Goal: Task Accomplishment & Management: Manage account settings

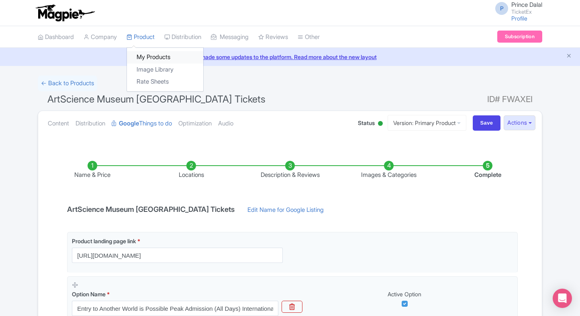
click at [142, 56] on link "My Products" at bounding box center [165, 57] width 76 height 12
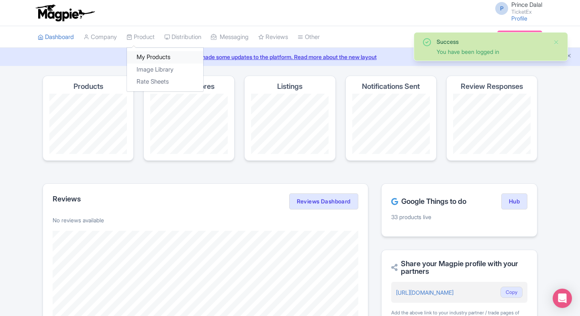
click at [149, 52] on link "My Products" at bounding box center [165, 57] width 76 height 12
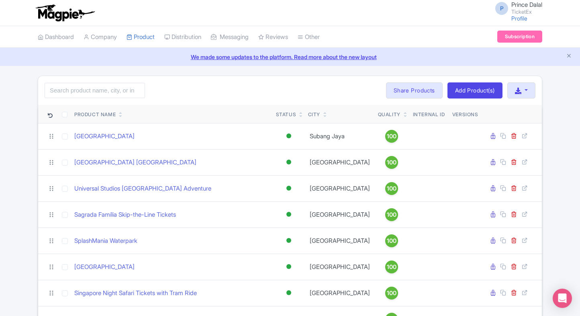
click at [79, 91] on input "search" at bounding box center [95, 90] width 100 height 15
click at [175, 104] on div "Search Bulk Actions Delete Add to Collection Share Products Add to Collection C…" at bounding box center [290, 90] width 504 height 29
click at [104, 86] on input "search" at bounding box center [95, 90] width 100 height 15
click at [113, 88] on input "search" at bounding box center [95, 90] width 100 height 15
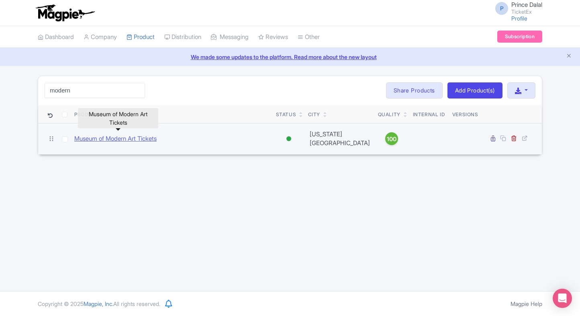
click at [94, 137] on link "Museum of Modern Art Tickets" at bounding box center [115, 138] width 82 height 9
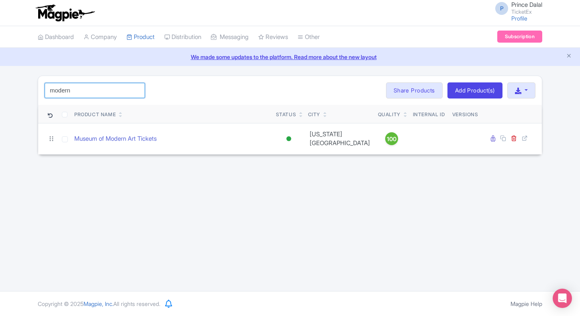
click at [78, 92] on input "modern" at bounding box center [95, 90] width 100 height 15
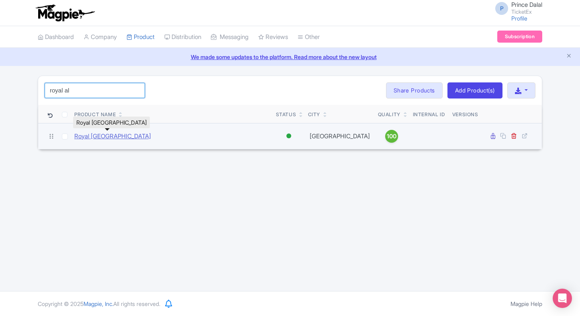
type input "royal al"
click at [114, 136] on link "Royal Alcázar of Seville" at bounding box center [112, 136] width 77 height 9
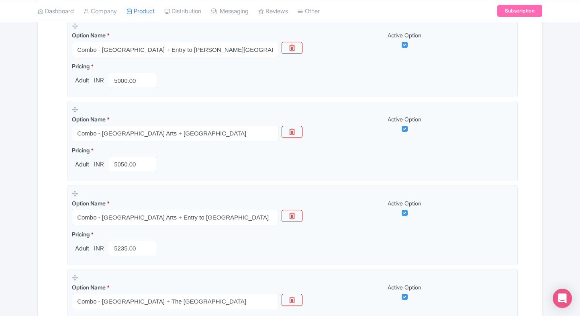
scroll to position [285, 0]
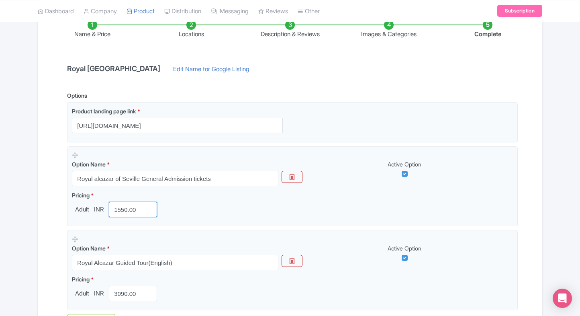
click at [119, 207] on input "1550.00" at bounding box center [133, 209] width 48 height 15
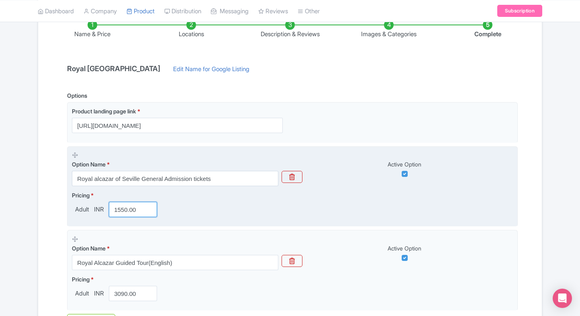
drag, startPoint x: 0, startPoint y: 0, endPoint x: 119, endPoint y: 207, distance: 239.1
click at [119, 207] on input "1550.00" at bounding box center [133, 209] width 48 height 15
paste input "47"
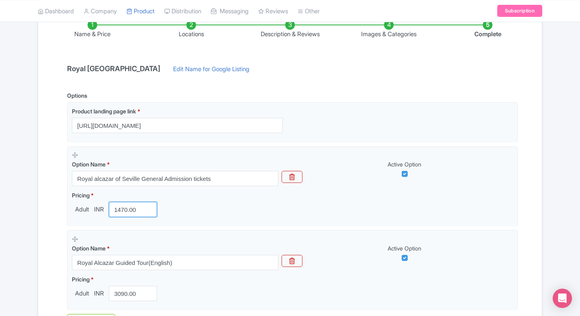
type input "1470.00"
click at [48, 223] on div "Name & Price Locations Description & Reviews Images & Categories Complete Royal…" at bounding box center [290, 193] width 494 height 378
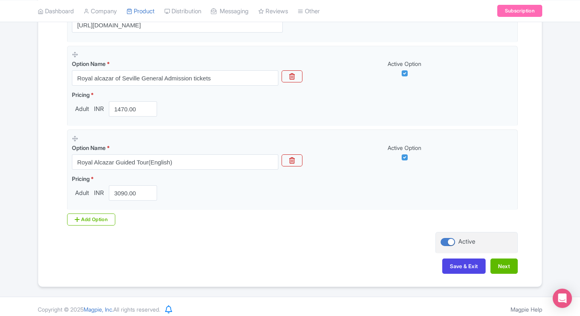
scroll to position [246, 0]
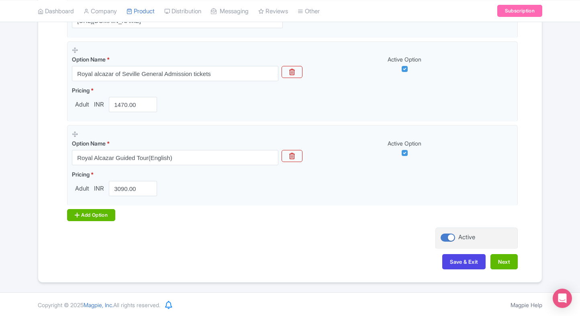
click at [79, 219] on div "Add Option" at bounding box center [91, 215] width 48 height 12
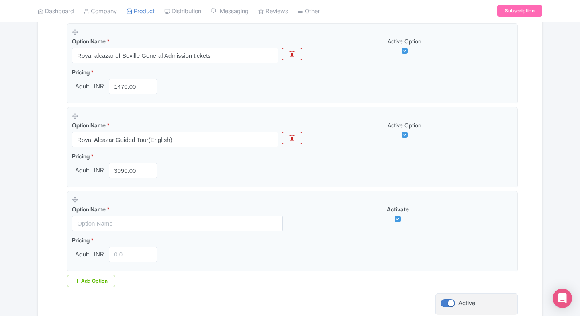
scroll to position [265, 0]
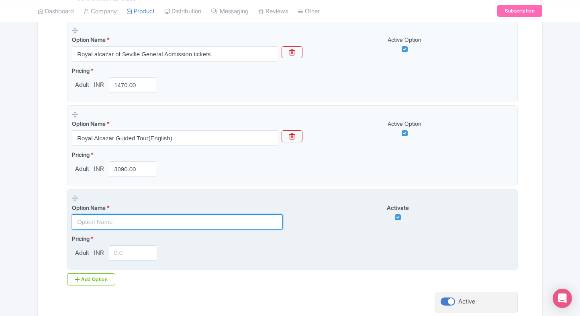
click at [121, 221] on input "text" at bounding box center [177, 221] width 211 height 15
paste input "Royal alcazar of Seville General Admission - Random time slot between 12PM to 4…"
type input "Royal alcazar of Seville General Admission - Random time slot between 12PM to 4…"
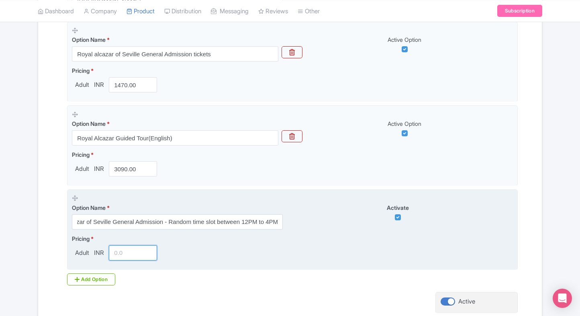
scroll to position [0, 0]
click at [123, 257] on input "number" at bounding box center [133, 252] width 48 height 15
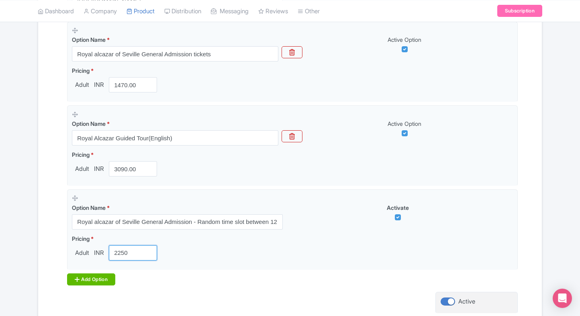
type input "2250"
click at [94, 278] on div "Add Option" at bounding box center [91, 279] width 48 height 12
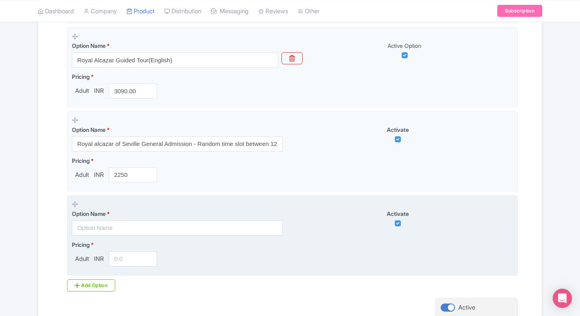
scroll to position [344, 0]
click at [107, 224] on input "text" at bounding box center [177, 227] width 211 height 15
paste input "Combo - Royal alcazar of Seville + Cathedral and the Giralda Tour in Seville"
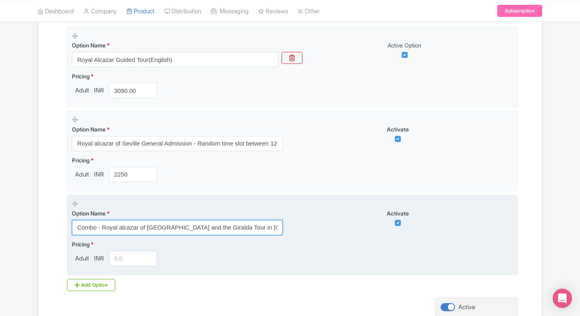
scroll to position [0, 3]
type input "Combo - Royal alcazar of Seville + Cathedral and the Giralda Tour in Seville"
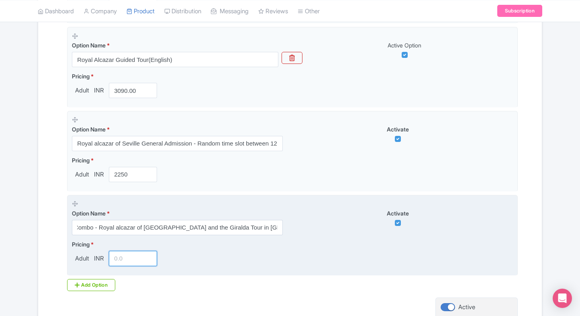
scroll to position [0, 0]
click at [128, 253] on input "number" at bounding box center [133, 258] width 48 height 15
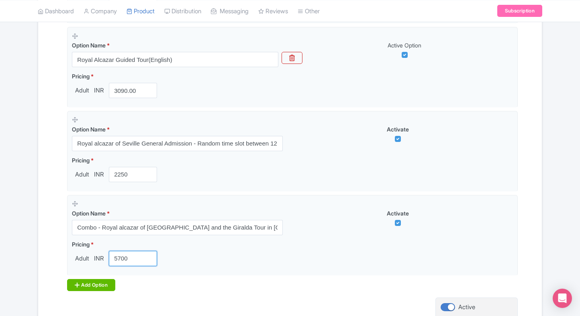
type input "5700"
click at [95, 282] on div "Add Option" at bounding box center [91, 285] width 48 height 12
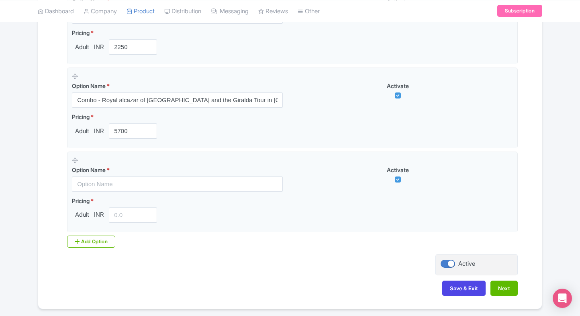
scroll to position [472, 0]
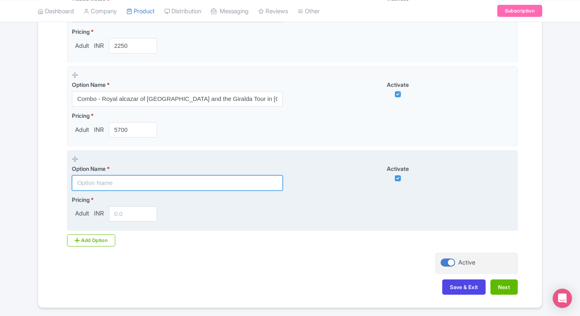
click at [164, 187] on input "text" at bounding box center [177, 182] width 211 height 15
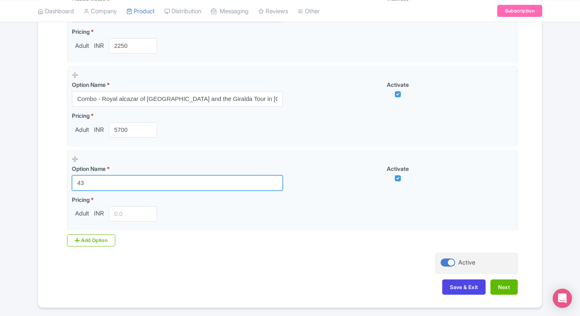
type input "4"
paste input "Combo - Royal alcazar of Seville + Seville Cathedral & La Giralda ticket"
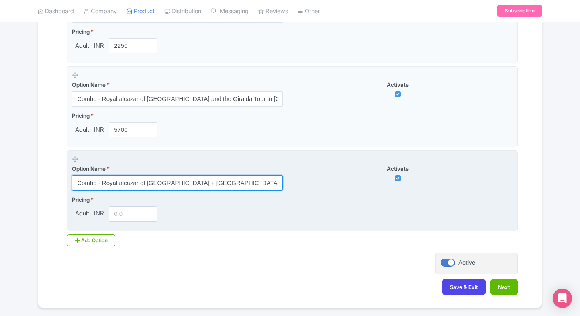
type input "Combo - Royal alcazar of Seville + Seville Cathedral & La Giralda ticket"
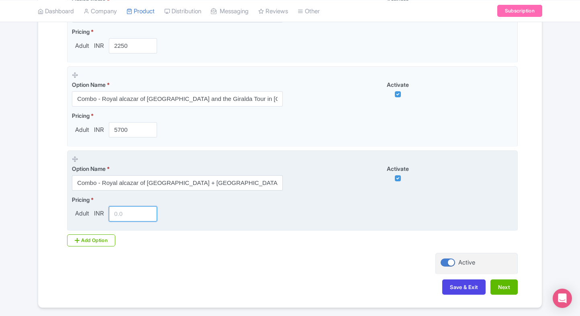
click at [129, 213] on input "number" at bounding box center [133, 213] width 48 height 15
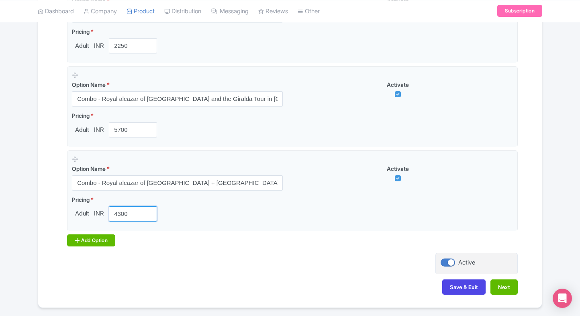
type input "4300"
click at [88, 245] on div "Add Option" at bounding box center [91, 240] width 48 height 12
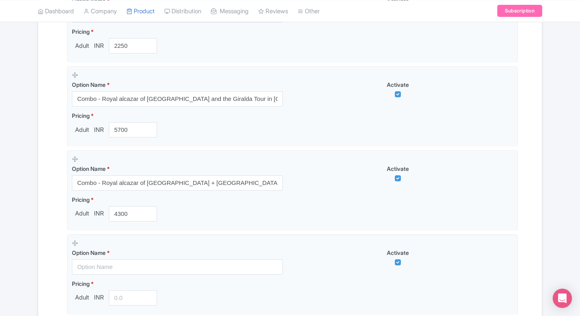
click at [56, 226] on div "Name & Price Locations Description & Reviews Images & Categories Complete Royal…" at bounding box center [290, 29] width 494 height 714
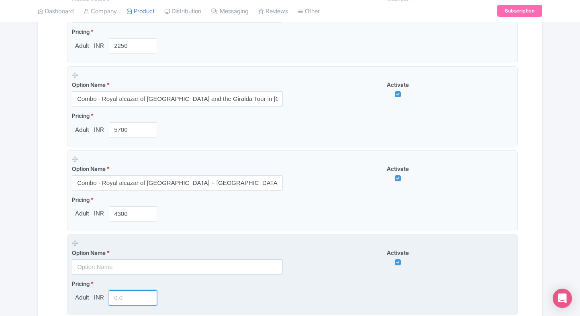
click at [123, 295] on input "number" at bounding box center [133, 297] width 48 height 15
type input "6200"
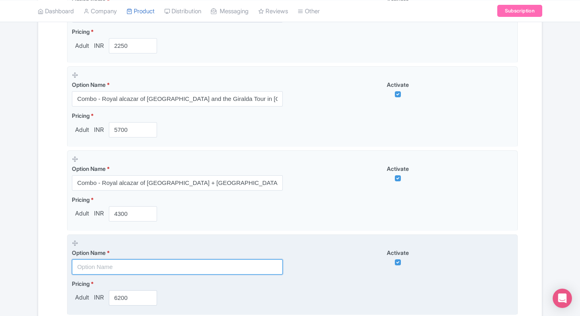
click at [140, 271] on input "text" at bounding box center [177, 266] width 211 height 15
paste input "Combo - Royal alcazar of Seville + Palace of Las Dueñas"
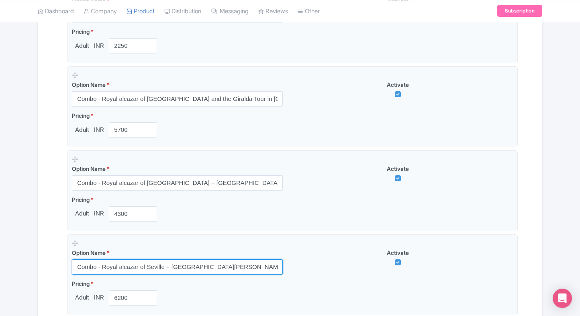
type input "Combo - Royal alcazar of Seville + Palace of Las Dueñas"
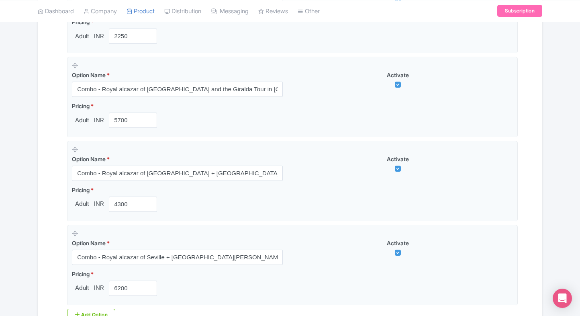
scroll to position [581, 0]
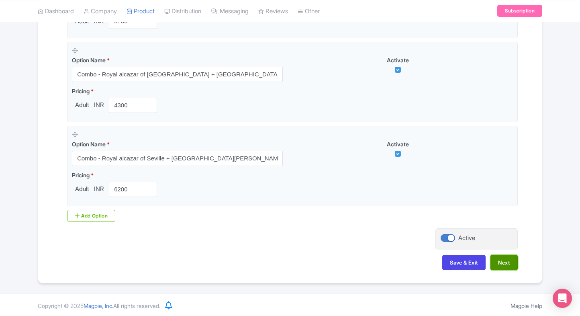
click at [507, 263] on button "Next" at bounding box center [504, 262] width 27 height 15
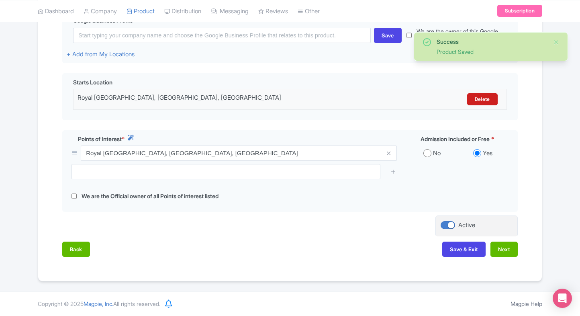
scroll to position [207, 0]
click at [503, 249] on button "Next" at bounding box center [504, 249] width 27 height 15
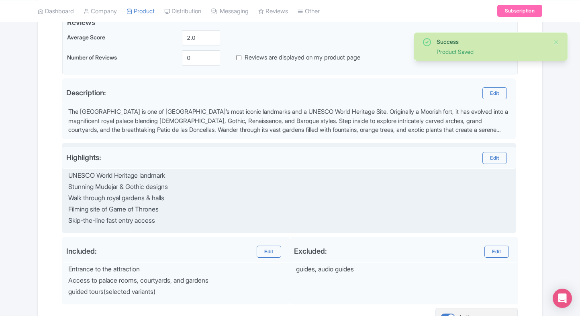
scroll to position [287, 0]
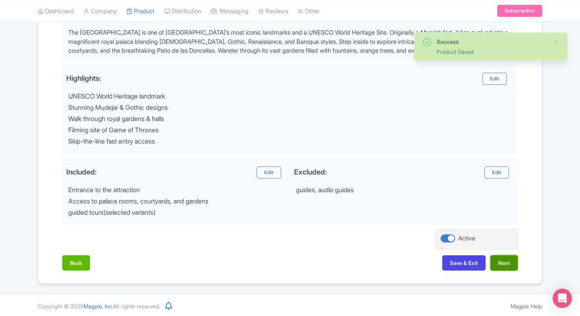
click at [507, 263] on button "Next" at bounding box center [504, 262] width 27 height 15
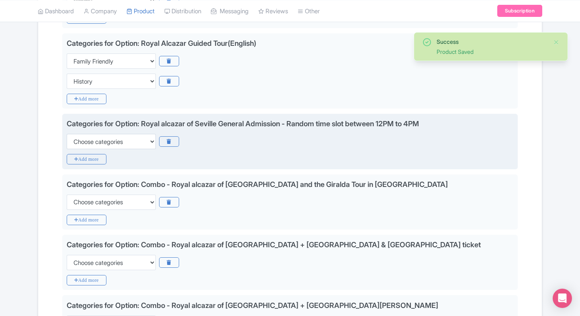
click at [115, 148] on div "Categories for Option: Royal alcazar of Seville General Admission - Random time…" at bounding box center [290, 141] width 456 height 55
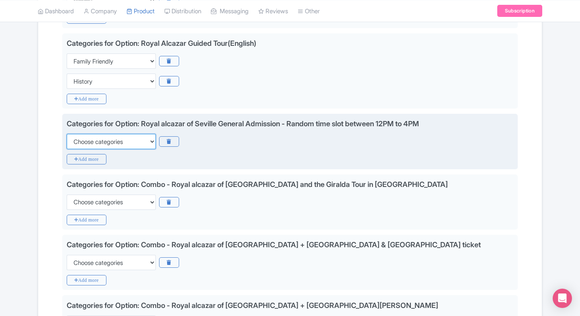
click at [107, 141] on select "Choose categories Adults Only Animals Audio Guide Beaches Bike Tours Boat Tours…" at bounding box center [111, 141] width 89 height 15
select select "family-friendly"
click at [67, 134] on select "Choose categories Adults Only Animals Audio Guide Beaches Bike Tours Boat Tours…" at bounding box center [111, 141] width 89 height 15
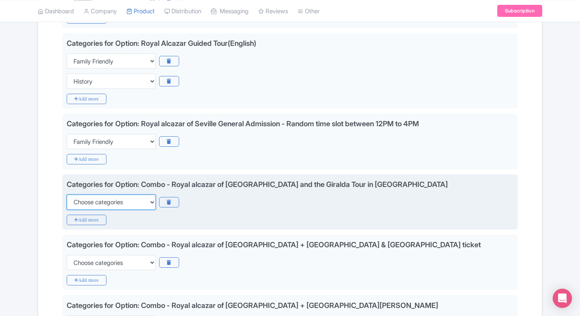
click at [116, 202] on select "Choose categories Adults Only Animals Audio Guide Beaches Bike Tours Boat Tours…" at bounding box center [111, 202] width 89 height 15
select select "family-friendly"
click at [67, 195] on select "Choose categories Adults Only Animals Audio Guide Beaches Bike Tours Boat Tours…" at bounding box center [111, 202] width 89 height 15
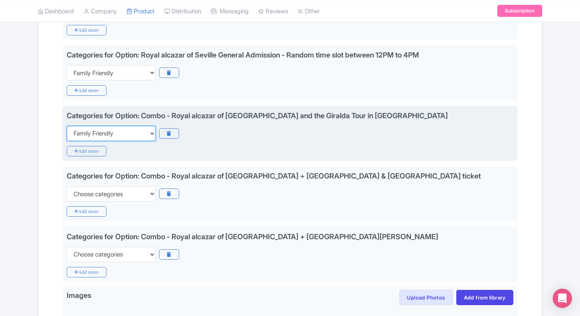
scroll to position [355, 0]
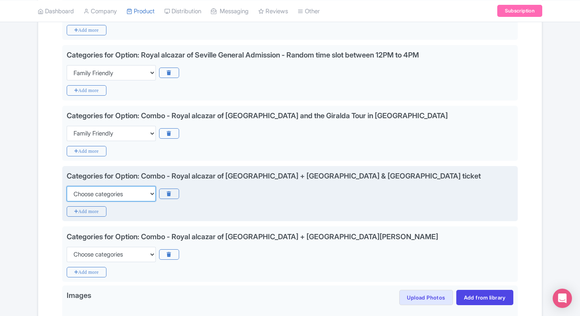
click at [120, 198] on select "Choose categories Adults Only Animals Audio Guide Beaches Bike Tours Boat Tours…" at bounding box center [111, 193] width 89 height 15
select select "family-friendly"
click at [67, 186] on select "Choose categories Adults Only Animals Audio Guide Beaches Bike Tours Boat Tours…" at bounding box center [111, 193] width 89 height 15
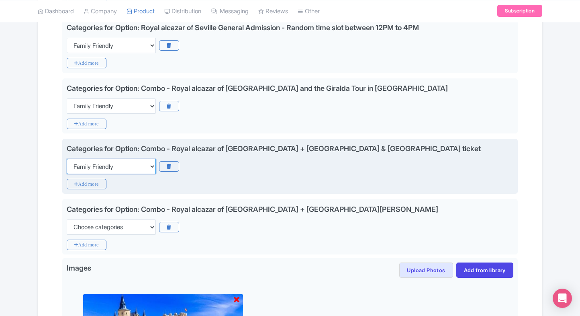
scroll to position [385, 0]
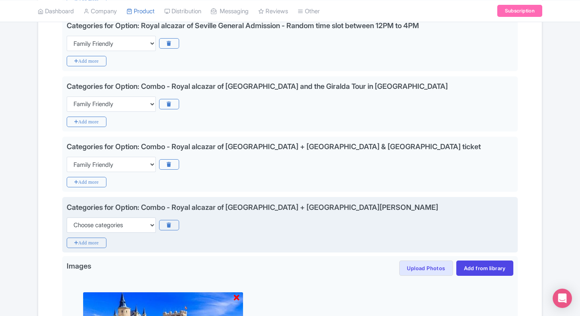
drag, startPoint x: 117, startPoint y: 213, endPoint x: 109, endPoint y: 217, distance: 9.0
click at [109, 217] on div "Categories for Option: Combo - Royal alcazar of Seville + Palace of Las Dueñas …" at bounding box center [290, 217] width 447 height 31
click at [109, 217] on select "Choose categories Adults Only Animals Audio Guide Beaches Bike Tours Boat Tours…" at bounding box center [111, 224] width 89 height 15
select select "family-friendly"
click at [67, 217] on select "Choose categories Adults Only Animals Audio Guide Beaches Bike Tours Boat Tours…" at bounding box center [111, 224] width 89 height 15
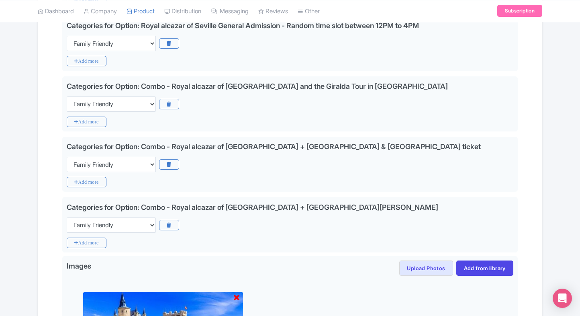
click at [34, 222] on div "Success Product Saved ← Back to Products Royal Alcázar of Seville ID# MRCSZI Co…" at bounding box center [290, 81] width 515 height 781
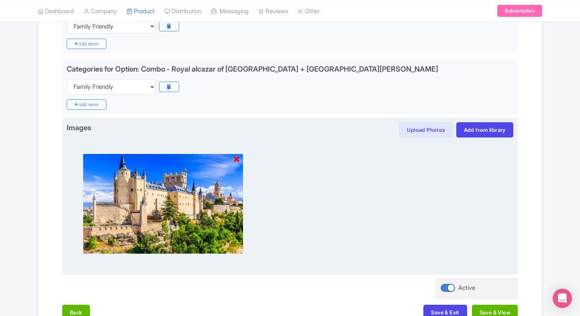
scroll to position [572, 0]
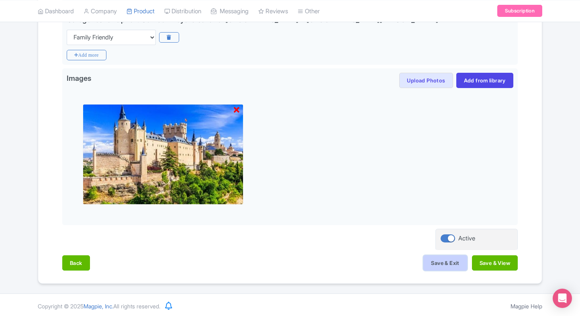
click at [451, 264] on button "Save & Exit" at bounding box center [445, 262] width 43 height 15
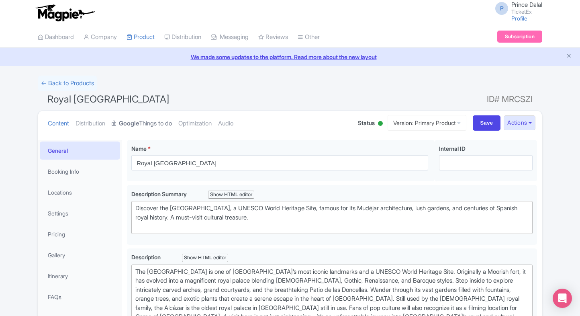
click at [158, 126] on link "Google Things to do" at bounding box center [142, 123] width 60 height 25
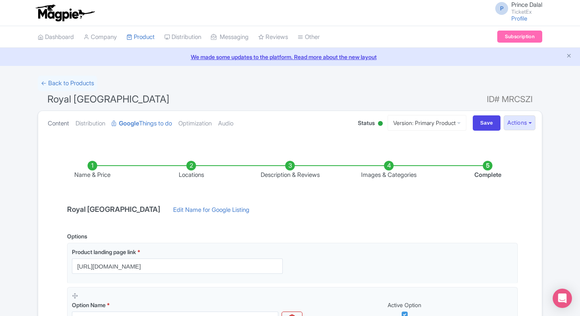
click at [53, 133] on link "Content" at bounding box center [58, 123] width 21 height 25
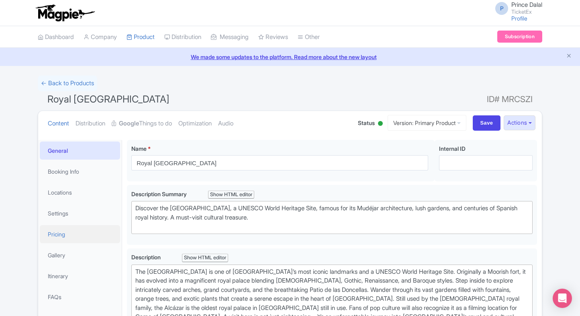
click at [57, 234] on link "Pricing" at bounding box center [80, 234] width 80 height 18
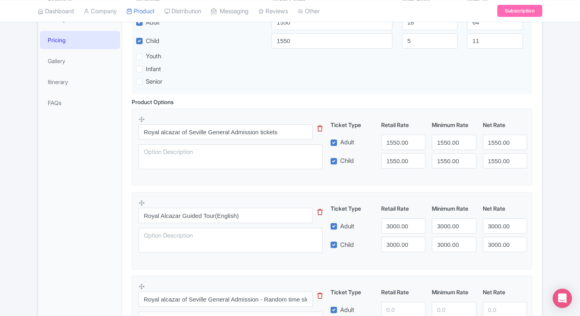
scroll to position [196, 0]
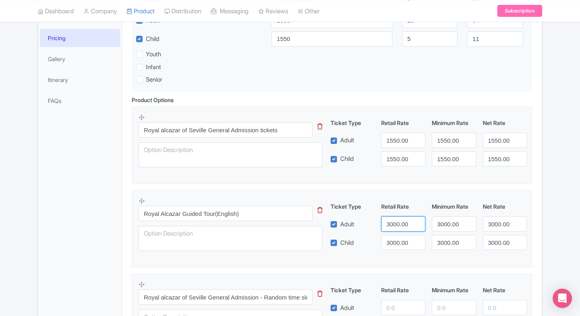
click at [390, 223] on input "3000.00" at bounding box center [403, 223] width 44 height 15
type input "3090"
click at [398, 239] on input "3000.00" at bounding box center [403, 242] width 44 height 15
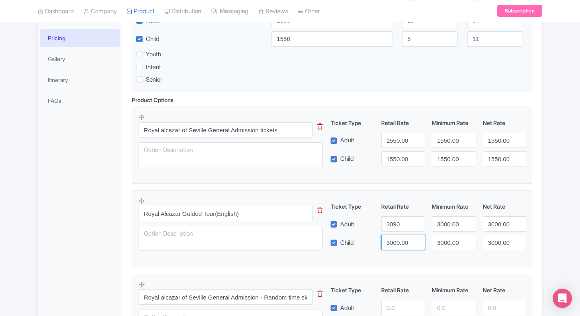
click at [398, 239] on input "3000.00" at bounding box center [403, 242] width 44 height 15
click at [449, 221] on input "3000.00" at bounding box center [454, 223] width 44 height 15
click at [413, 221] on input "3090" at bounding box center [403, 223] width 44 height 15
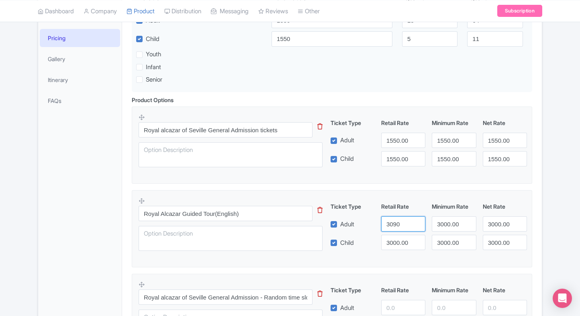
click at [413, 221] on input "3090" at bounding box center [403, 223] width 44 height 15
click at [403, 245] on input "3000.00" at bounding box center [403, 242] width 44 height 15
paste input "9"
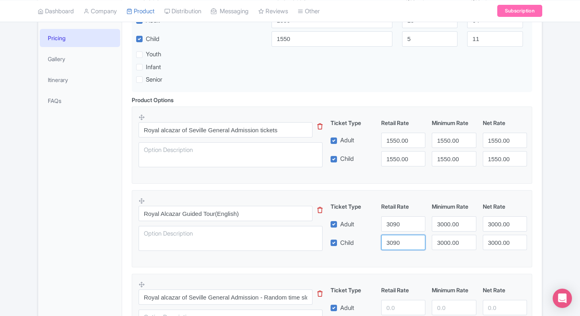
type input "3090"
click at [449, 227] on input "3000.00" at bounding box center [454, 223] width 44 height 15
click at [405, 224] on input "3090" at bounding box center [403, 223] width 44 height 15
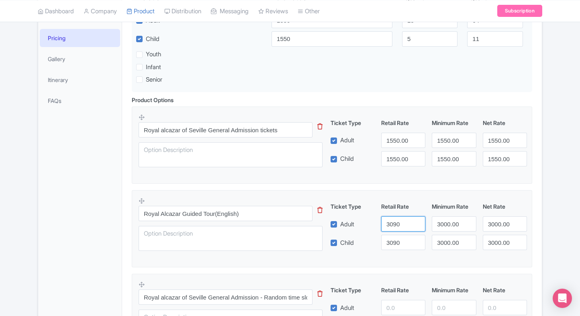
click at [405, 224] on input "3090" at bounding box center [403, 223] width 44 height 15
click at [442, 219] on input "3000.00" at bounding box center [454, 223] width 44 height 15
paste input "9"
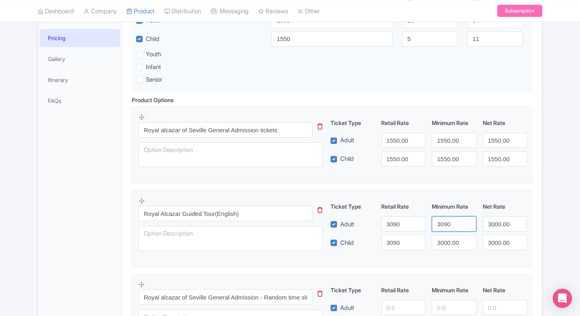
type input "3090"
click at [444, 236] on input "3000.00" at bounding box center [454, 242] width 44 height 15
click at [404, 224] on input "3090" at bounding box center [403, 223] width 44 height 15
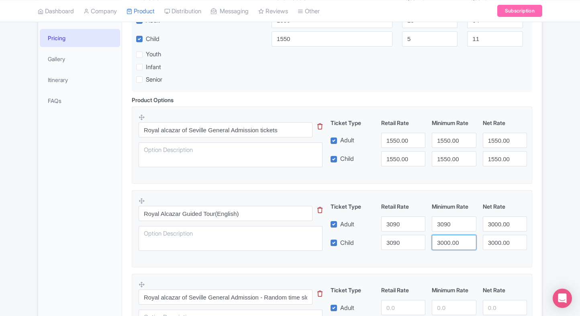
click at [447, 240] on input "3000.00" at bounding box center [454, 242] width 44 height 15
paste input "9"
type input "3090"
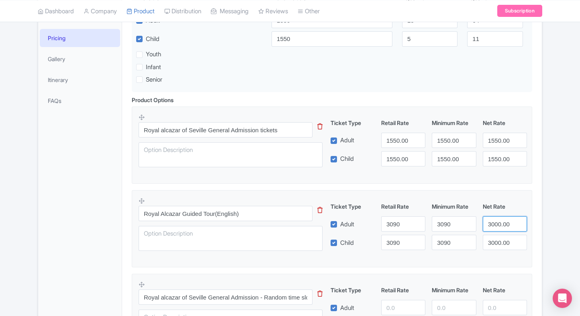
click at [495, 228] on input "3000.00" at bounding box center [505, 223] width 44 height 15
paste input "9"
type input "3090"
click at [500, 243] on input "3000.00" at bounding box center [505, 242] width 44 height 15
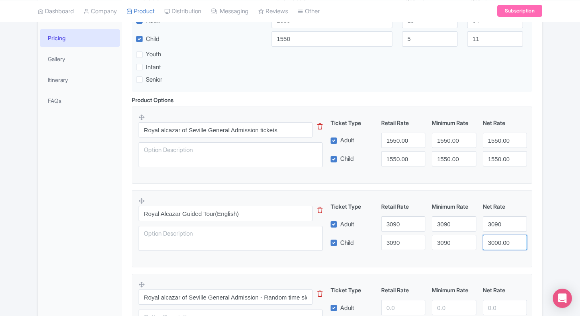
click at [500, 243] on input "3000.00" at bounding box center [505, 242] width 44 height 15
paste input "9"
type input "3090"
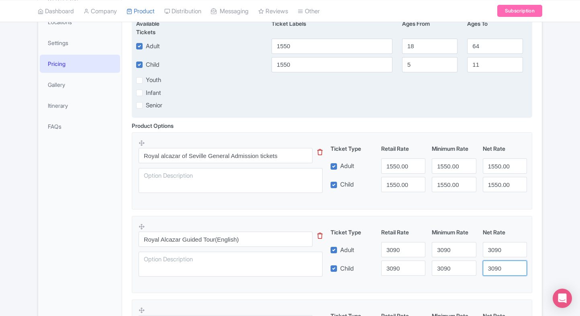
scroll to position [170, 0]
drag, startPoint x: 303, startPoint y: 50, endPoint x: 277, endPoint y: 50, distance: 25.7
click at [277, 50] on input "1550" at bounding box center [332, 46] width 121 height 15
type input "1470"
click at [293, 64] on input "1550" at bounding box center [332, 64] width 121 height 15
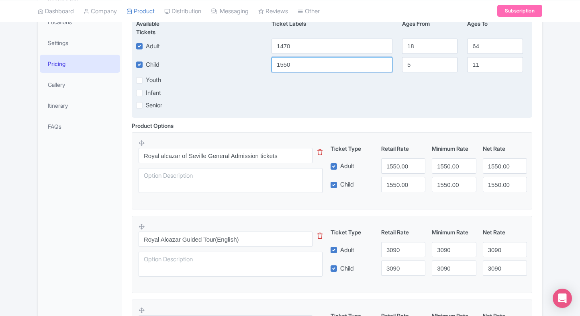
click at [293, 64] on input "1550" at bounding box center [332, 64] width 121 height 15
paste input "47"
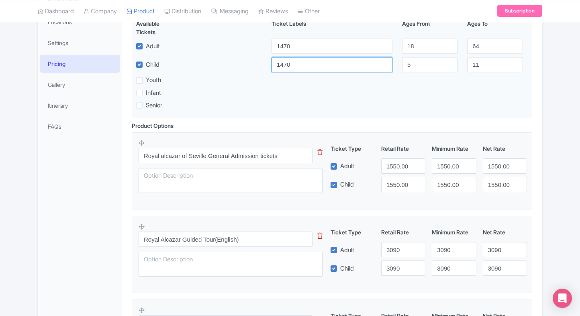
type input "1470"
click at [386, 165] on input "1550.00" at bounding box center [403, 165] width 44 height 15
paste input "47"
type input "1470"
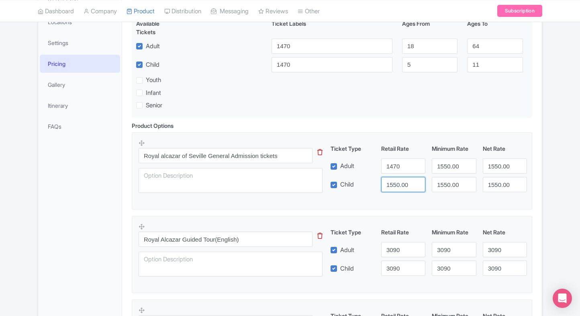
click at [397, 183] on input "1550.00" at bounding box center [403, 184] width 44 height 15
paste input "47"
type input "1470"
click at [446, 176] on div "Ticket Type Retail Rate Minimum Rate Net Rate Adult 1470 1550.00 1550.00 Child …" at bounding box center [429, 168] width 194 height 48
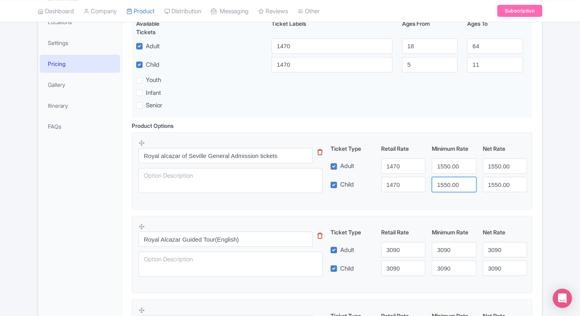
drag, startPoint x: 446, startPoint y: 176, endPoint x: 449, endPoint y: 183, distance: 6.9
click at [449, 183] on div "Ticket Type Retail Rate Minimum Rate Net Rate Adult 1470 1550.00 1550.00 Child …" at bounding box center [429, 168] width 194 height 48
click at [449, 183] on input "1550.00" at bounding box center [454, 184] width 44 height 15
paste input "47"
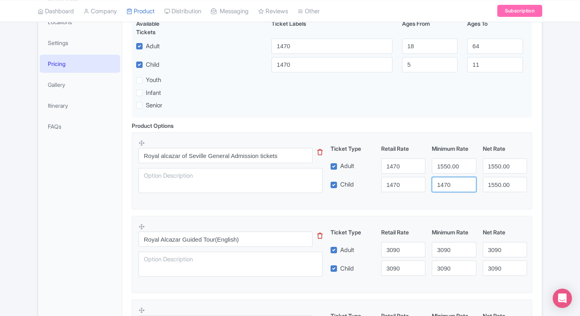
type input "1470"
click at [451, 165] on input "1550.00" at bounding box center [454, 165] width 44 height 15
paste input "47"
type input "1470"
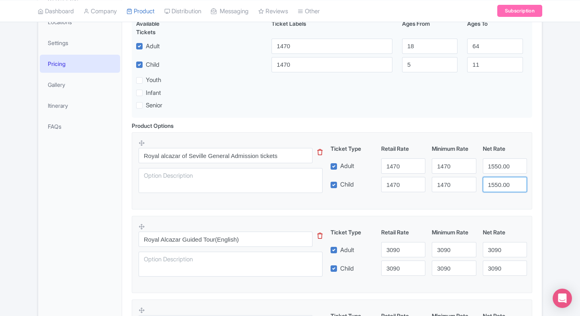
drag, startPoint x: 495, startPoint y: 176, endPoint x: 496, endPoint y: 180, distance: 4.3
click at [496, 180] on div "Ticket Type Retail Rate Minimum Rate Net Rate Adult 1470 1470 1550.00 Child 147…" at bounding box center [429, 168] width 194 height 48
click at [496, 180] on input "1550.00" at bounding box center [505, 184] width 44 height 15
paste input "47"
click at [496, 180] on input "1470" at bounding box center [505, 184] width 44 height 15
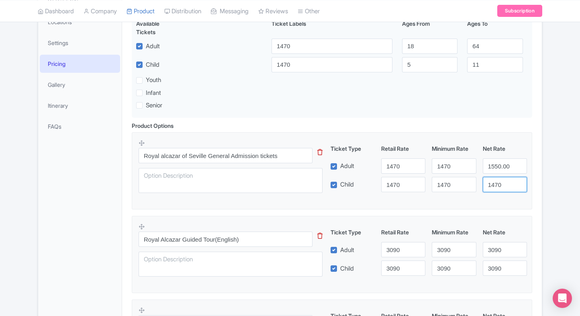
type input "1470"
click at [499, 166] on input "1550.00" at bounding box center [505, 165] width 44 height 15
paste input "47"
click at [499, 166] on input "1470" at bounding box center [505, 165] width 44 height 15
type input "1470"
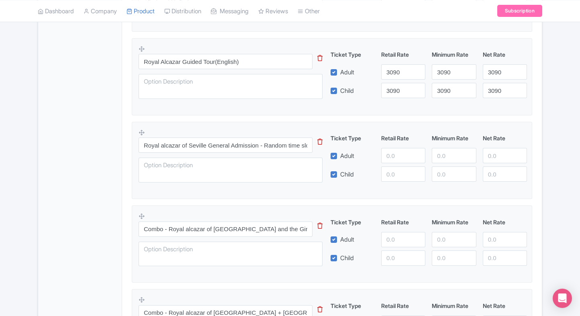
scroll to position [349, 0]
click at [390, 153] on input "number" at bounding box center [403, 155] width 44 height 15
type input "2250"
paste input "2250"
click at [398, 174] on input "number" at bounding box center [403, 173] width 44 height 15
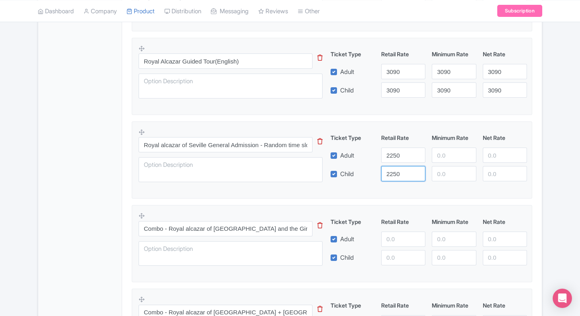
type input "2250"
click at [435, 157] on input "number" at bounding box center [454, 155] width 44 height 15
paste input "2250"
type input "2250"
paste input "2250"
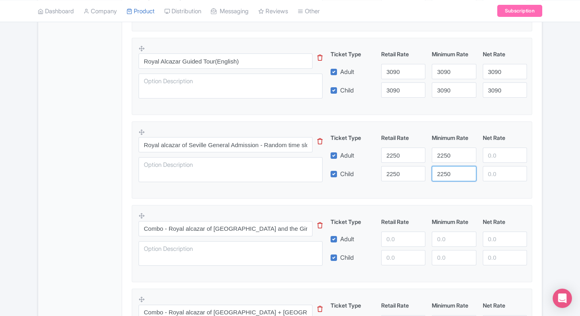
click at [447, 172] on input "2250" at bounding box center [454, 173] width 44 height 15
type input "2250"
paste input "2250"
click at [490, 155] on input "2250" at bounding box center [505, 155] width 44 height 15
type input "2250"
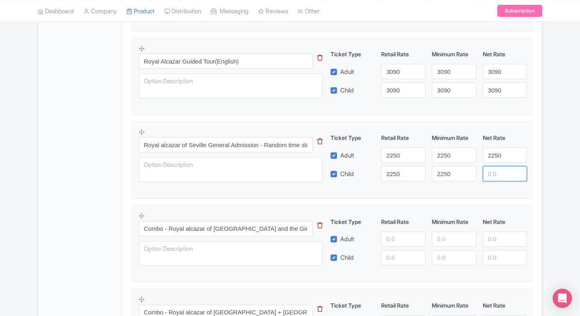
paste input "2250"
click at [496, 169] on input "2250" at bounding box center [505, 173] width 44 height 15
type input "2250"
click at [533, 173] on div "Product Options i Royal alcazar of Seville General Admission tickets This tip h…" at bounding box center [332, 205] width 410 height 525
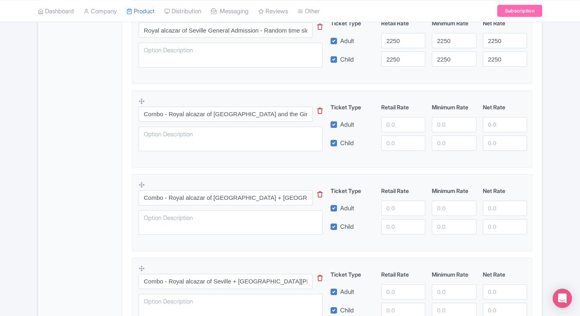
scroll to position [465, 0]
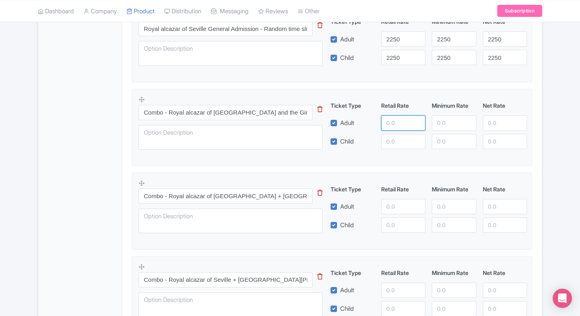
click at [392, 129] on input "number" at bounding box center [403, 122] width 44 height 15
type input "5700"
click at [402, 141] on input "number" at bounding box center [403, 141] width 44 height 15
paste input "5700"
type input "5700"
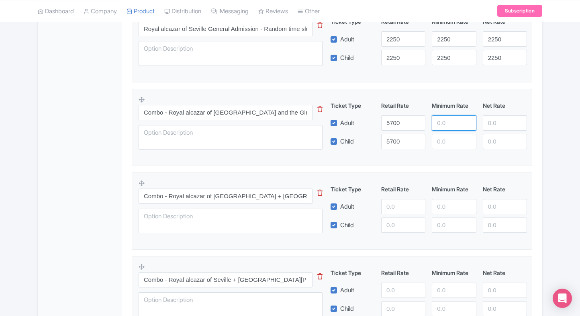
paste input "5700"
click at [453, 121] on input "5700" at bounding box center [454, 122] width 44 height 15
type input "5700"
click at [449, 135] on input "number" at bounding box center [454, 141] width 44 height 15
paste input "5700"
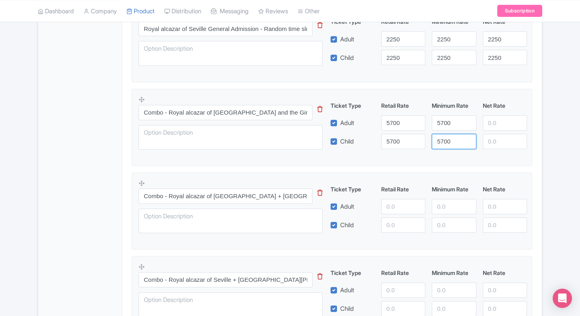
type input "5700"
paste input "5700"
click at [498, 125] on input "5700" at bounding box center [505, 122] width 44 height 15
type input "5700"
paste input "5700"
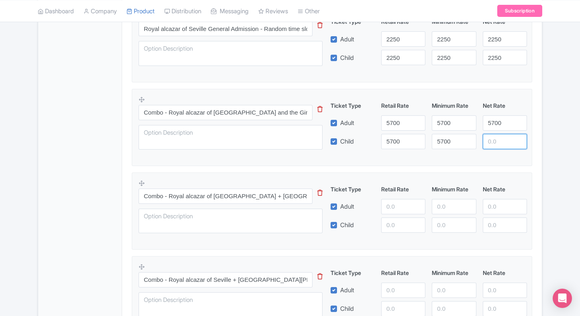
click at [499, 135] on input "number" at bounding box center [505, 141] width 44 height 15
type input "5700"
click at [539, 142] on div "Royal Alcázar of Seville Name * i Royal Alcázar of Seville Your product's name …" at bounding box center [332, 29] width 420 height 718
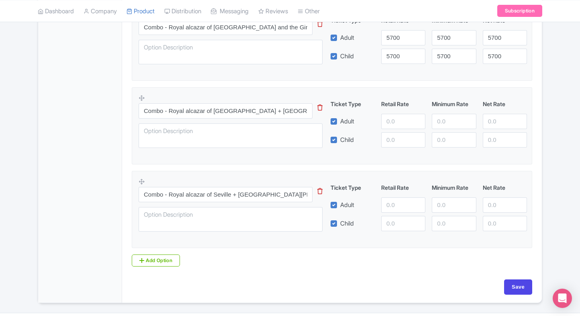
scroll to position [558, 0]
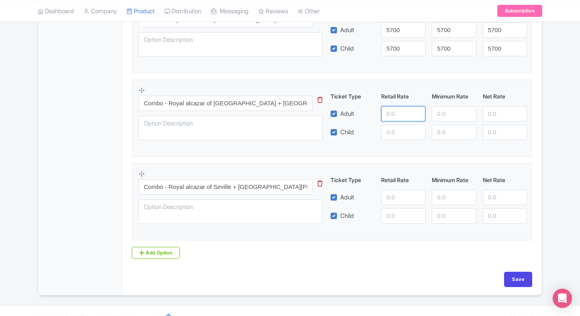
click at [391, 110] on input "number" at bounding box center [403, 113] width 44 height 15
type input "4300"
click at [398, 129] on input "number" at bounding box center [403, 132] width 44 height 15
paste input "4300"
type input "4300"
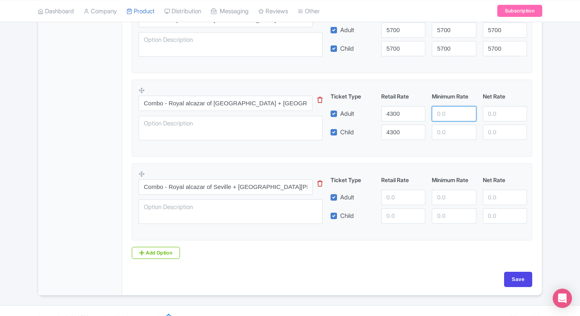
click at [436, 120] on input "number" at bounding box center [454, 113] width 44 height 15
paste input "4300"
type input "4300"
paste input "4300"
click at [447, 131] on input "4300" at bounding box center [454, 132] width 44 height 15
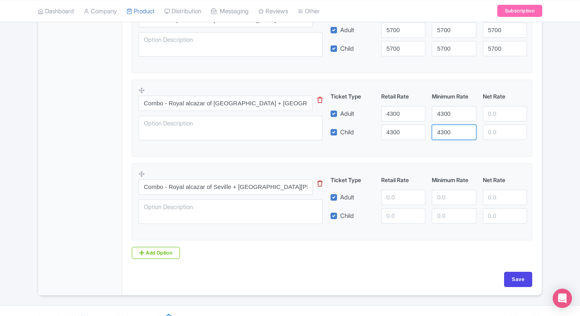
type input "4300"
drag, startPoint x: 489, startPoint y: 100, endPoint x: 493, endPoint y: 107, distance: 7.6
click at [493, 107] on div "Ticket Type Retail Rate Minimum Rate Net Rate Adult 4300 4300 Child 4300 4300 T…" at bounding box center [429, 116] width 194 height 48
click at [493, 107] on input "number" at bounding box center [505, 113] width 44 height 15
paste input "4300"
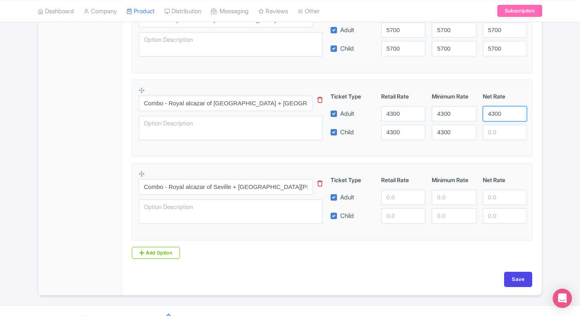
type input "4300"
click at [502, 136] on input "number" at bounding box center [505, 132] width 44 height 15
paste input "4300"
type input "4300"
click at [527, 150] on fieldset "Combo - Royal alcazar of Seville + Seville Cathedral & La Giralda ticket This t…" at bounding box center [332, 118] width 401 height 77
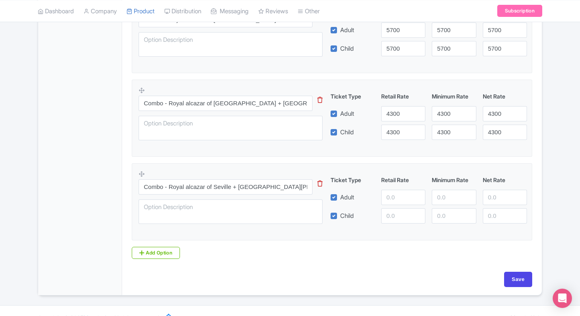
scroll to position [570, 0]
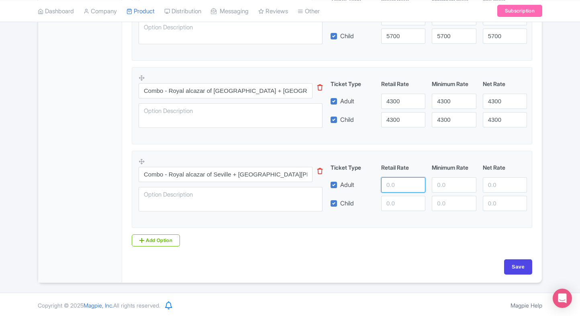
click at [388, 181] on input "number" at bounding box center [403, 184] width 44 height 15
type input "6200"
click at [394, 199] on input "number" at bounding box center [403, 203] width 44 height 15
paste input "6200"
type input "6200"
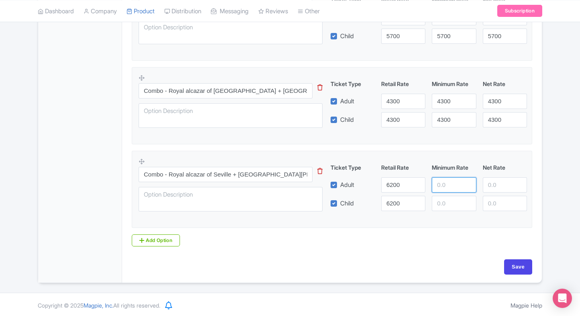
click at [439, 184] on input "number" at bounding box center [454, 184] width 44 height 15
paste input "6200"
type input "6200"
paste input "6200"
click at [447, 197] on input "number" at bounding box center [454, 203] width 44 height 15
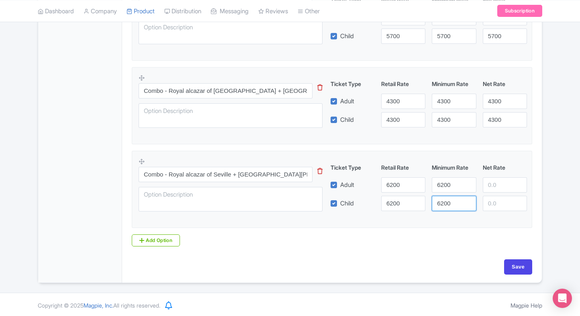
type input "6200"
paste input "6200"
click at [496, 184] on input "6200" at bounding box center [505, 184] width 44 height 15
type input "6200"
paste input "6200"
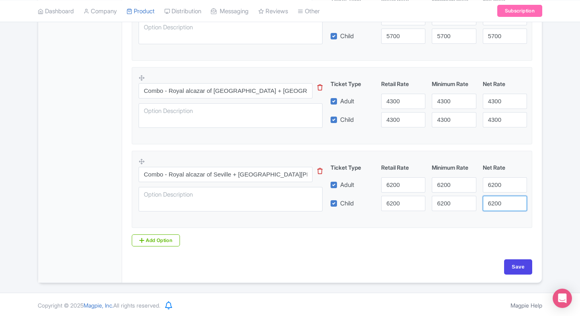
click at [501, 201] on input "6200" at bounding box center [505, 203] width 44 height 15
type input "6200"
click at [537, 269] on div "Save" at bounding box center [332, 270] width 410 height 23
click at [522, 268] on input "Save" at bounding box center [519, 266] width 28 height 15
type input "Saving..."
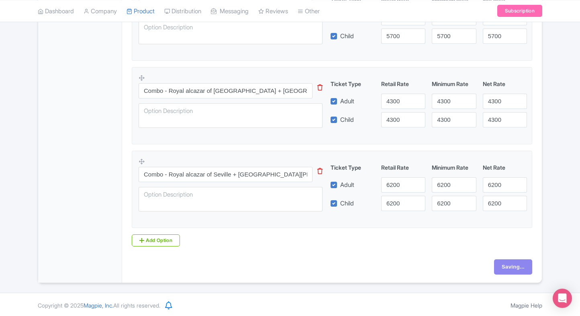
type input "Saving..."
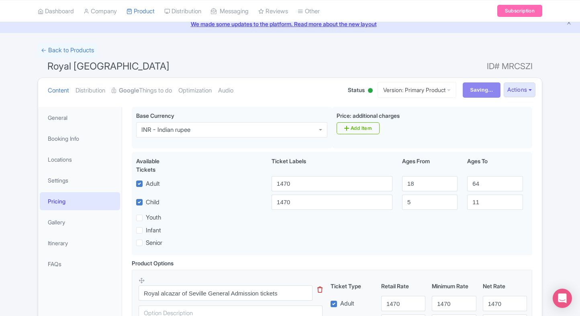
scroll to position [31, 0]
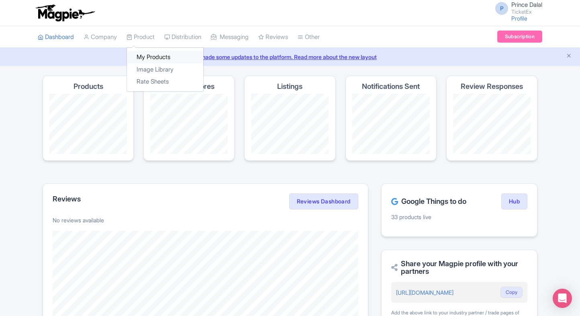
click at [144, 53] on link "My Products" at bounding box center [165, 57] width 76 height 12
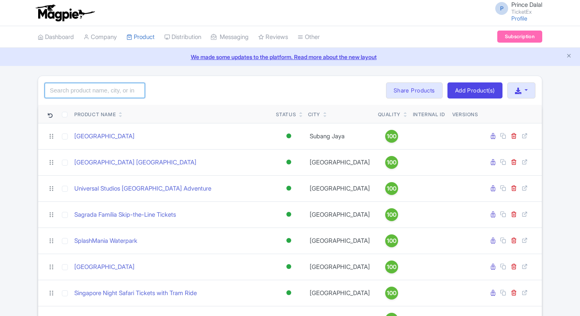
click at [93, 88] on input "search" at bounding box center [95, 90] width 100 height 15
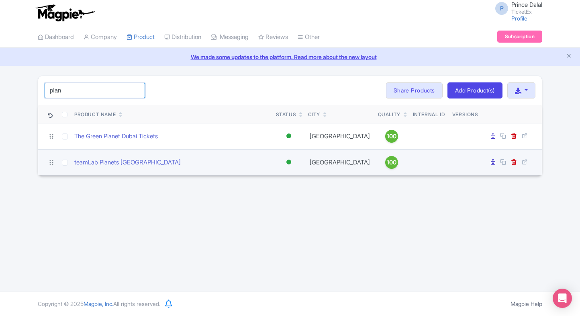
type input "plan"
drag, startPoint x: 145, startPoint y: 162, endPoint x: 50, endPoint y: 160, distance: 94.9
click at [50, 160] on tr "teamLab Planets TOKYO Active Inactive Building Archived Tokyo 100" at bounding box center [290, 162] width 504 height 26
copy tr "teamLab Planets [GEOGRAPHIC_DATA]"
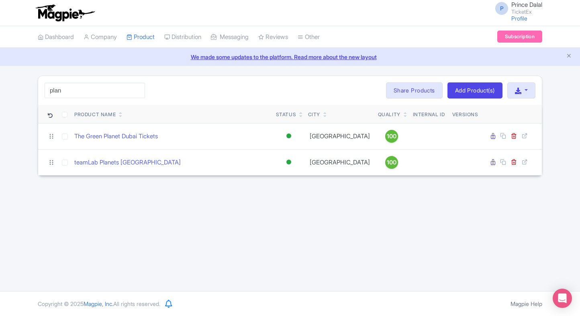
drag, startPoint x: 50, startPoint y: 160, endPoint x: 148, endPoint y: 205, distance: 107.0
click at [148, 205] on div "P Prince Dalal TicketEx Profile Users Settings Sign out Dashboard Company Produ…" at bounding box center [290, 145] width 580 height 291
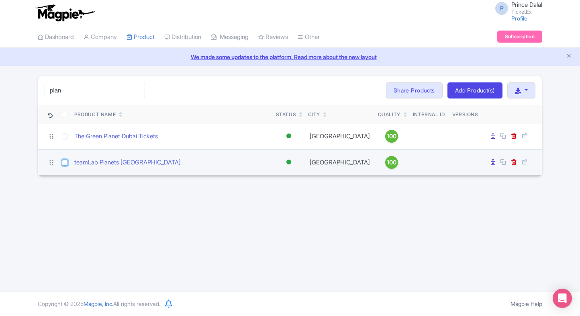
click at [66, 163] on input "checkbox" at bounding box center [65, 163] width 6 height 6
checkbox input "true"
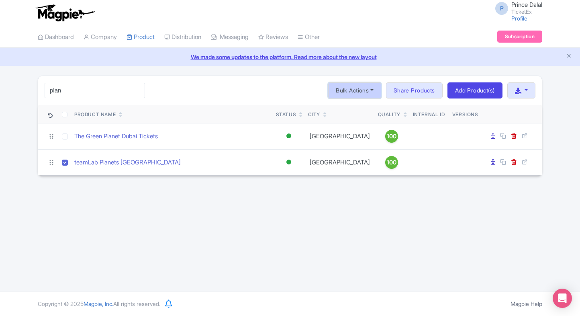
click at [370, 86] on button "Bulk Actions" at bounding box center [354, 90] width 53 height 16
click at [346, 111] on link "Delete" at bounding box center [367, 109] width 76 height 12
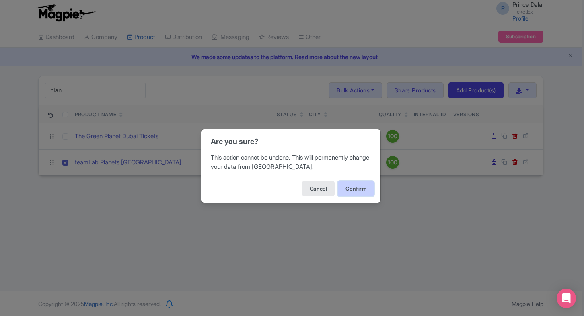
click at [358, 194] on button "Confirm" at bounding box center [356, 188] width 36 height 15
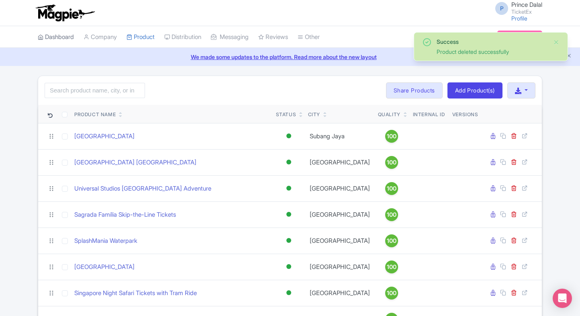
click at [60, 43] on link "Dashboard" at bounding box center [56, 37] width 36 height 22
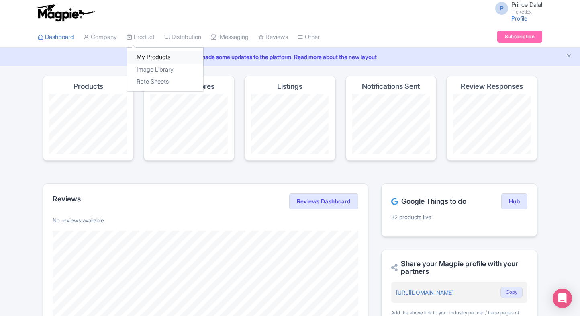
click at [141, 59] on link "My Products" at bounding box center [165, 57] width 76 height 12
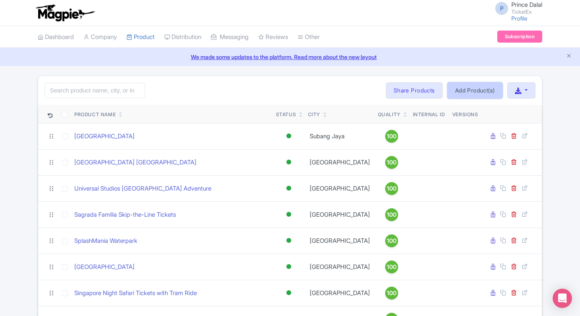
click at [464, 86] on link "Add Product(s)" at bounding box center [475, 90] width 55 height 16
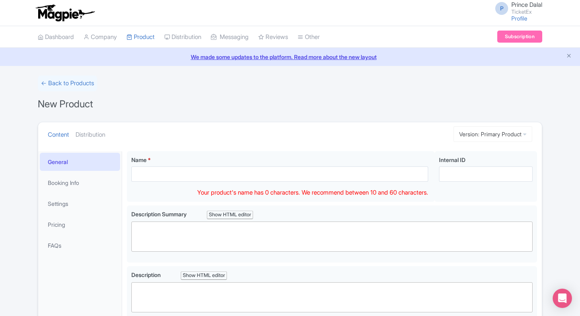
click at [166, 178] on input "Name *" at bounding box center [279, 173] width 297 height 15
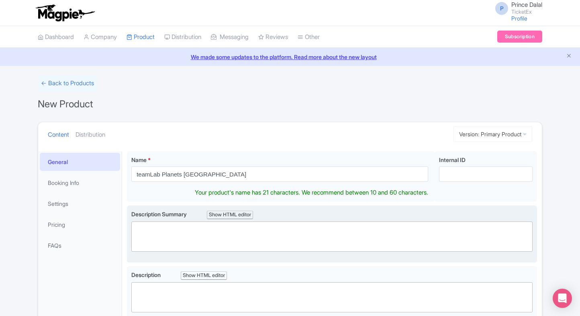
type input "teamLab Planets TOKYO"
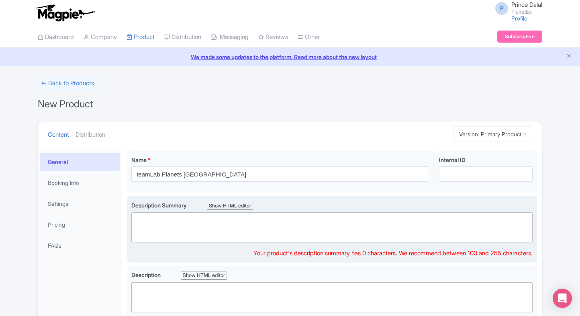
click at [169, 237] on trix-editor at bounding box center [332, 227] width 402 height 30
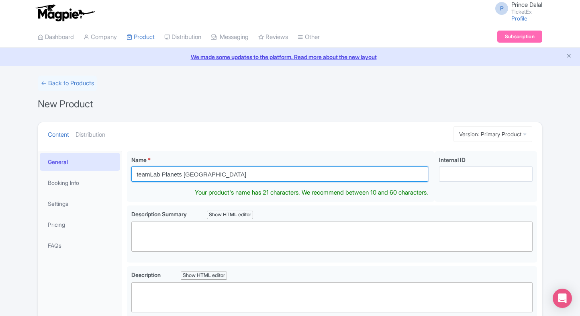
drag, startPoint x: 210, startPoint y: 176, endPoint x: 113, endPoint y: 168, distance: 98.0
click at [113, 168] on div "General Booking Info Settings Pricing FAQs Name * teamLab Planets TOKYO Your pr…" at bounding box center [290, 307] width 504 height 323
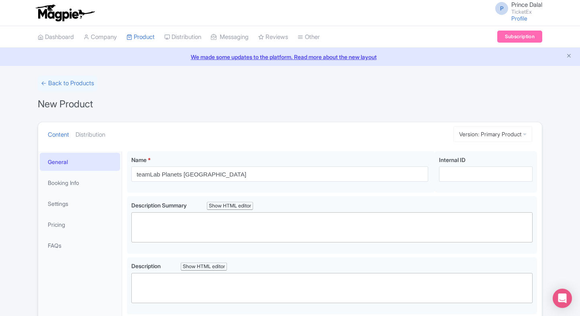
click at [2, 187] on div "← Back to Products New Product Content Distribution Version: Primary Product Pr…" at bounding box center [290, 268] width 580 height 385
click at [14, 185] on div "← Back to Products New Product Content Distribution Version: Primary Product Pr…" at bounding box center [290, 268] width 580 height 385
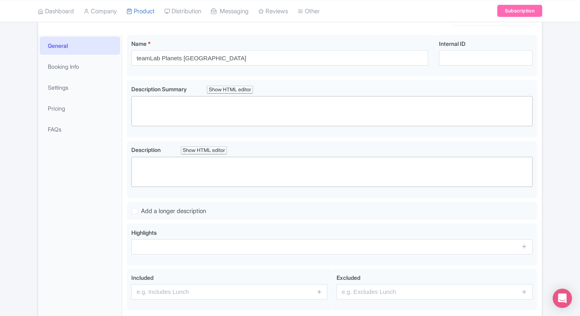
scroll to position [116, 0]
click at [90, 68] on link "Booking Info" at bounding box center [80, 67] width 80 height 18
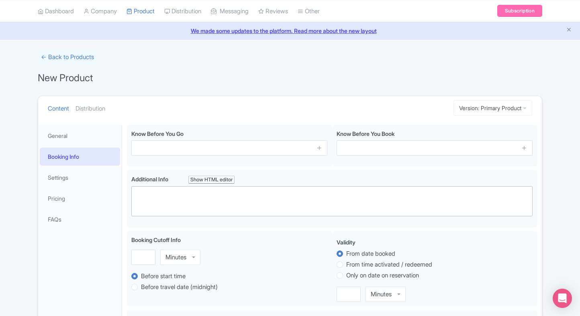
scroll to position [0, 0]
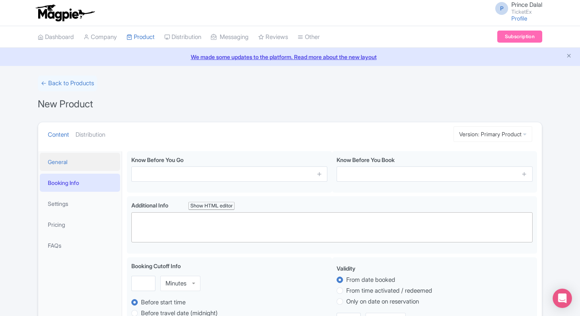
click at [82, 168] on link "General" at bounding box center [80, 162] width 80 height 18
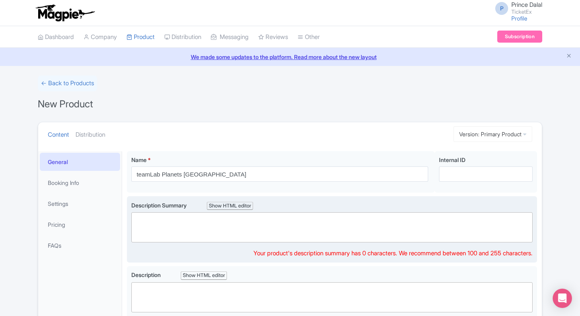
click at [185, 229] on trix-editor at bounding box center [332, 227] width 402 height 30
paste trix-editor "<div>Step into an immersive digital art world at teamLab Planets TOKYO. Wander …"
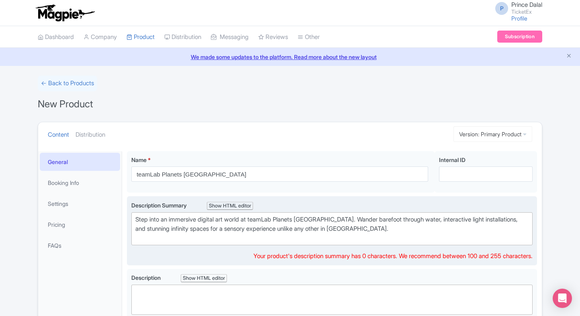
scroll to position [19, 0]
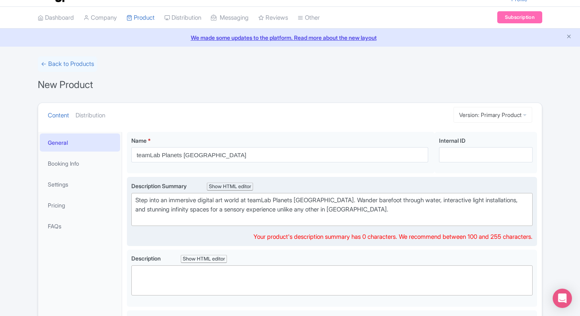
type trix-editor "<div>Step into an immersive digital art world at teamLab Planets TOKYO. Wander …"
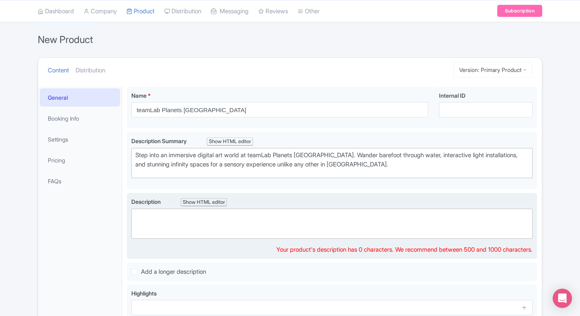
scroll to position [55, 0]
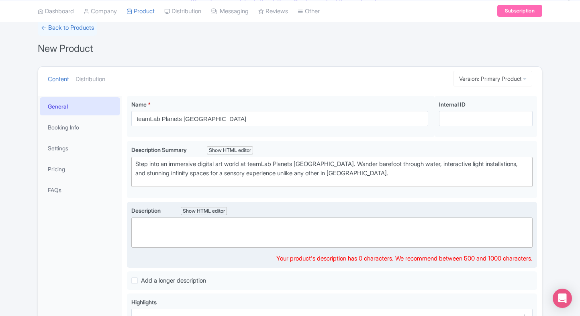
click at [189, 229] on trix-editor at bounding box center [332, 232] width 402 height 30
paste trix-editor "<div>teamLab Planets TOKYO is a breathtaking digital art museum in Toyosu, wher…"
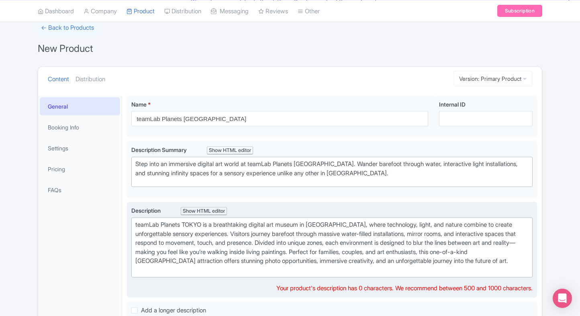
scroll to position [70, 0]
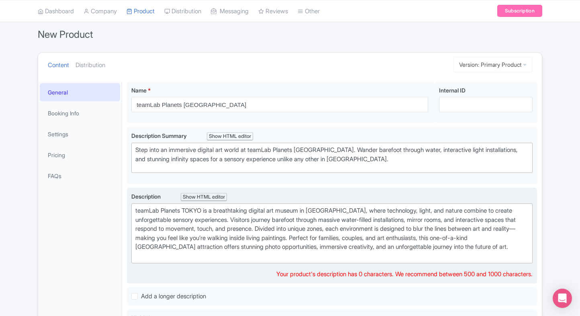
type trix-editor "<div>teamLab Planets TOKYO is a breathtaking digital art museum in Toyosu, wher…"
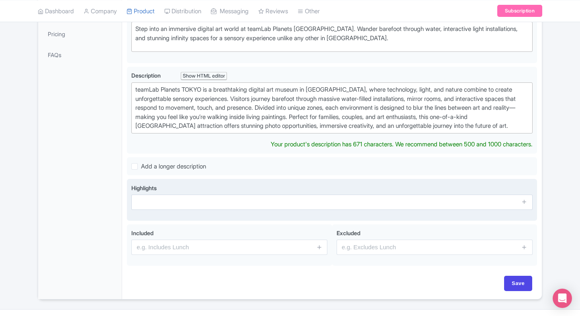
scroll to position [195, 0]
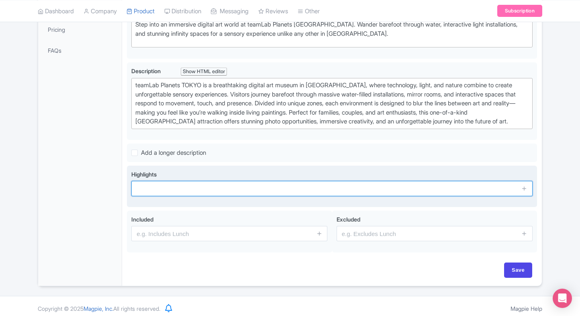
click at [158, 203] on div "Highlights" at bounding box center [332, 186] width 402 height 33
paste input "Walk barefoot through water art spaces"
type input "Walk barefoot through water art spaces"
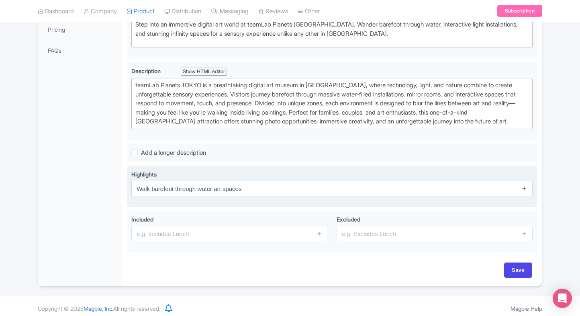
click at [526, 191] on icon at bounding box center [525, 188] width 6 height 6
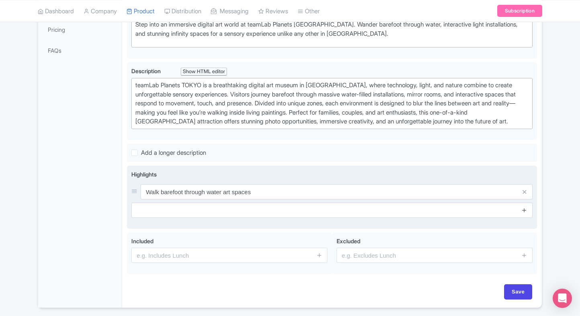
click at [526, 213] on icon at bounding box center [525, 210] width 6 height 6
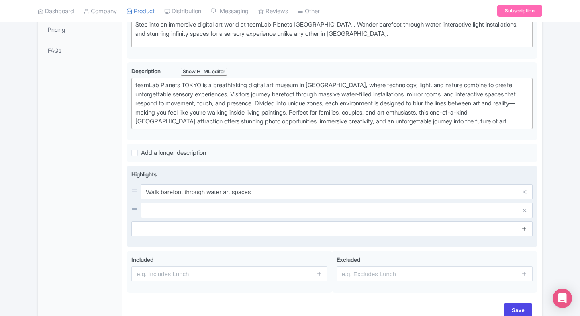
click at [526, 232] on icon at bounding box center [525, 229] width 6 height 6
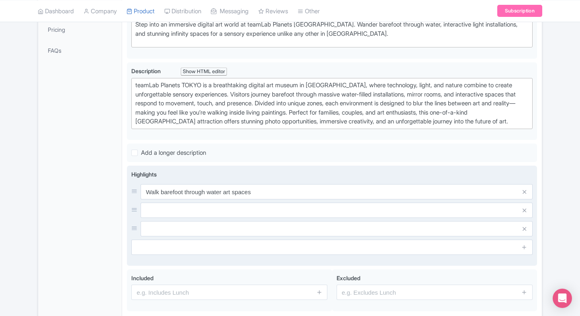
click at [526, 249] on span at bounding box center [525, 247] width 16 height 15
drag, startPoint x: 363, startPoint y: 227, endPoint x: 376, endPoint y: 219, distance: 16.1
click at [376, 219] on div "Walk barefoot through water art spaces" at bounding box center [332, 210] width 402 height 52
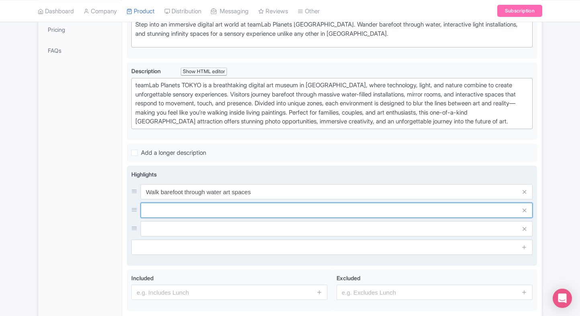
click at [376, 218] on input "text" at bounding box center [337, 210] width 392 height 15
paste input "Infinity rooms with mirrors & lights"
type input "Infinity rooms with mirrors & lights"
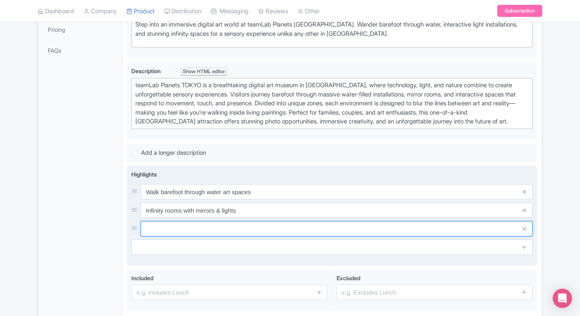
click at [191, 231] on input "text" at bounding box center [337, 228] width 392 height 15
paste input "Interactive installations & projections"
type input "Interactive installations & projections"
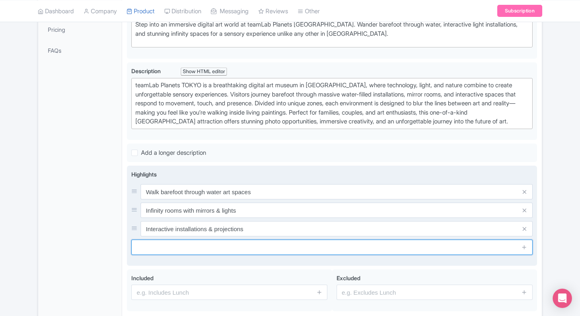
click at [173, 253] on input "text" at bounding box center [332, 247] width 402 height 15
paste input "Immersive sensory art museum in [GEOGRAPHIC_DATA]"
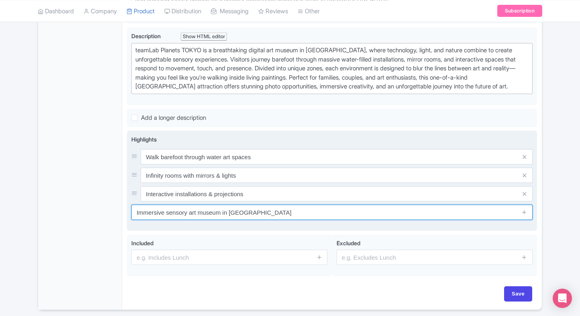
scroll to position [232, 0]
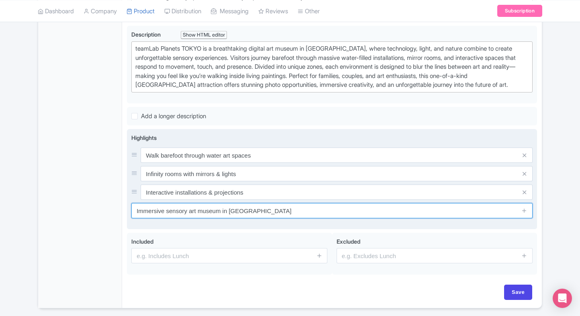
type input "Immersive sensory art museum in [GEOGRAPHIC_DATA]"
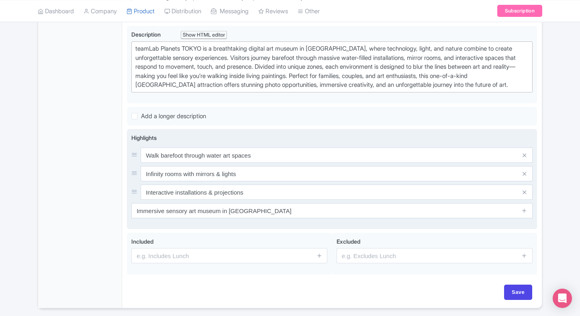
click at [529, 218] on span at bounding box center [525, 210] width 16 height 15
click at [527, 213] on icon at bounding box center [525, 210] width 6 height 6
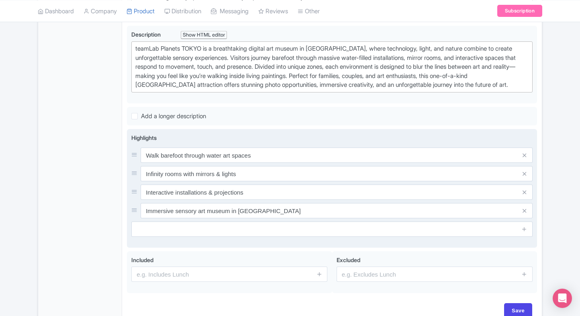
click at [197, 237] on input "text" at bounding box center [332, 228] width 402 height 15
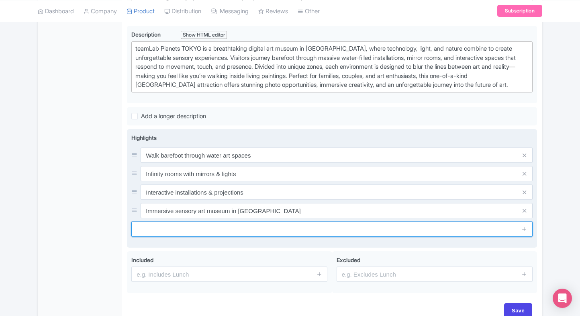
paste input "Unique photo-friendly experiences"
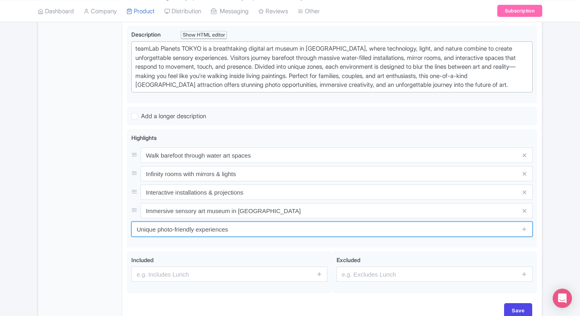
type input "Unique photo-friendly experiences"
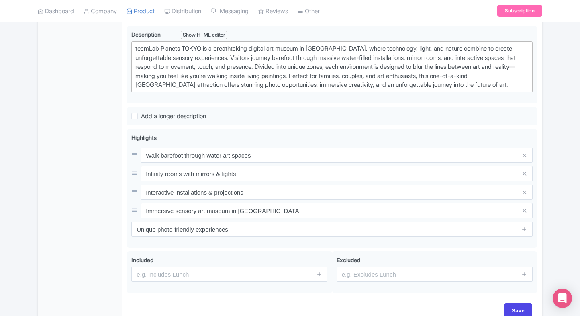
click at [113, 223] on div "General Booking Info Settings Pricing FAQs" at bounding box center [80, 123] width 84 height 407
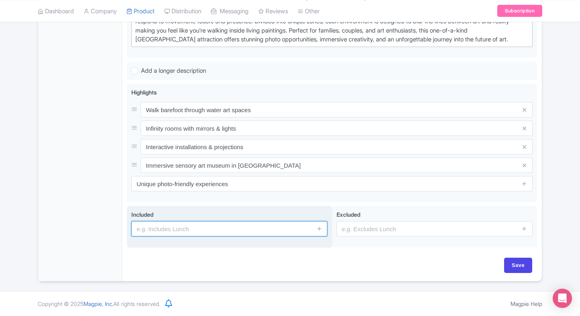
click at [175, 236] on input "text" at bounding box center [229, 228] width 196 height 15
paste input "Entry to all exhibition zones at teamLab Planets [GEOGRAPHIC_DATA]"
type input "Entry to all exhibition zones at teamLab Planets [GEOGRAPHIC_DATA]"
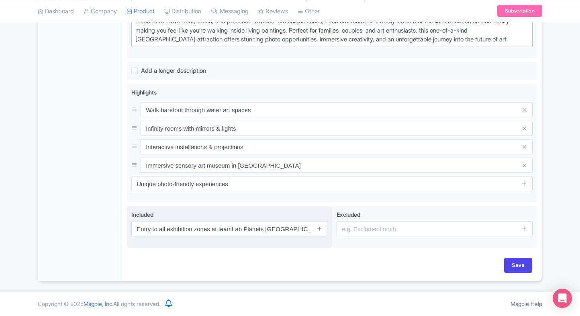
click at [320, 229] on icon at bounding box center [320, 229] width 6 height 6
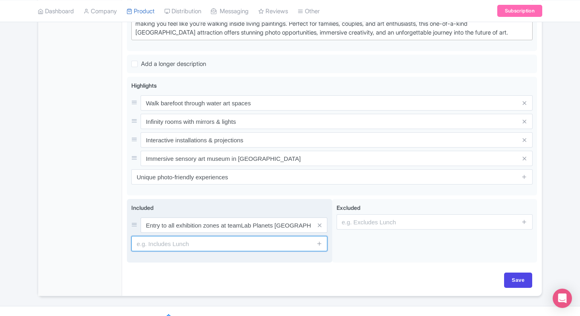
click at [231, 251] on input "text" at bounding box center [229, 243] width 196 height 15
paste input "Access to water and interactive digital installations"
type input "Access to water and interactive digital installations"
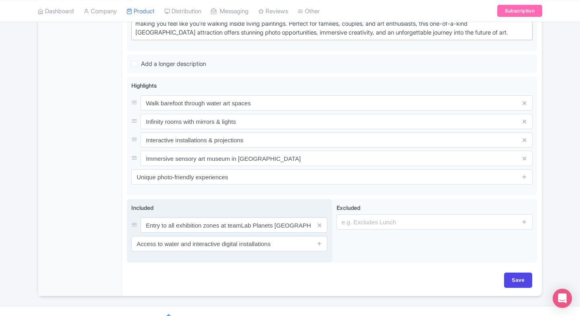
click at [323, 251] on span at bounding box center [320, 243] width 16 height 15
click at [318, 246] on icon at bounding box center [320, 243] width 6 height 6
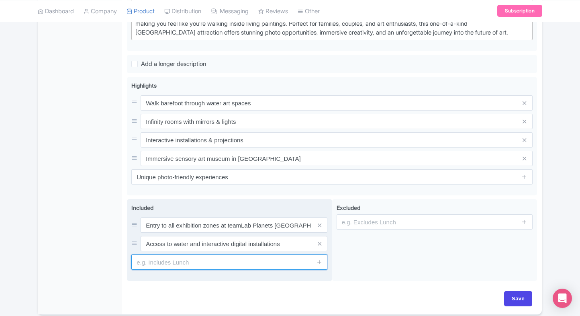
click at [224, 270] on input "text" at bounding box center [229, 261] width 196 height 15
type input "Entrance to the attraction"
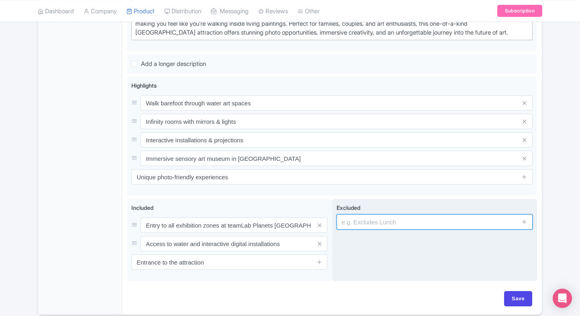
click at [384, 230] on input "text" at bounding box center [435, 221] width 196 height 15
type input "guides, audio guides"
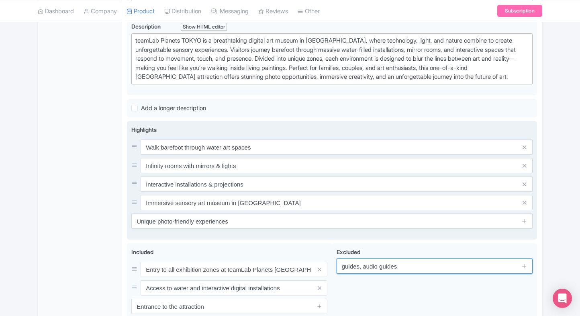
scroll to position [250, 0]
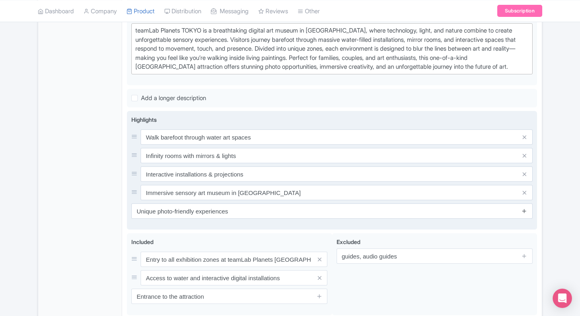
click at [526, 214] on icon at bounding box center [525, 211] width 6 height 6
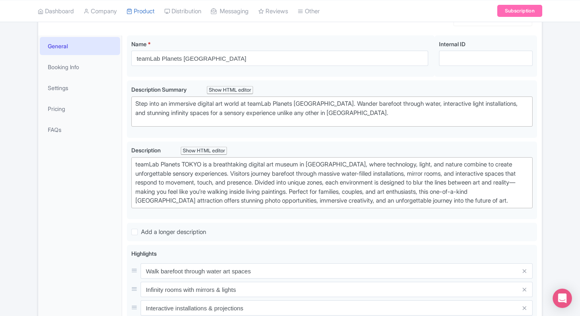
scroll to position [0, 0]
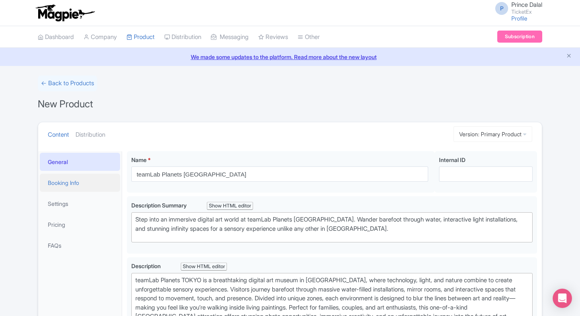
click at [66, 187] on link "Booking Info" at bounding box center [80, 183] width 80 height 18
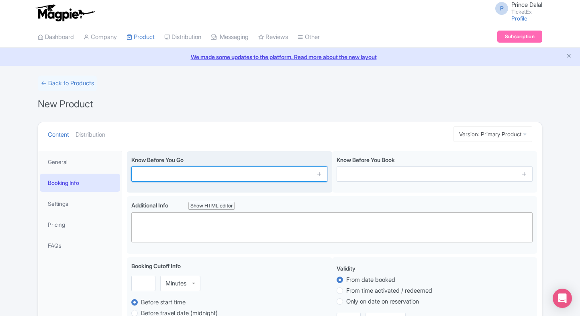
click at [178, 176] on input "text" at bounding box center [229, 173] width 196 height 15
paste input "All visitors must remove shoes before entering exhibits"
type input "All visitors must remove shoes before entering exhibits"
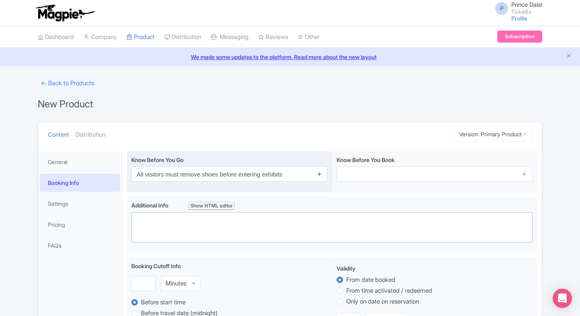
click at [318, 173] on icon at bounding box center [320, 174] width 6 height 6
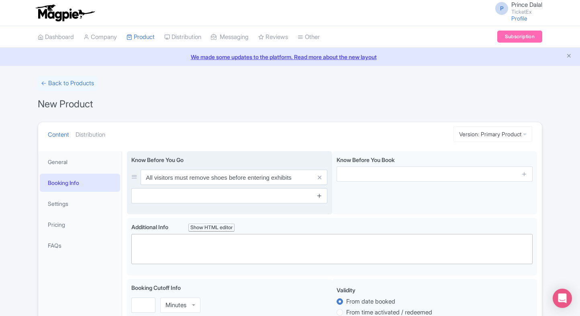
click at [319, 198] on icon at bounding box center [320, 196] width 6 height 6
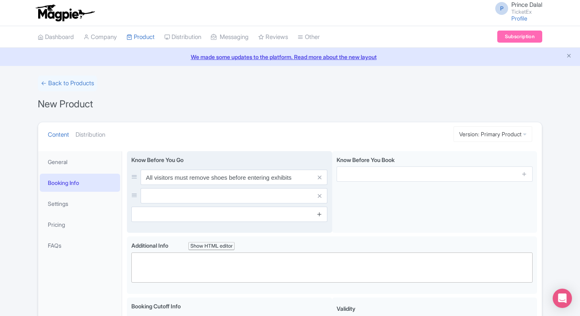
click at [319, 214] on icon at bounding box center [320, 214] width 6 height 6
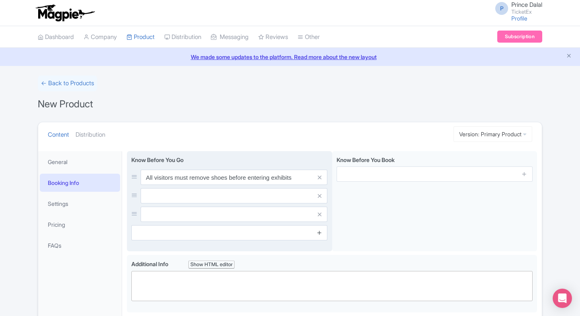
click at [320, 233] on icon at bounding box center [320, 233] width 6 height 6
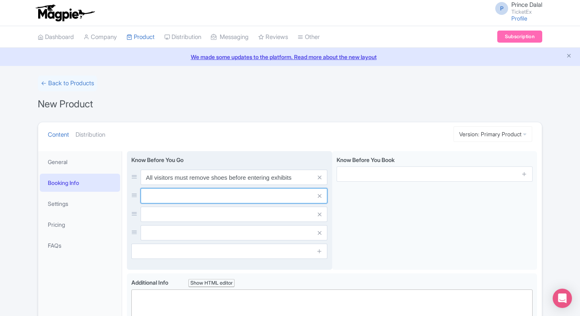
click at [275, 199] on input "text" at bounding box center [234, 195] width 187 height 15
paste input "Water areas may reach knee height—dress accordingly"
type input "Water areas may reach knee height—dress accordingly"
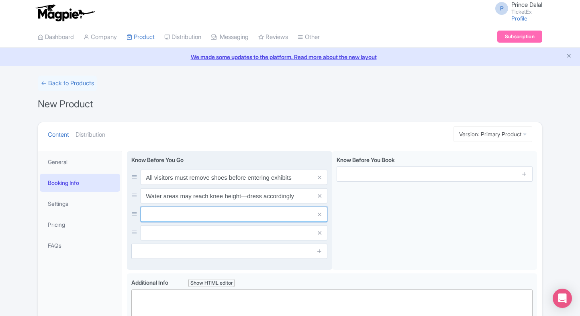
click at [230, 208] on input "text" at bounding box center [234, 214] width 187 height 15
paste input "Photography allowed, but tripods/selfie sticks banned"
type input "Photography allowed, but tripods/selfie sticks banned"
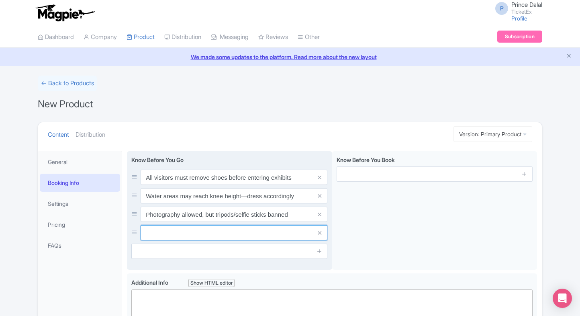
click at [188, 233] on input "text" at bounding box center [234, 232] width 187 height 15
paste input "Large bags must be stored in provided lockers"
type input "Large bags must be stored in provided lockers"
click at [201, 242] on div "Know Before You Go All visitors must remove shoes before entering exhibits Wate…" at bounding box center [229, 207] width 196 height 103
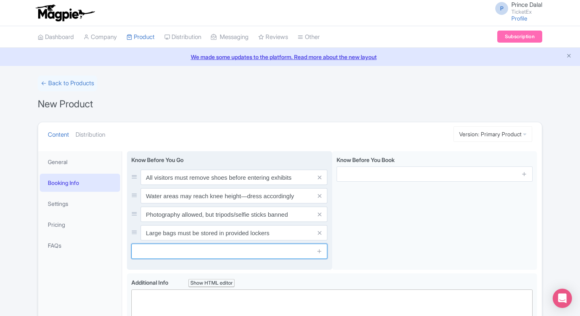
click at [193, 248] on input "text" at bounding box center [229, 251] width 196 height 15
paste input "Recommended visit duration is 1.5–2 hours"
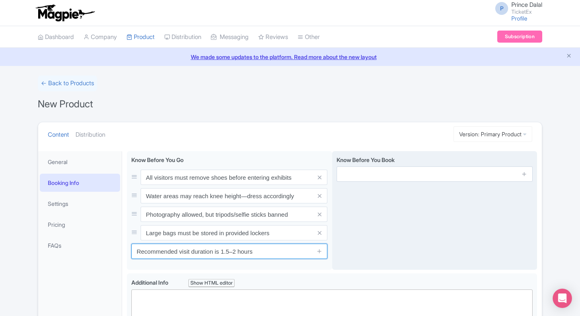
type input "Recommended visit duration is 1.5–2 hours"
drag, startPoint x: 530, startPoint y: 174, endPoint x: 522, endPoint y: 174, distance: 7.6
click at [522, 174] on span at bounding box center [525, 173] width 16 height 15
click at [522, 174] on icon at bounding box center [525, 174] width 6 height 6
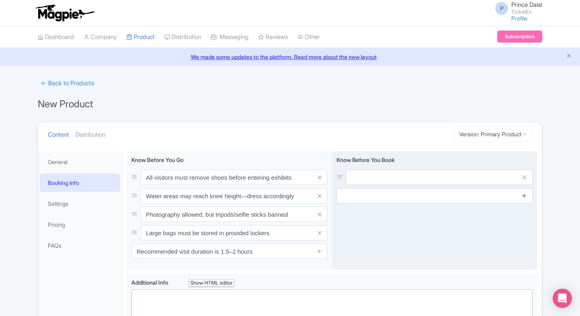
drag, startPoint x: 523, startPoint y: 184, endPoint x: 526, endPoint y: 198, distance: 13.9
click at [526, 198] on div "Know Before You Book" at bounding box center [435, 180] width 196 height 48
click at [526, 198] on icon at bounding box center [525, 196] width 6 height 6
drag, startPoint x: 525, startPoint y: 219, endPoint x: 525, endPoint y: 211, distance: 8.0
click at [525, 211] on span at bounding box center [525, 214] width 16 height 15
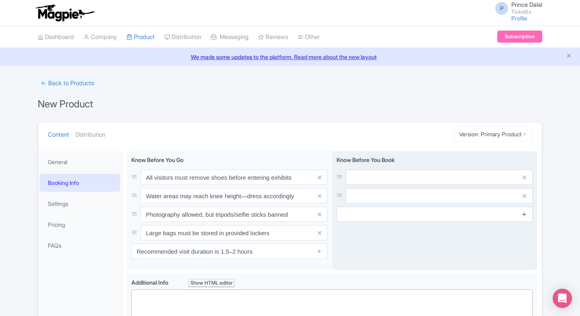
click at [525, 211] on icon at bounding box center [525, 214] width 6 height 6
click at [525, 231] on icon at bounding box center [525, 233] width 6 height 6
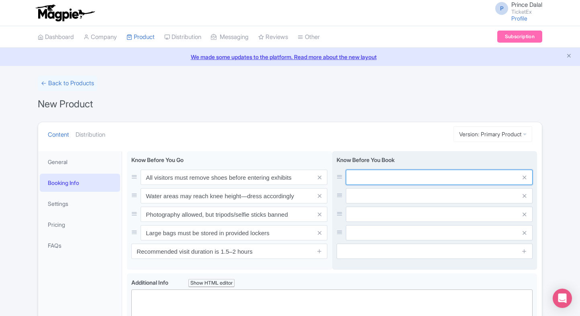
click at [427, 174] on input "text" at bounding box center [439, 177] width 187 height 15
paste input "Advance booking is highly recommended due to limited slots"
type input "Advance booking is highly recommended due to limited slots"
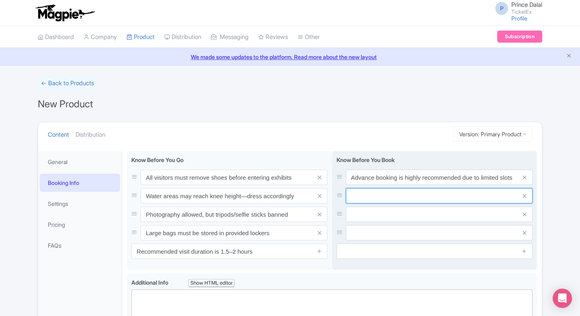
paste input "Children under 13 must be accompanied by an adult"
click at [433, 197] on input "text" at bounding box center [439, 195] width 187 height 15
type input "Children under 13 must be accompanied by an adult"
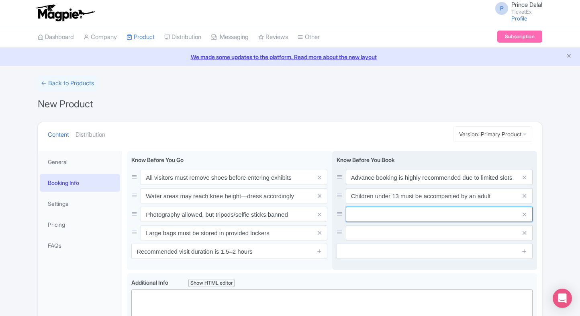
click at [388, 215] on input "text" at bounding box center [439, 214] width 187 height 15
paste input "Open-dated tickets must be used within the validity period"
type input "Open-dated tickets must be used within the validity period"
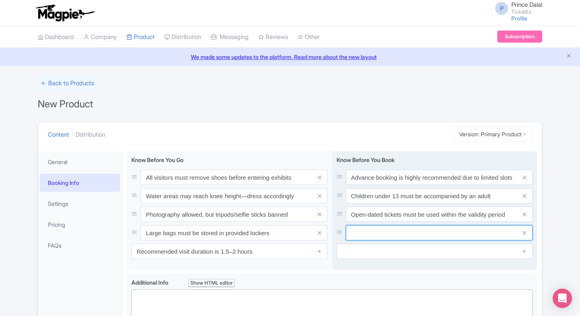
click at [372, 232] on input "text" at bounding box center [439, 232] width 187 height 15
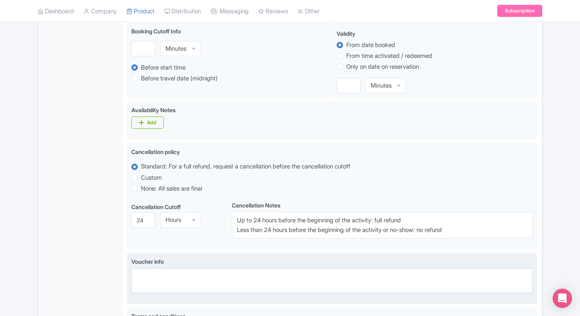
scroll to position [476, 0]
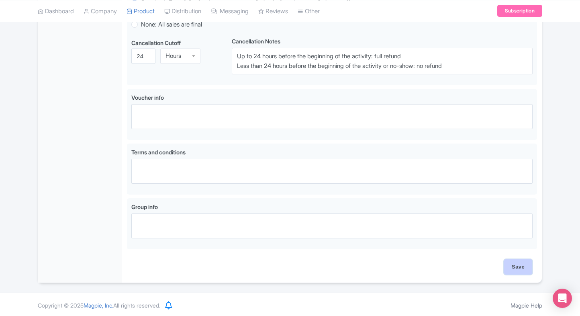
click at [516, 269] on input "Save" at bounding box center [519, 266] width 28 height 15
type input "Saving..."
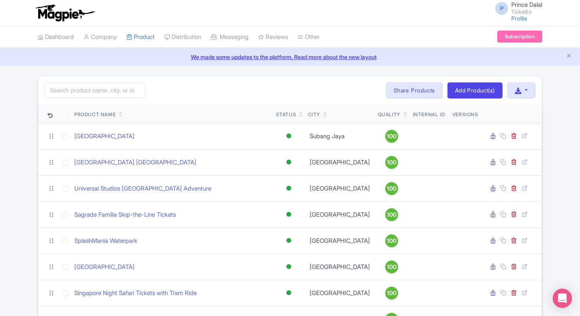
click at [404, 117] on icon at bounding box center [406, 116] width 4 height 5
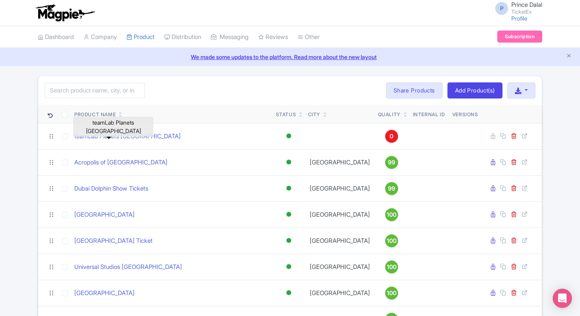
click at [132, 137] on link "teamLab Planets [GEOGRAPHIC_DATA]" at bounding box center [127, 136] width 107 height 9
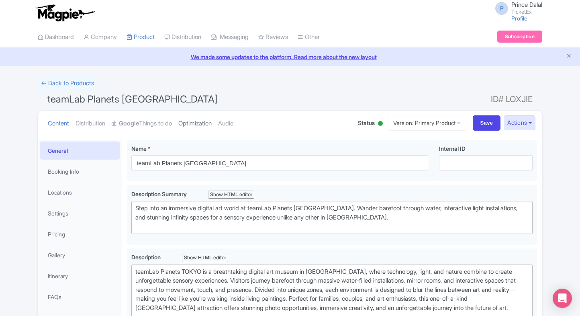
click at [203, 121] on link "Optimization" at bounding box center [194, 123] width 33 height 25
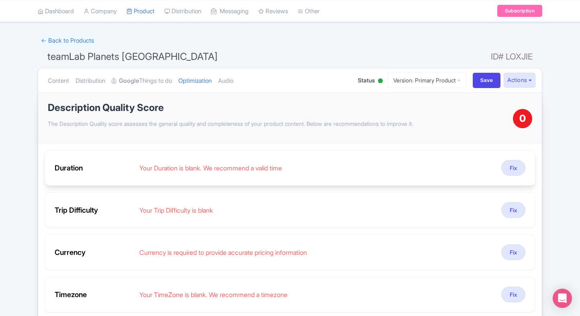
scroll to position [47, 0]
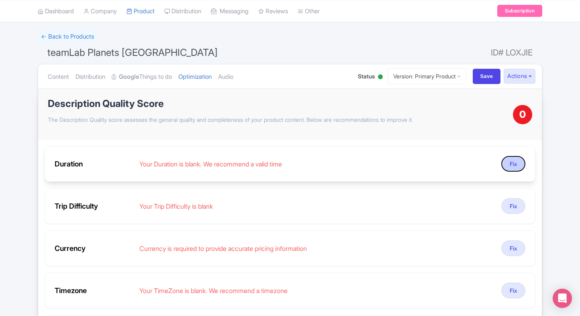
click at [513, 166] on button "Fix" at bounding box center [514, 164] width 24 height 16
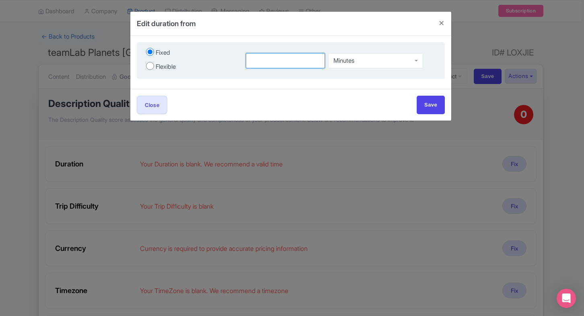
click at [268, 66] on input "number" at bounding box center [285, 60] width 79 height 15
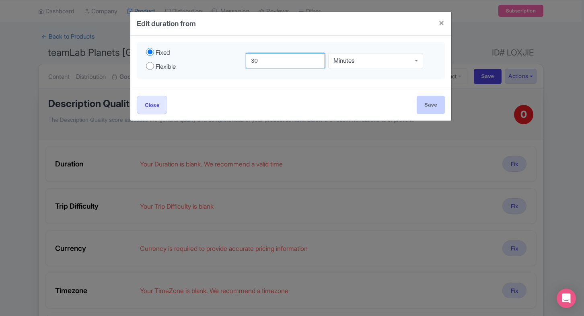
type input "30"
click at [417, 100] on input "Save" at bounding box center [430, 105] width 28 height 18
type input "Save"
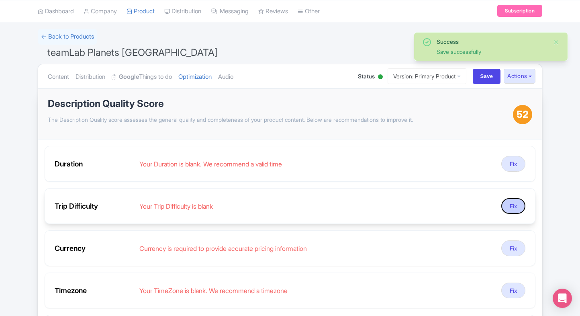
click at [513, 200] on button "Fix" at bounding box center [514, 206] width 24 height 16
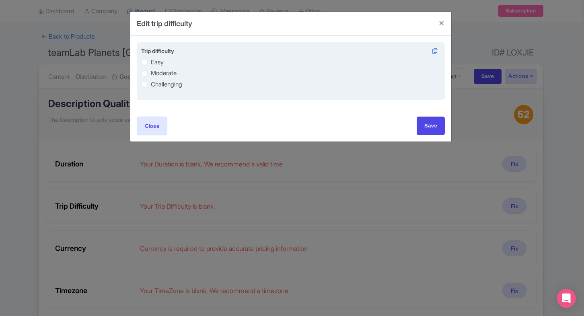
click at [156, 70] on label "Moderate" at bounding box center [164, 73] width 26 height 9
radio input "true"
click at [164, 64] on label "Easy" at bounding box center [157, 62] width 13 height 9
radio input "true"
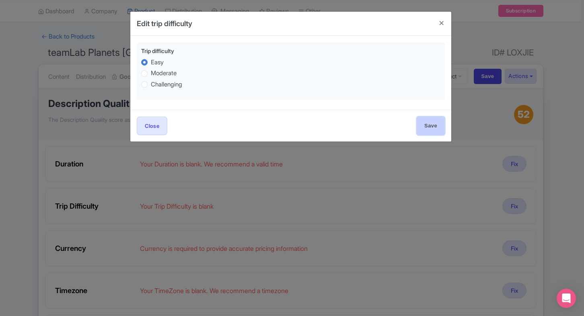
click at [434, 124] on input "Save" at bounding box center [430, 126] width 28 height 18
type input "Save"
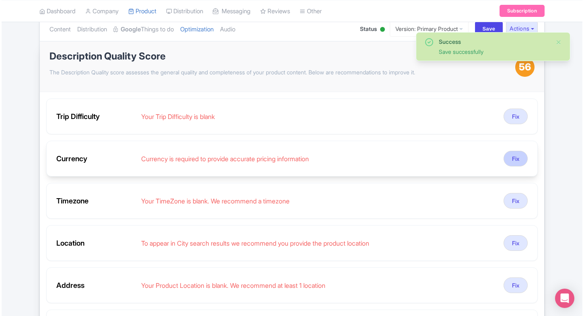
scroll to position [96, 0]
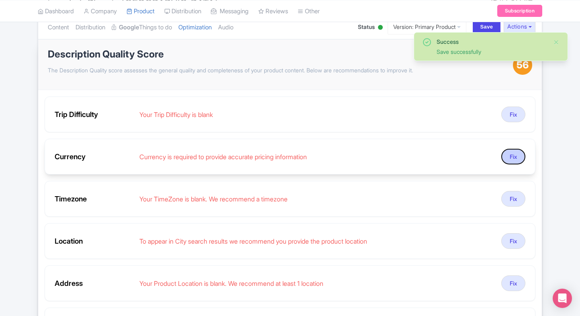
click at [515, 151] on button "Fix" at bounding box center [514, 157] width 24 height 16
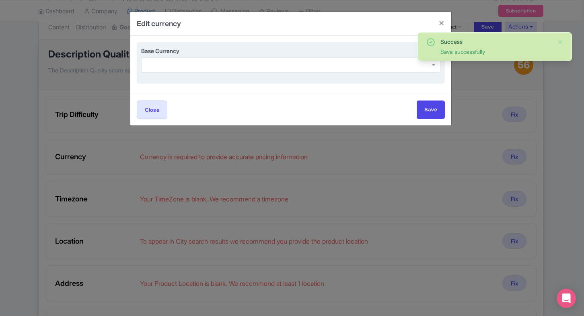
click at [213, 62] on div at bounding box center [290, 64] width 299 height 15
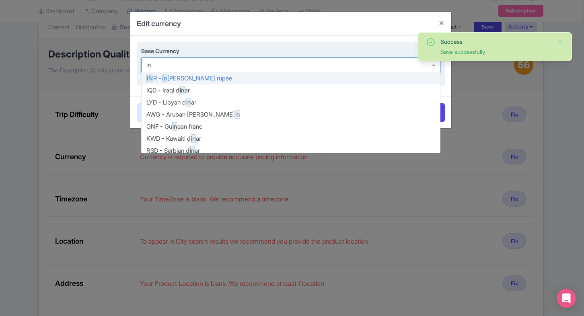
type input "inr"
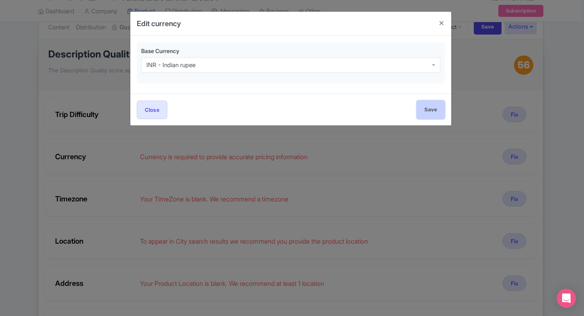
click at [431, 110] on input "Save" at bounding box center [430, 109] width 28 height 18
type input "Save"
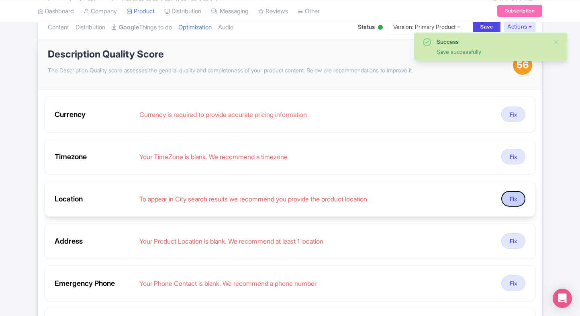
click at [511, 194] on button "Fix" at bounding box center [514, 199] width 24 height 16
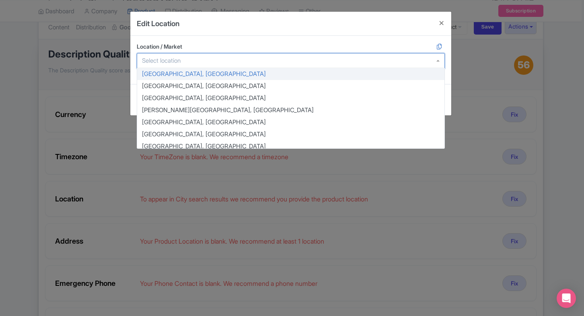
click at [232, 59] on div at bounding box center [291, 60] width 308 height 15
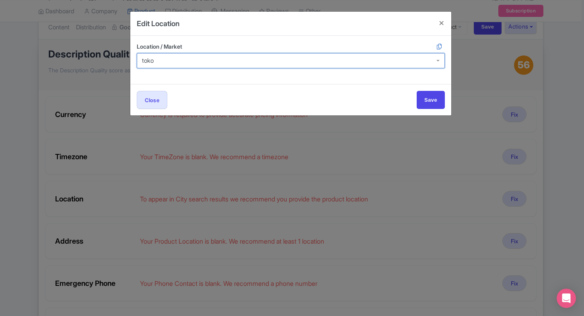
type input "tok"
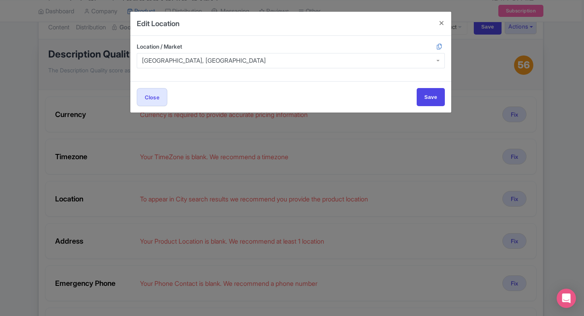
scroll to position [0, 0]
click at [422, 96] on input "Save" at bounding box center [430, 97] width 28 height 18
type input "Save"
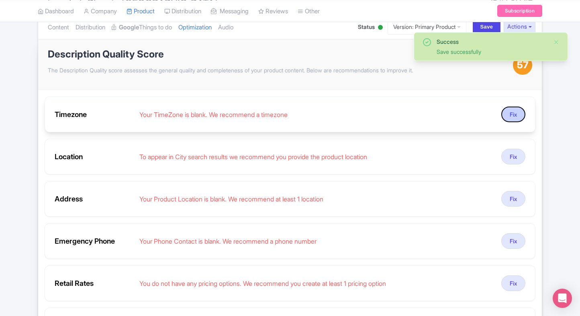
click at [519, 113] on button "Fix" at bounding box center [514, 115] width 24 height 16
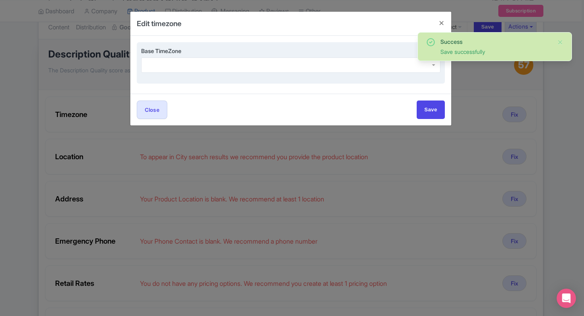
click at [209, 61] on div at bounding box center [290, 64] width 299 height 15
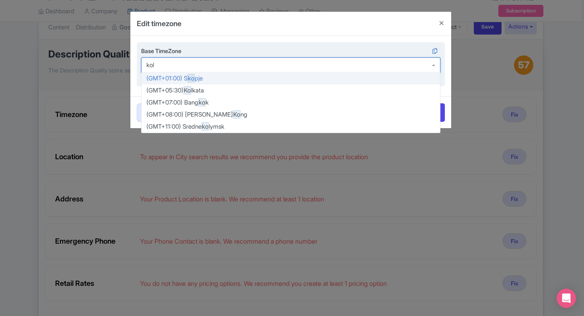
type input "kolk"
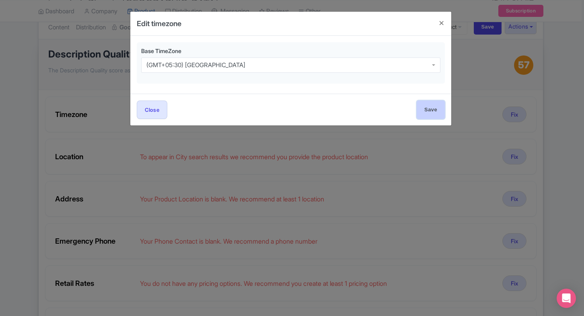
click at [424, 103] on input "Save" at bounding box center [430, 109] width 28 height 18
type input "Save"
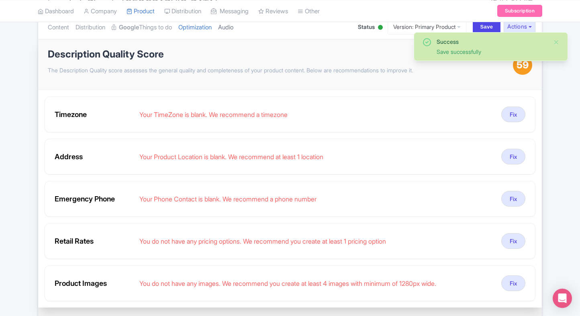
click at [234, 34] on link "Audio" at bounding box center [225, 27] width 15 height 25
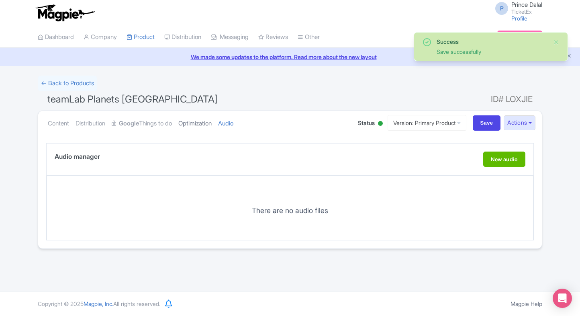
click at [196, 117] on link "Optimization" at bounding box center [194, 123] width 33 height 25
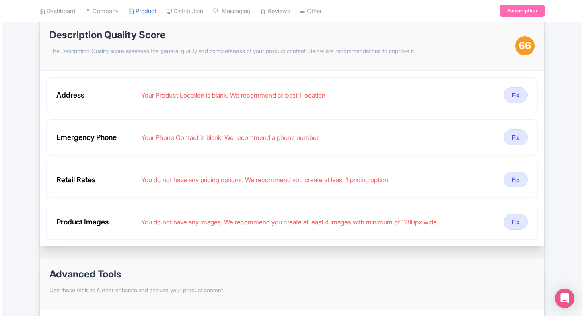
scroll to position [113, 0]
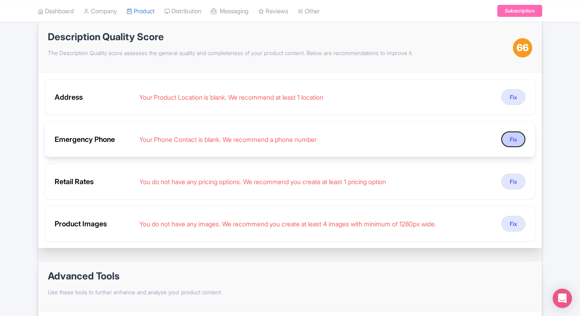
click at [520, 141] on button "Fix" at bounding box center [514, 139] width 24 height 16
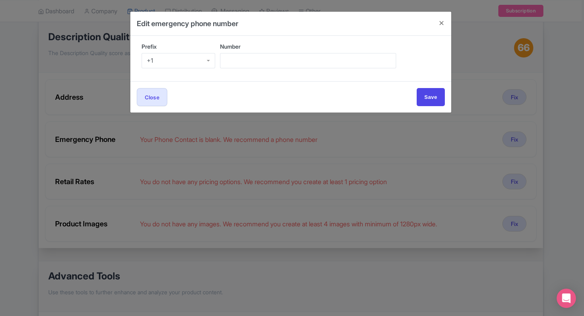
click at [193, 58] on div "+1" at bounding box center [179, 60] width 74 height 15
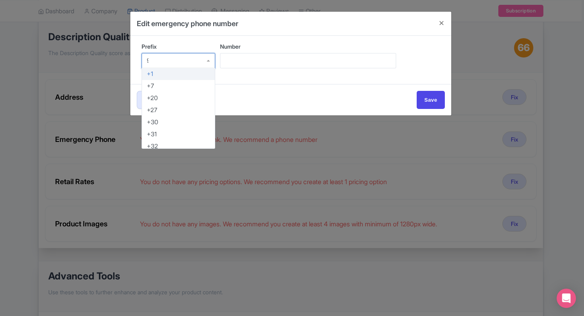
type input "91"
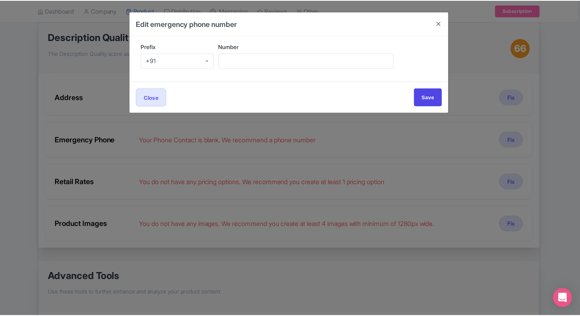
scroll to position [0, 0]
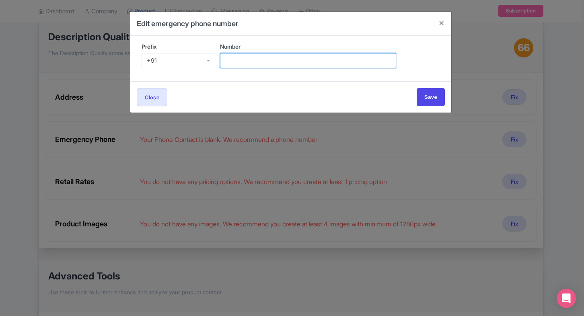
click at [263, 63] on input "Number" at bounding box center [308, 60] width 176 height 15
type input "9509989377"
click at [415, 90] on div "Close Save" at bounding box center [291, 97] width 308 height 18
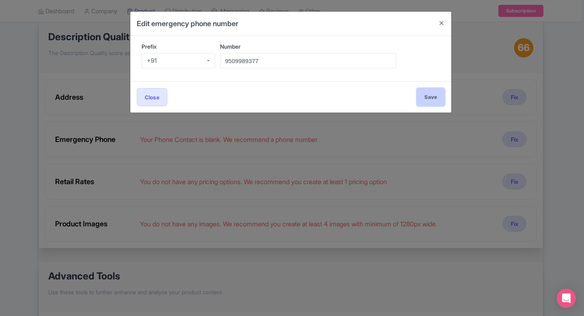
click at [423, 94] on input "Save" at bounding box center [430, 97] width 28 height 18
type input "Save"
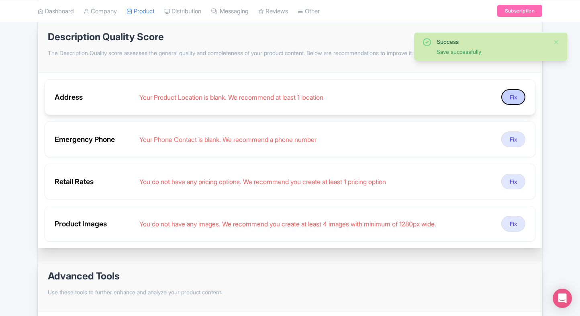
click at [518, 94] on button "Fix" at bounding box center [514, 97] width 24 height 16
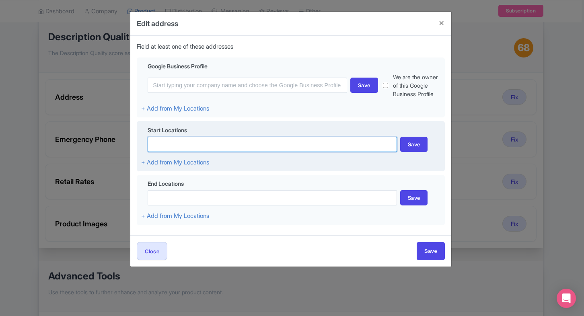
click at [166, 140] on input at bounding box center [272, 144] width 249 height 15
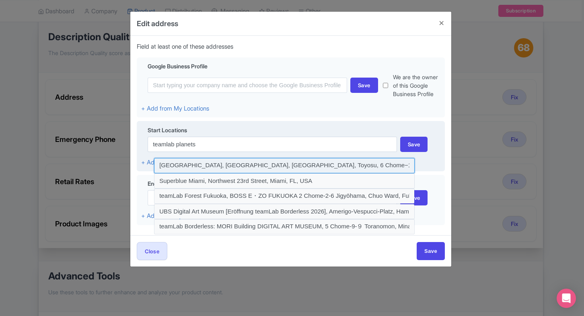
click at [208, 165] on input at bounding box center [284, 165] width 260 height 15
type input "[GEOGRAPHIC_DATA], [GEOGRAPHIC_DATA], [GEOGRAPHIC_DATA], Toyosu, 6 Chome−1−16 t…"
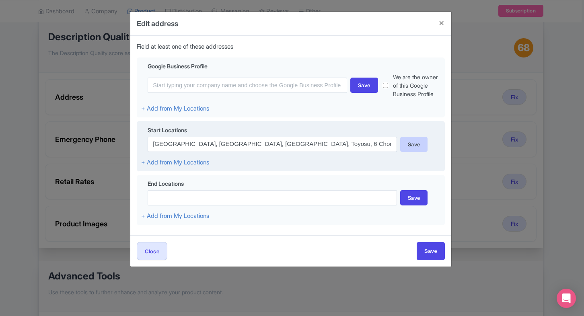
click at [404, 148] on div "Save" at bounding box center [414, 144] width 28 height 15
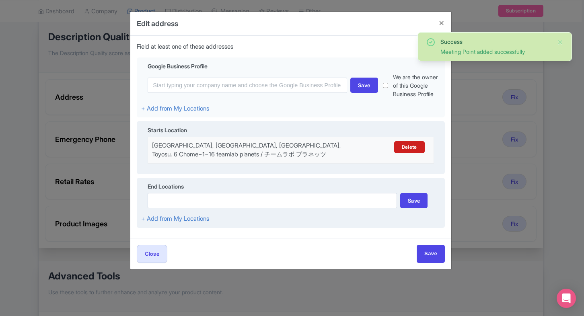
click at [431, 228] on div "End Locations Save + Add from My Locations" at bounding box center [291, 203] width 308 height 51
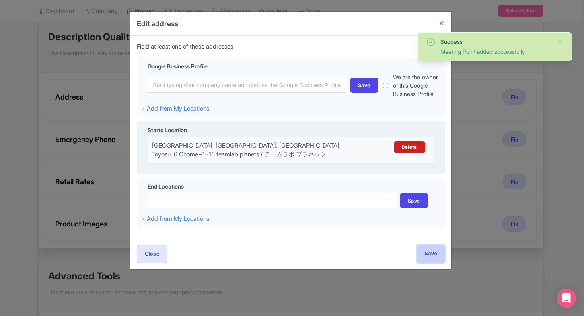
click at [429, 252] on input "Save" at bounding box center [430, 254] width 28 height 18
type input "Saving..."
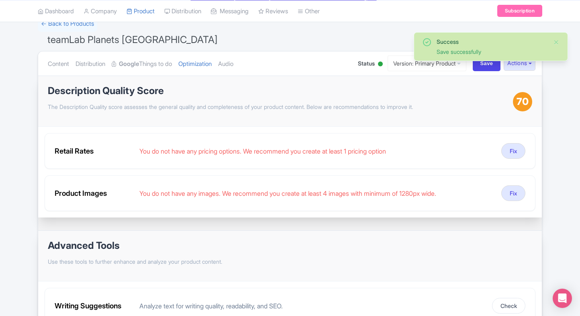
scroll to position [59, 0]
click at [234, 68] on link "Audio" at bounding box center [225, 64] width 15 height 25
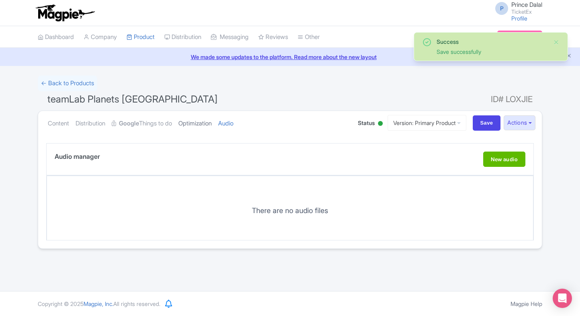
click at [208, 121] on link "Optimization" at bounding box center [194, 123] width 33 height 25
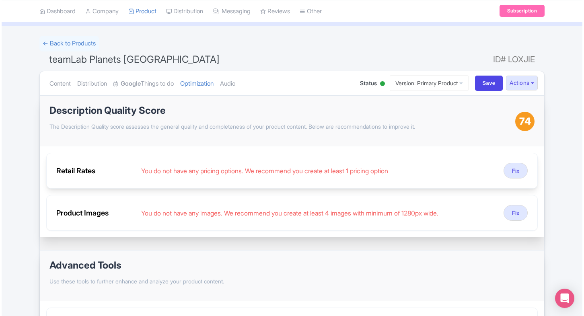
scroll to position [43, 0]
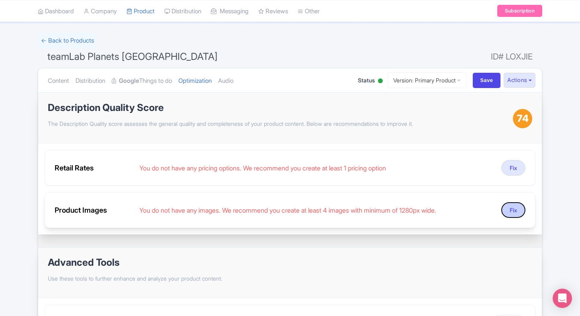
click at [510, 207] on button "Fix" at bounding box center [514, 210] width 24 height 16
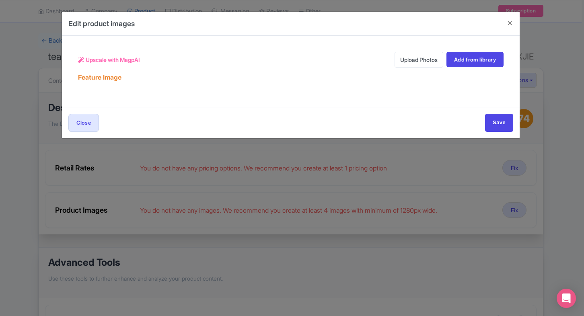
click at [400, 57] on link "Upload Photos" at bounding box center [418, 60] width 49 height 16
click at [416, 56] on link "Upload Photos" at bounding box center [418, 60] width 49 height 16
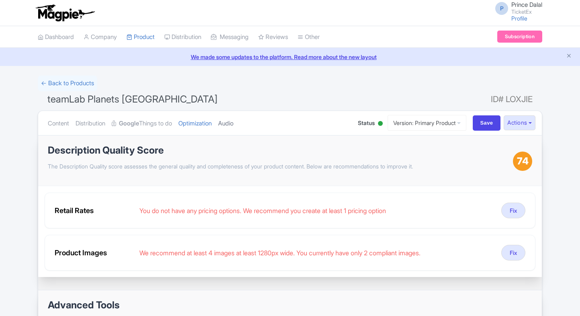
click at [234, 124] on link "Audio" at bounding box center [225, 123] width 15 height 25
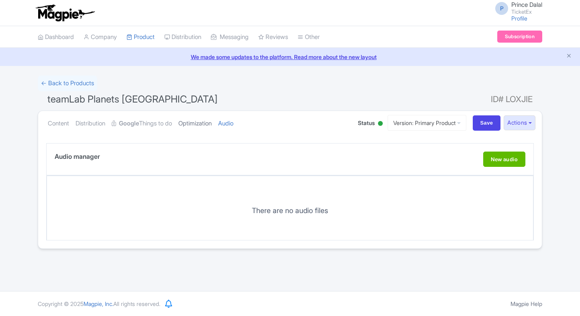
click at [212, 126] on link "Optimization" at bounding box center [194, 123] width 33 height 25
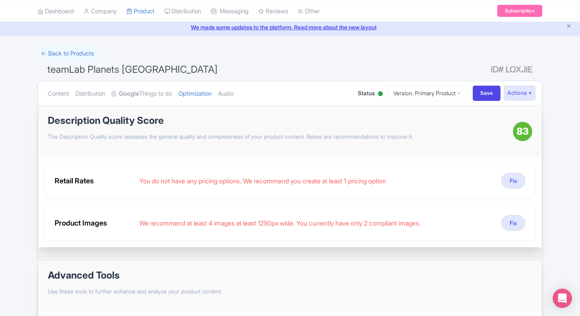
scroll to position [32, 0]
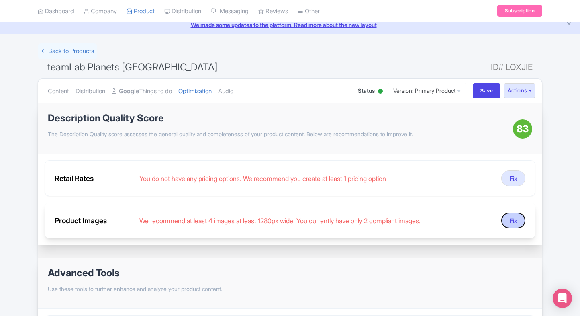
click at [510, 218] on button "Fix" at bounding box center [514, 221] width 24 height 16
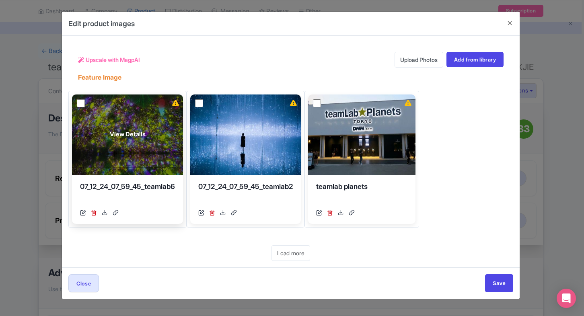
click at [80, 102] on input "checkbox" at bounding box center [81, 103] width 8 height 8
checkbox input "true"
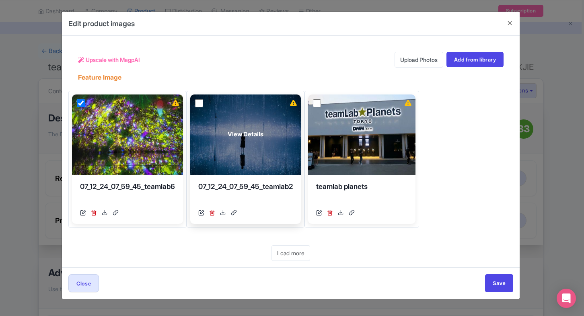
click at [199, 102] on input "checkbox" at bounding box center [199, 103] width 8 height 8
checkbox input "true"
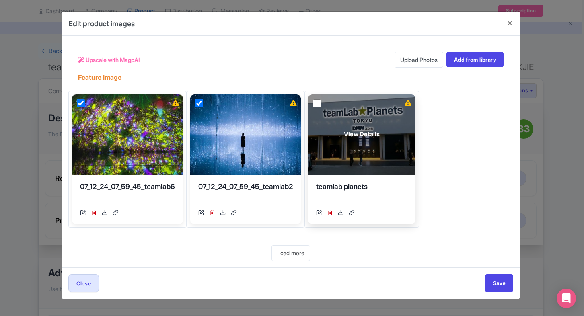
click at [321, 102] on input "checkbox" at bounding box center [317, 103] width 8 height 8
checkbox input "true"
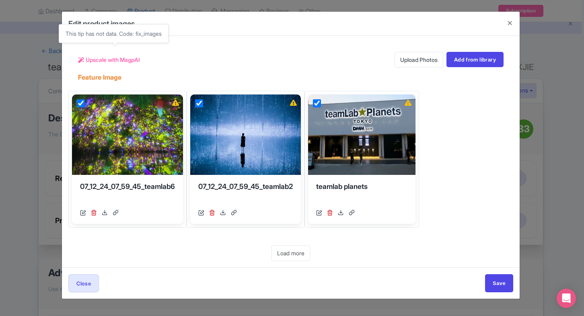
click at [98, 58] on span "Upscale with MagpAI" at bounding box center [113, 59] width 54 height 8
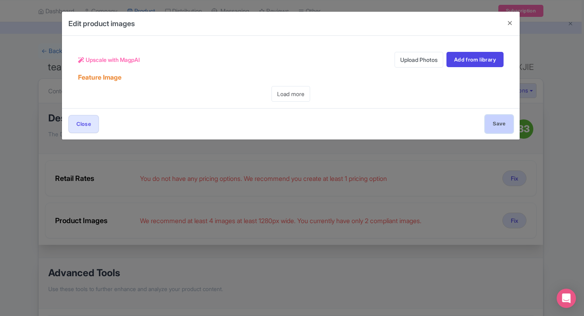
click at [497, 119] on input "Save" at bounding box center [499, 124] width 28 height 18
type input "Save"
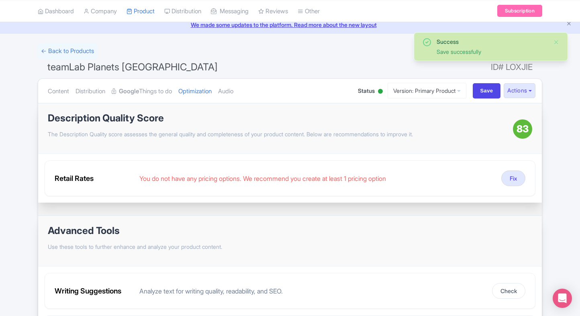
click at [249, 98] on ul "Content Distribution Google Things to do Optimization Audio" at bounding box center [195, 91] width 301 height 25
click at [234, 93] on link "Audio" at bounding box center [225, 91] width 15 height 25
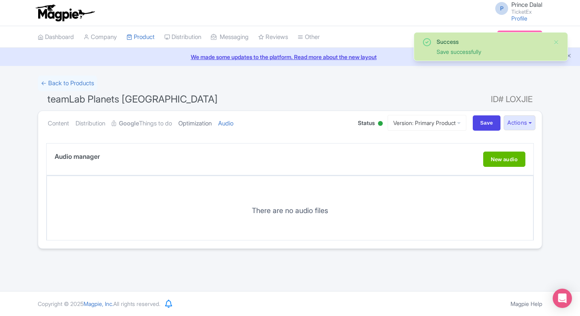
click at [204, 117] on link "Optimization" at bounding box center [194, 123] width 33 height 25
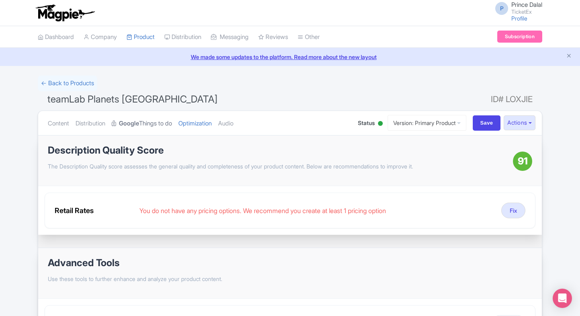
click at [172, 121] on link "Google Things to do" at bounding box center [142, 123] width 60 height 25
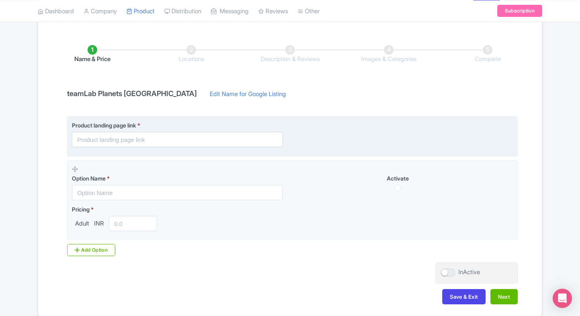
scroll to position [130, 0]
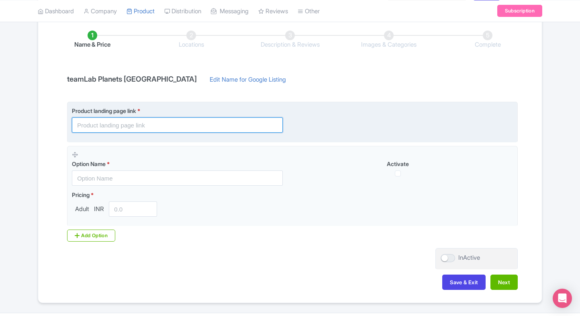
click at [167, 127] on input "text" at bounding box center [177, 124] width 211 height 15
paste input "https://www.ticketex.co/activity/80/teamlab-planets-tokyo-interactive-digital-a…"
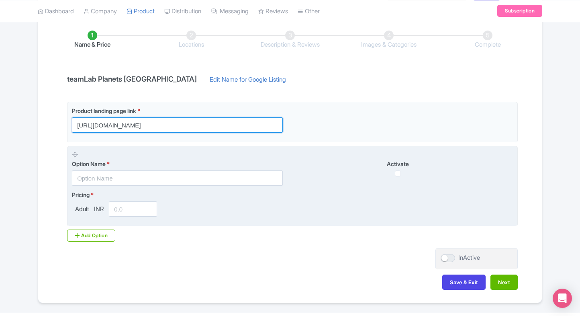
type input "https://www.ticketex.co/activity/80/teamlab-planets-tokyo-interactive-digital-a…"
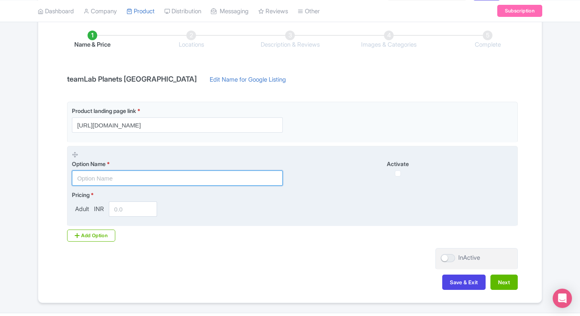
scroll to position [0, 0]
click at [175, 185] on fieldset "Option Name * Activate Pricing * Adult INR" at bounding box center [292, 186] width 451 height 81
click at [179, 183] on input "text" at bounding box center [177, 177] width 211 height 15
paste input "teamLab Planets entrance ticket"
type input "teamLab Planets entrance ticket"
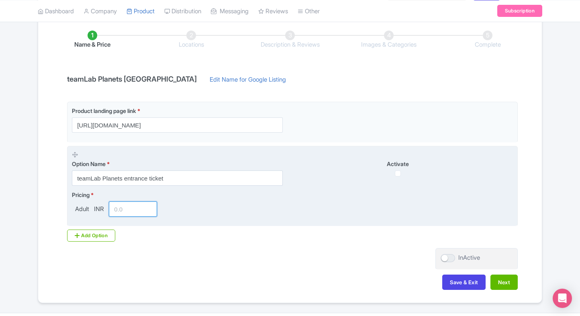
click at [138, 205] on input "number" at bounding box center [133, 208] width 48 height 15
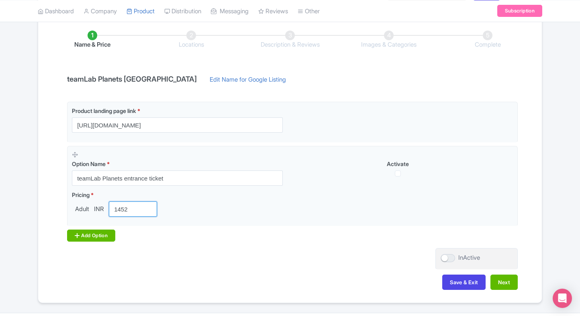
type input "1452"
click at [90, 236] on div "Add Option" at bounding box center [91, 236] width 48 height 12
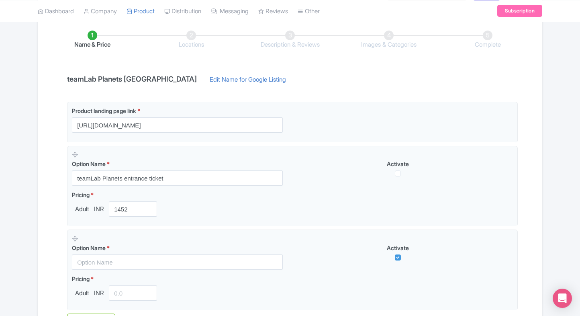
click at [53, 228] on div "Name & Price Locations Description & Reviews Images & Categories Complete teamL…" at bounding box center [290, 197] width 494 height 367
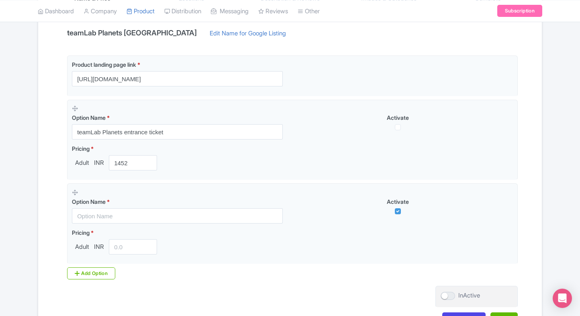
scroll to position [177, 0]
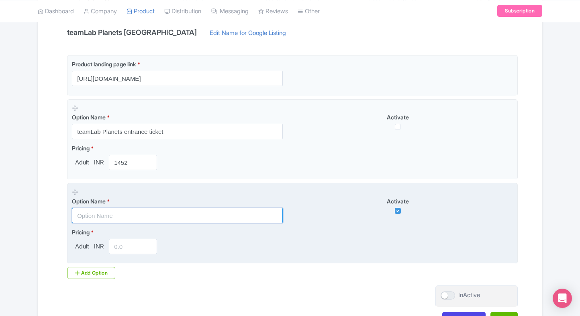
click at [135, 218] on input "text" at bounding box center [177, 215] width 211 height 15
paste input "TeamLab Planets Timed Entry( 7:00 PM TO 8:30 PM) Random Assigned"
type input "TeamLab Planets Timed Entry( 7:00 PM TO 8:30 PM) Random Assigned"
click at [125, 248] on input "number" at bounding box center [133, 246] width 48 height 15
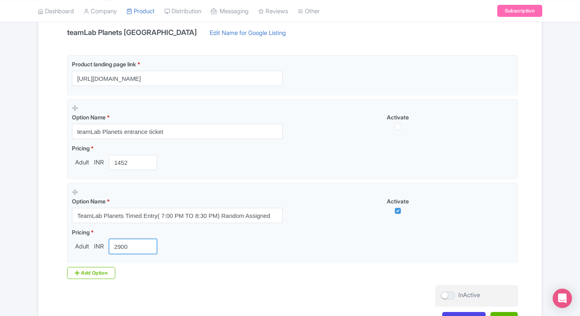
type input "2900"
click at [84, 265] on div "Product landing page link * https://www.ticketex.co/activity/80/teamlab-planets…" at bounding box center [290, 167] width 456 height 224
click at [77, 270] on icon at bounding box center [77, 273] width 5 height 6
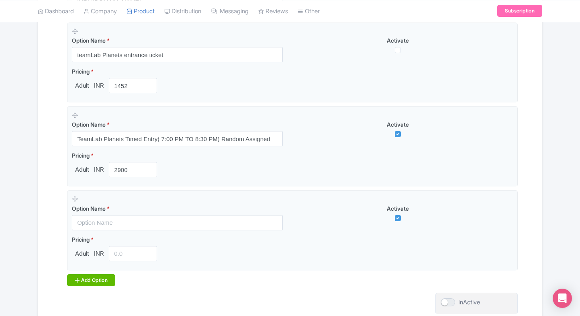
scroll to position [254, 0]
click at [87, 277] on div "Add Option" at bounding box center [91, 280] width 48 height 12
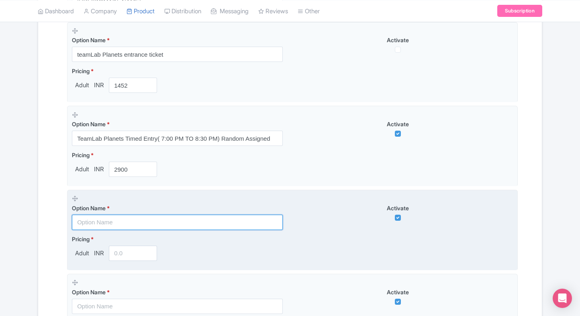
click at [121, 225] on input "text" at bounding box center [177, 222] width 211 height 15
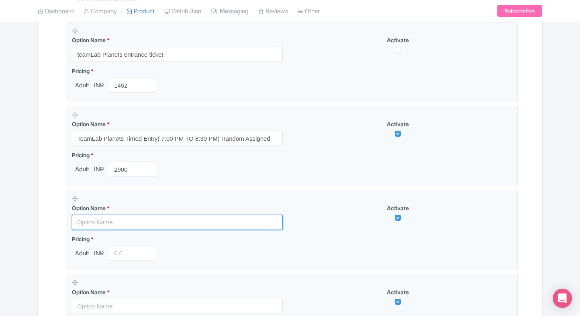
paste input "TeamLab Planets Timed Entry(12:00 PM TO 3:00 PM) Random Assigned"
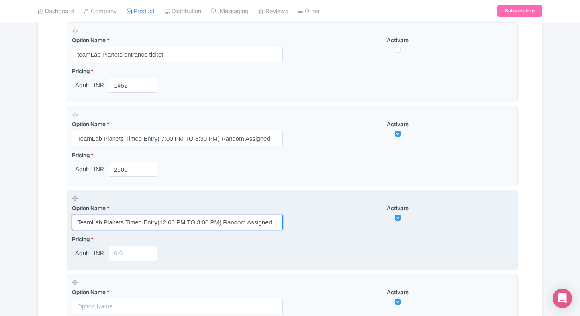
type input "TeamLab Planets Timed Entry(12:00 PM TO 3:00 PM) Random Assigned"
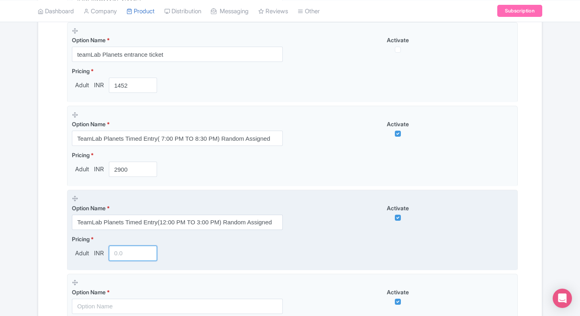
click at [122, 253] on input "number" at bounding box center [133, 253] width 48 height 15
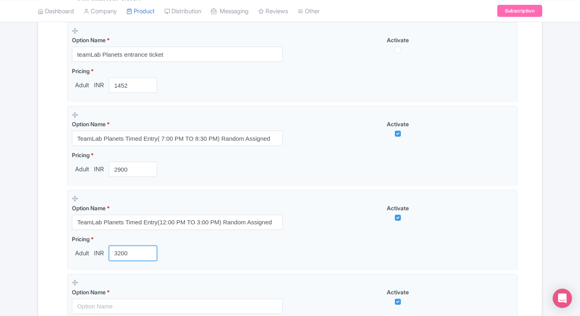
type input "3200"
click at [41, 236] on div "Name & Price Locations Description & Reviews Images & Categories Complete teamL…" at bounding box center [290, 158] width 504 height 535
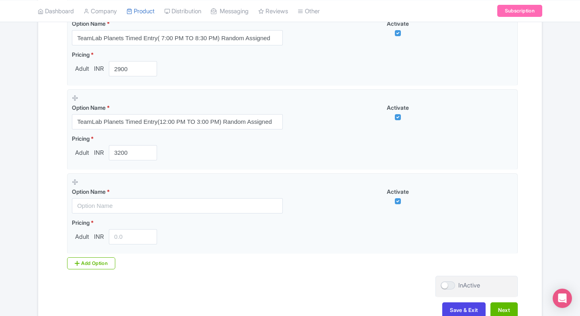
scroll to position [402, 0]
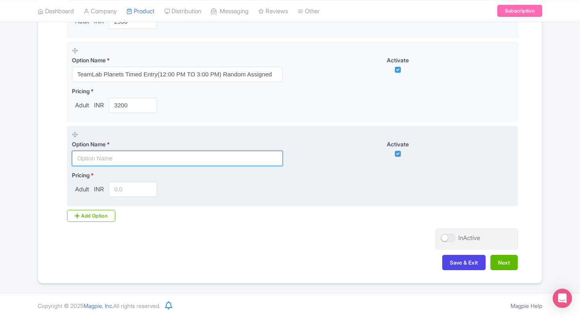
click at [151, 162] on input "text" at bounding box center [177, 158] width 211 height 15
paste input "TeamLab Planets Premium Skip the line Entry Tickets"
type input "TeamLab Planets Premium Skip the line Entry Tickets"
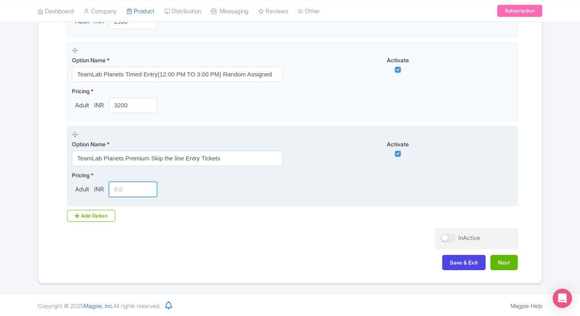
click at [124, 185] on input "number" at bounding box center [133, 189] width 48 height 15
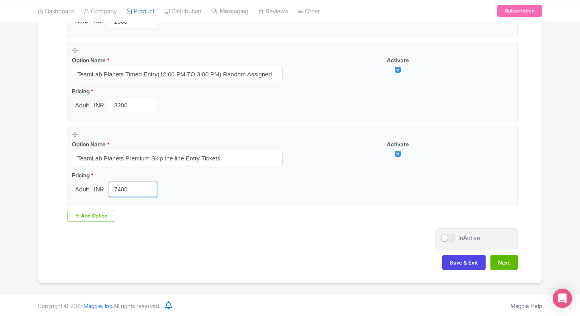
type input "7400"
click at [93, 208] on div "Product landing page link * https://www.ticketex.co/activity/80/teamlab-planets…" at bounding box center [290, 26] width 456 height 392
click at [89, 211] on div "Add Option" at bounding box center [91, 216] width 48 height 12
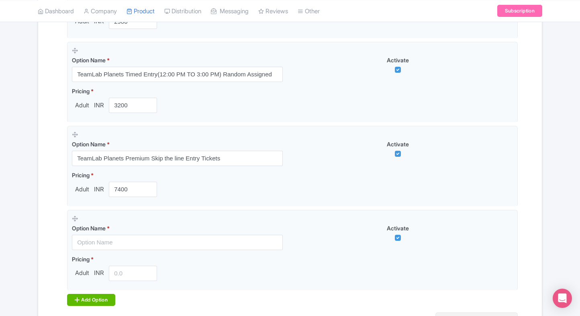
scroll to position [443, 0]
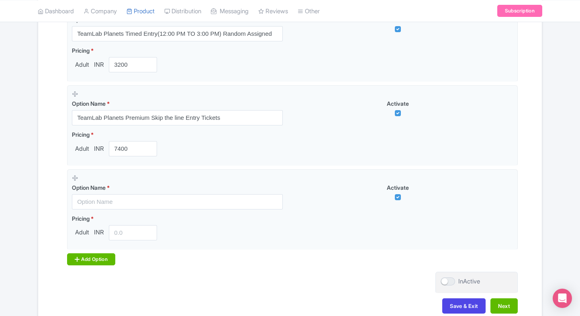
click at [86, 253] on div "Add Option" at bounding box center [91, 259] width 48 height 12
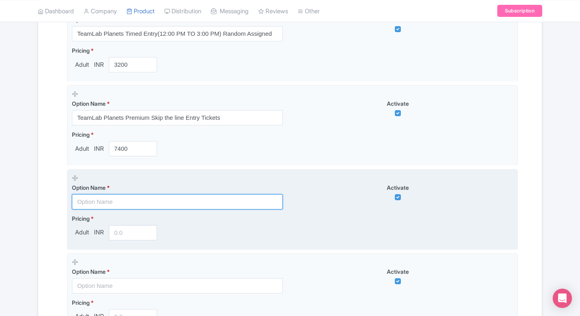
click at [106, 205] on input "text" at bounding box center [177, 201] width 211 height 15
paste input "TeamLab Planets Early Bird Entry Tickets Random Slots"
type input "TeamLab Planets Early Bird Entry Tickets Random Slots"
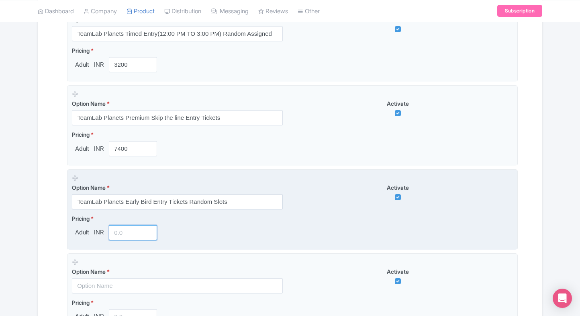
click at [117, 230] on input "number" at bounding box center [133, 232] width 48 height 15
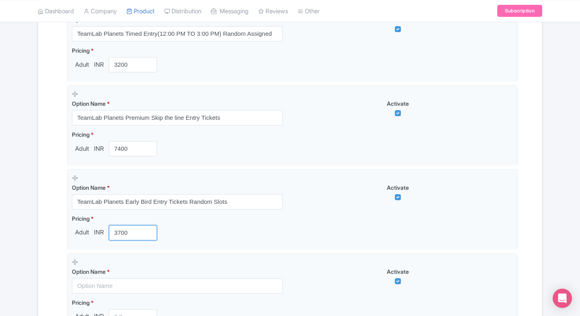
type input "3700"
click at [53, 225] on div "Name & Price Locations Description & Reviews Images & Categories Complete teamL…" at bounding box center [290, 53] width 494 height 703
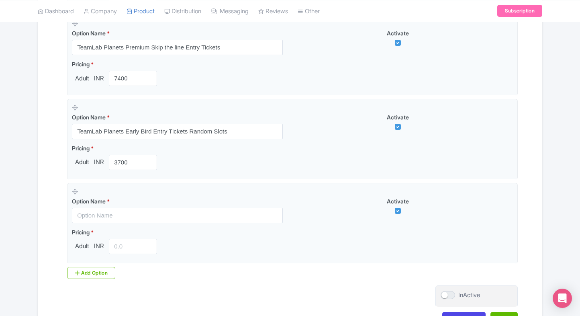
scroll to position [513, 0]
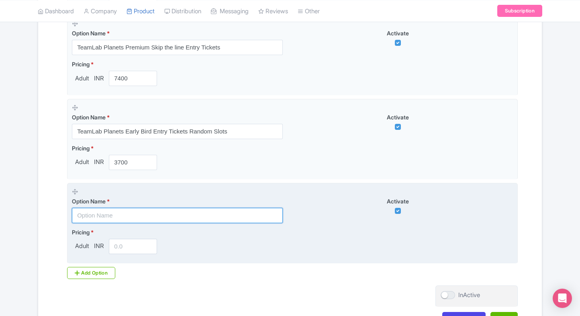
click at [105, 217] on input "text" at bounding box center [177, 215] width 211 height 15
click at [130, 215] on input "text" at bounding box center [177, 215] width 211 height 15
paste input "TeamLab Planets Tokyo + Entry to Small Worlds Tokyo"
type input "TeamLab Planets Tokyo + Entry to Small Worlds Tokyo"
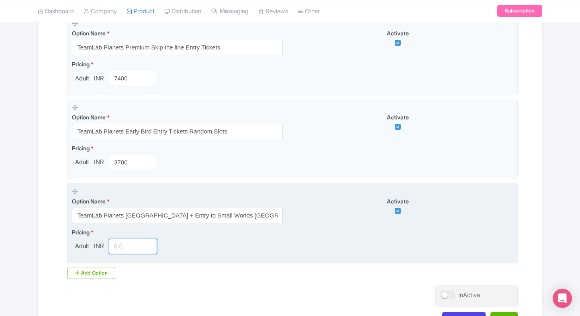
click at [119, 243] on input "number" at bounding box center [133, 246] width 48 height 15
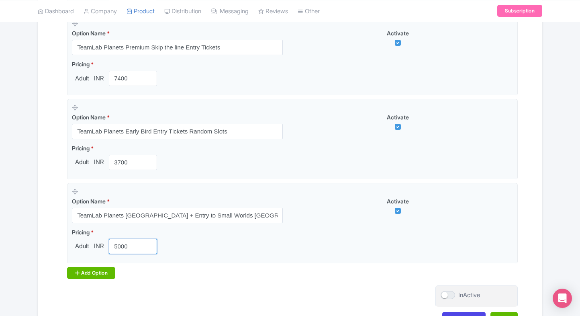
type input "5000"
click at [76, 276] on div "Add Option" at bounding box center [91, 273] width 48 height 12
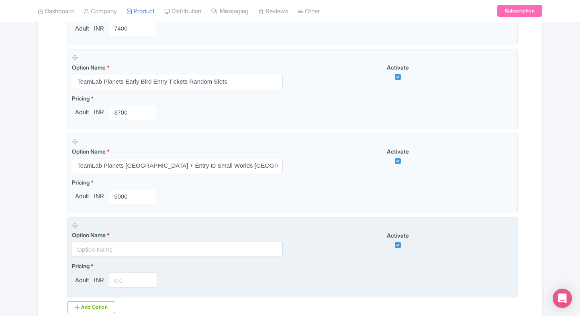
scroll to position [563, 0]
drag, startPoint x: 117, startPoint y: 256, endPoint x: 127, endPoint y: 247, distance: 14.0
click at [127, 247] on fieldset "Option Name * Activate Pricing * Adult INR" at bounding box center [292, 257] width 451 height 81
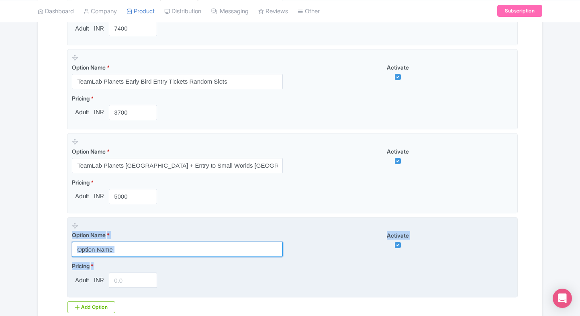
click at [127, 247] on input "text" at bounding box center [177, 249] width 211 height 15
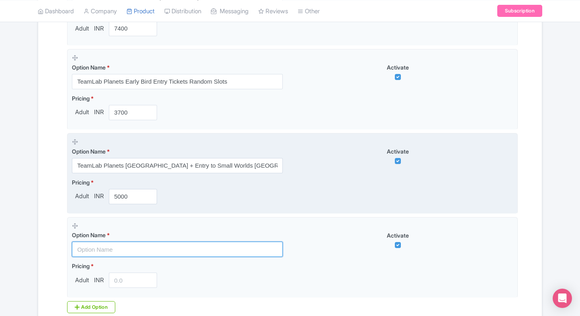
paste input "Early entry to TeamLab Planets Tokyo + Small Worlds Tokyo Tickets"
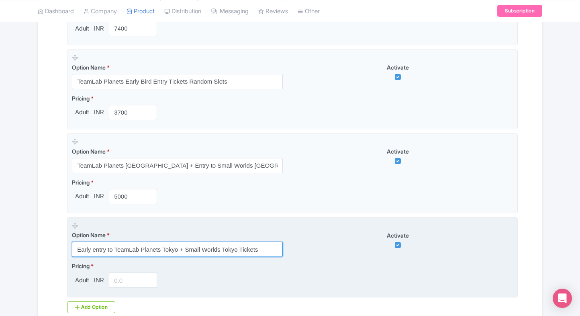
type input "Early entry to TeamLab Planets Tokyo + Small Worlds Tokyo Tickets"
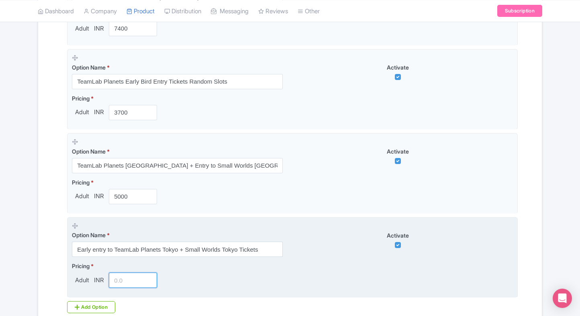
click at [125, 278] on input "number" at bounding box center [133, 280] width 48 height 15
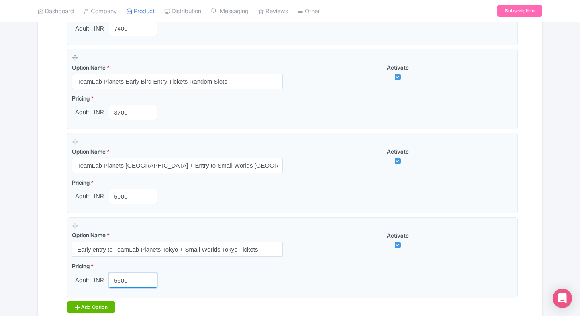
type input "5500"
click at [82, 306] on div "Add Option" at bounding box center [91, 307] width 48 height 12
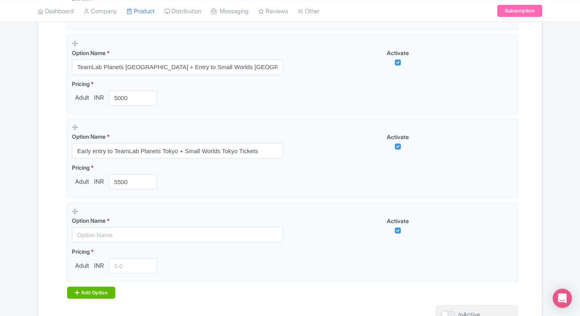
scroll to position [665, 0]
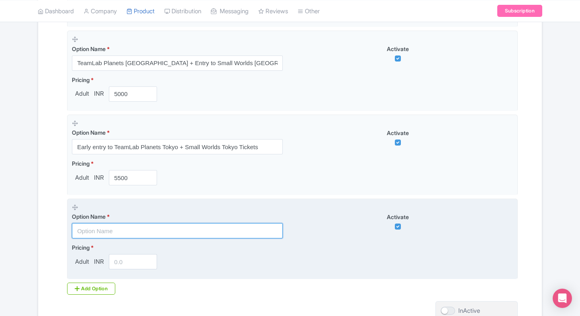
click at [145, 232] on input "text" at bounding box center [177, 230] width 211 height 15
paste input "Combo - TeamLab Planets Tokyo + Kidzania Tokyo(3 Hours Pass)"
type input "Combo - TeamLab Planets Tokyo + Kidzania Tokyo(3 Hours Pass)"
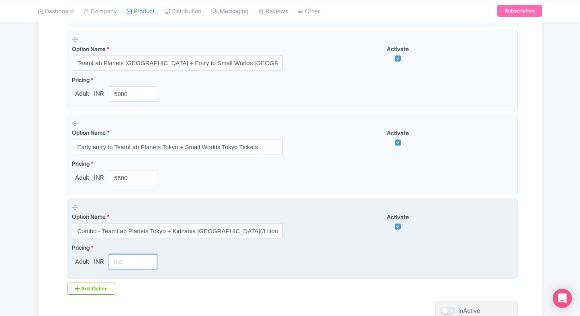
click at [117, 254] on input "number" at bounding box center [133, 261] width 48 height 15
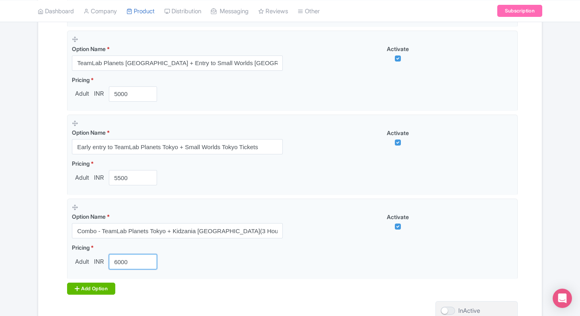
type input "6000"
click at [99, 283] on div "Add Option" at bounding box center [91, 289] width 48 height 12
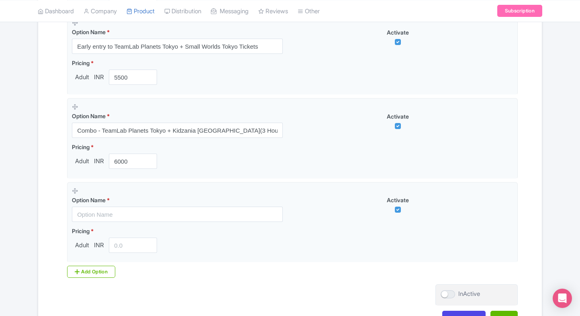
scroll to position [767, 0]
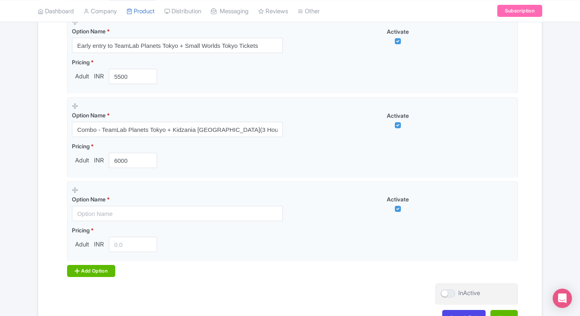
click at [106, 273] on div "Add Option" at bounding box center [91, 271] width 48 height 12
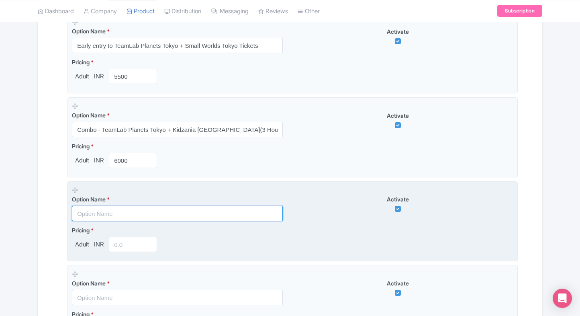
click at [113, 211] on input "text" at bounding box center [177, 213] width 211 height 15
paste input "Combo - TeamLab Planets Tokyo + Kidzania Tokyo(3 Hours Pass)"
type input "Combo - TeamLab Planets Tokyo + Kidzania Tokyo(3 Hours Pass)"
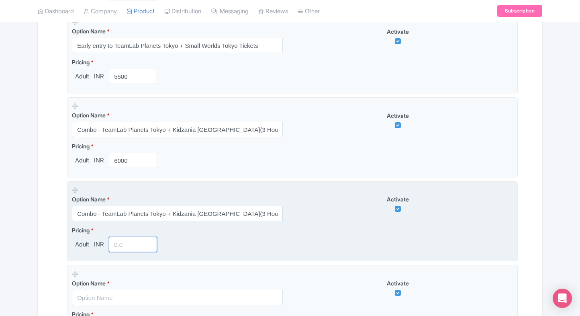
click at [133, 240] on input "number" at bounding box center [133, 244] width 48 height 15
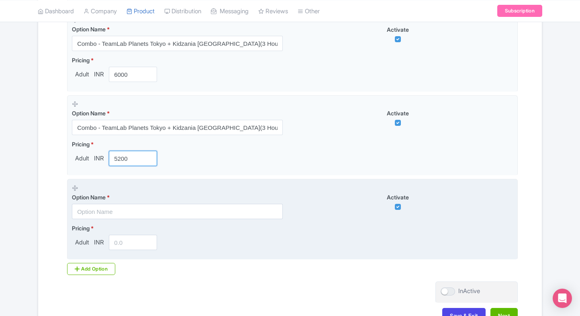
scroll to position [858, 0]
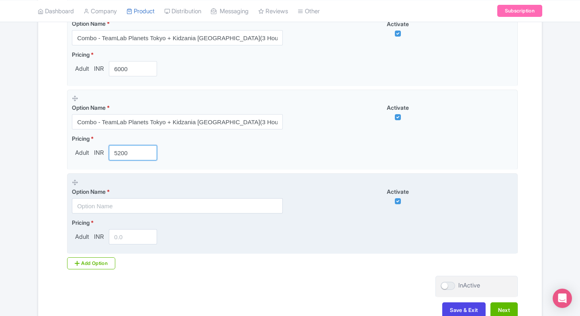
type input "5200"
click at [188, 192] on label "Option Name *" at bounding box center [177, 191] width 211 height 8
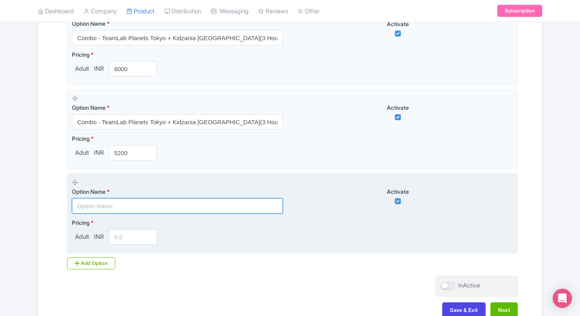
click at [176, 199] on input "text" at bounding box center [177, 205] width 211 height 15
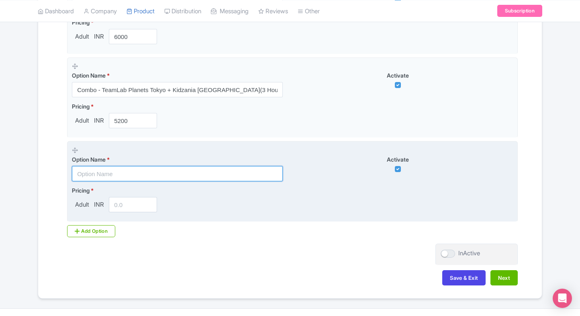
paste input "Combo - TeamLab Planets Tokyo + Kidzania Tokyo(Part 1 and Part 2 Set Pass)"
type input "Combo - TeamLab Planets Tokyo + Kidzania Tokyo(Part 1 and Part 2 Set Pass)"
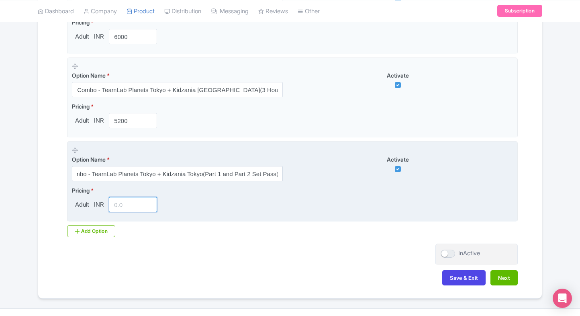
scroll to position [0, 0]
click at [128, 209] on input "number" at bounding box center [133, 204] width 48 height 15
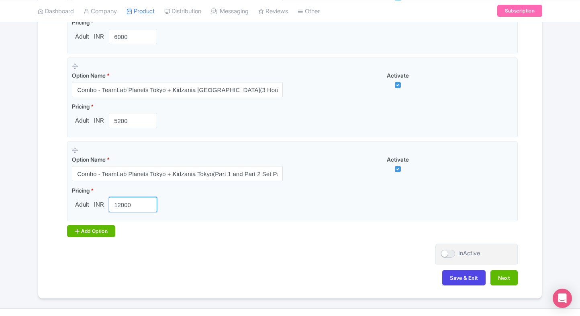
type input "12000"
click at [87, 230] on div "Add Option" at bounding box center [91, 231] width 48 height 12
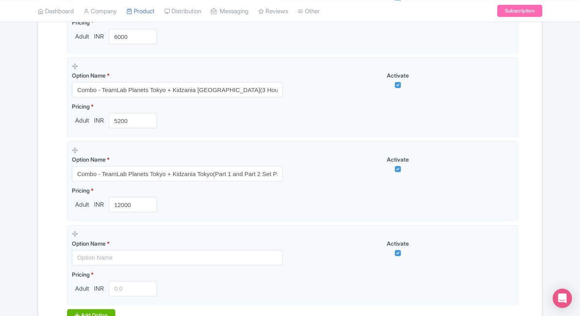
scroll to position [925, 0]
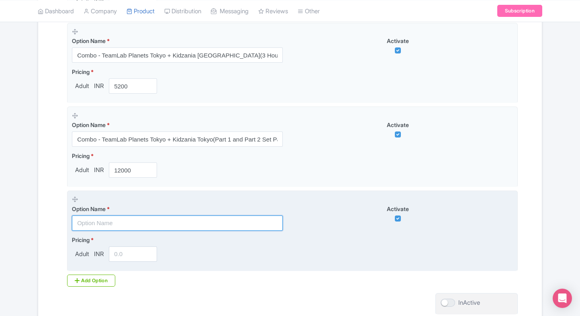
click at [102, 222] on input "text" at bounding box center [177, 222] width 211 height 15
paste input "Combo - TeamLab Planets Tokyo + Kidzania Tokyo(Part 1 and Part 2 Set Pass)"
type input "Combo - TeamLab Planets Tokyo + Kidzania Tokyo(Part 1 and Part 2 Set Pass)"
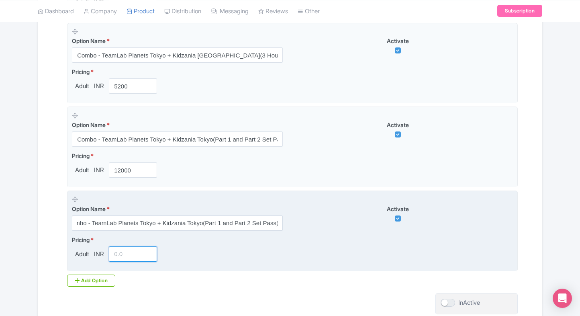
scroll to position [0, 0]
click at [117, 247] on input "number" at bounding box center [133, 253] width 48 height 15
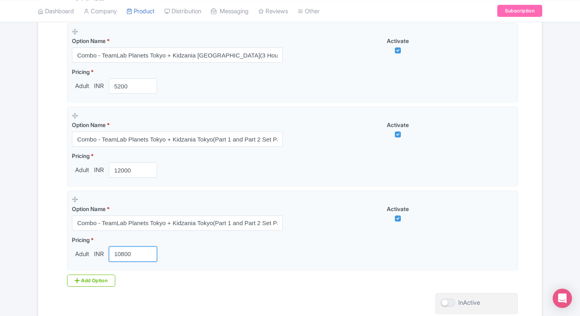
type input "10800"
click at [449, 299] on div at bounding box center [448, 303] width 14 height 8
click at [446, 300] on input "InActive" at bounding box center [443, 302] width 5 height 5
checkbox input "true"
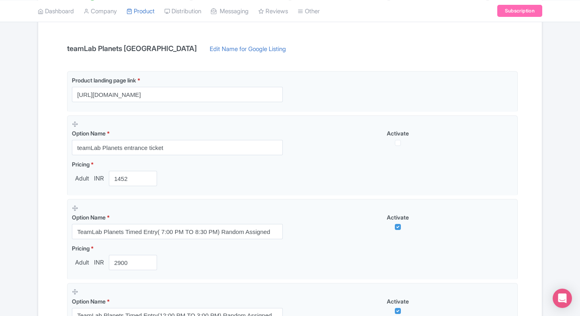
scroll to position [147, 0]
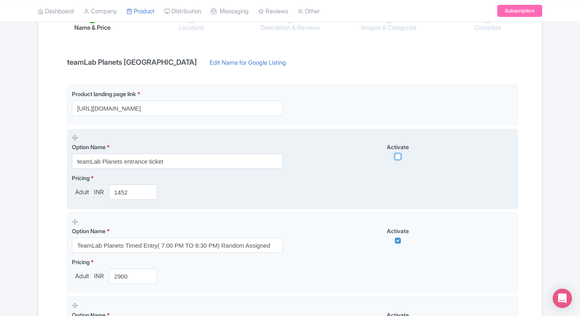
click at [398, 154] on input "checkbox" at bounding box center [398, 157] width 6 height 6
checkbox input "true"
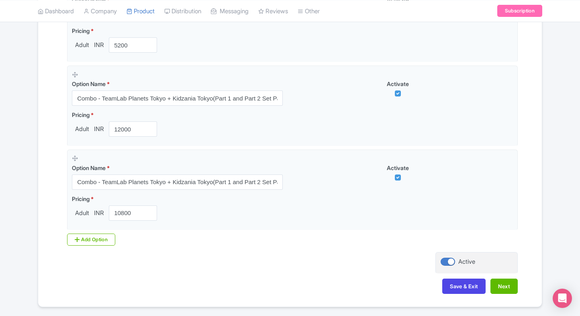
scroll to position [970, 0]
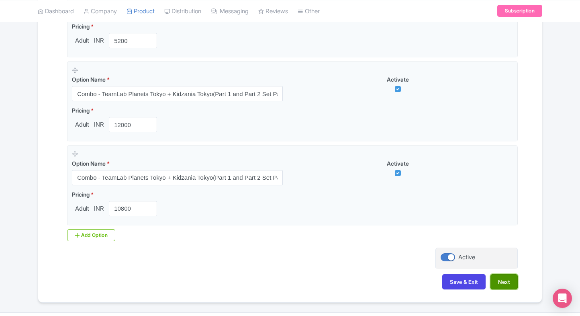
click at [500, 283] on button "Next" at bounding box center [504, 281] width 27 height 15
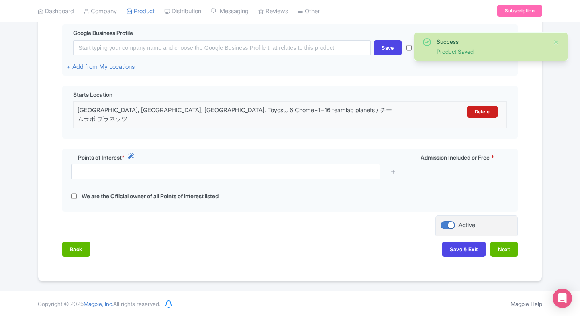
scroll to position [189, 0]
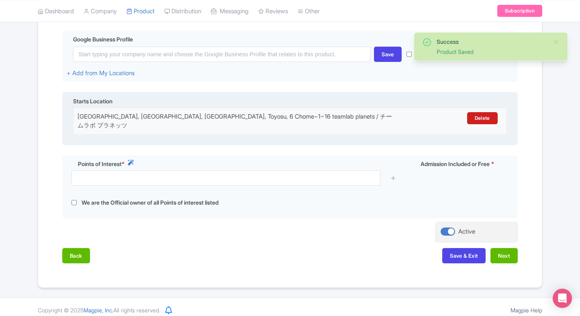
click at [228, 118] on div "Japan, Tokyo, Koto City, Toyosu, 6 Chome−1−16 teamlab planets / チームラボ プラネッツ" at bounding box center [237, 121] width 319 height 18
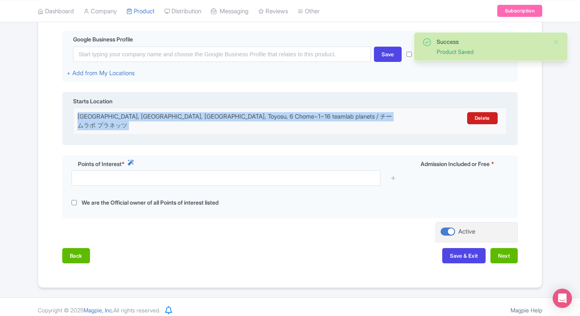
copy div "Japan, Tokyo, Koto City, Toyosu, 6 Chome−1−16 teamlab planets / チームラボ プラネッツ Del…"
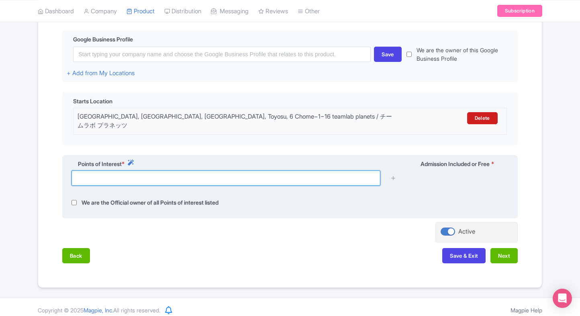
click at [189, 170] on input "text" at bounding box center [226, 177] width 309 height 15
paste input "Japan, Tokyo, Koto City, Toyosu, 6 Chome−1−16 teamlab planets / チームラボ プラネッツ"
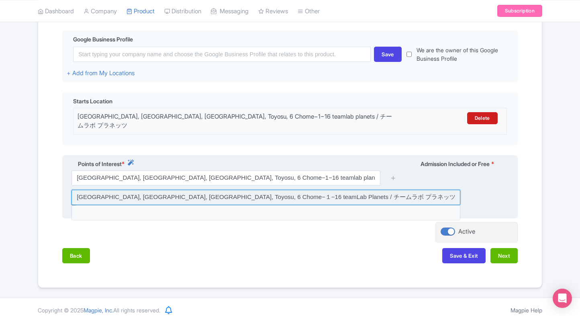
click at [353, 196] on input at bounding box center [266, 197] width 389 height 15
type input "Japan, Tokyo, Koto City, Toyosu, 6 Chome−１−16 teamLab Planets / チームラボ プラネッツ"
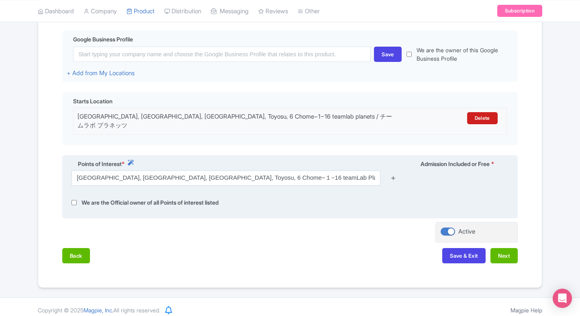
click at [394, 176] on link at bounding box center [394, 178] width 6 height 9
click at [396, 175] on icon at bounding box center [394, 178] width 6 height 6
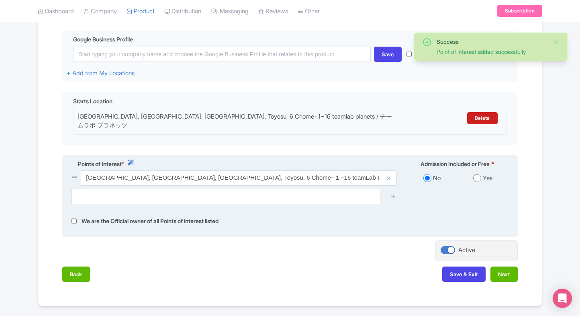
click at [480, 176] on input "radio" at bounding box center [478, 178] width 8 height 8
radio input "true"
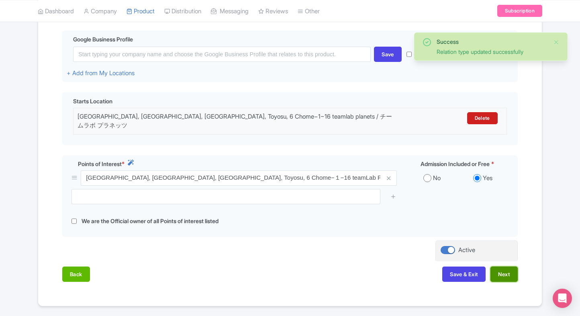
click at [494, 274] on button "Next" at bounding box center [504, 274] width 27 height 15
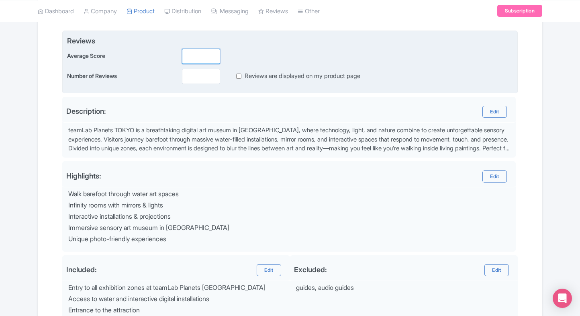
click at [190, 61] on input "number" at bounding box center [201, 56] width 38 height 15
type input "5"
click at [187, 78] on input "number" at bounding box center [201, 76] width 38 height 15
type input "1"
click at [238, 75] on input "Reviews are displayed on my product page" at bounding box center [238, 76] width 5 height 9
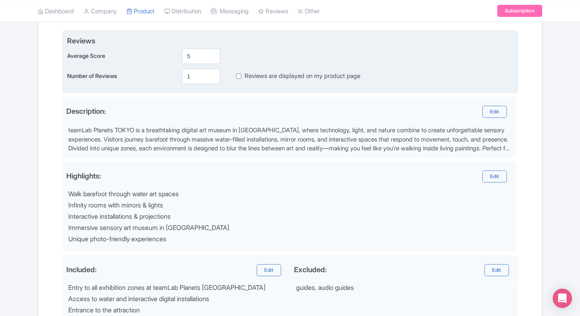
checkbox input "true"
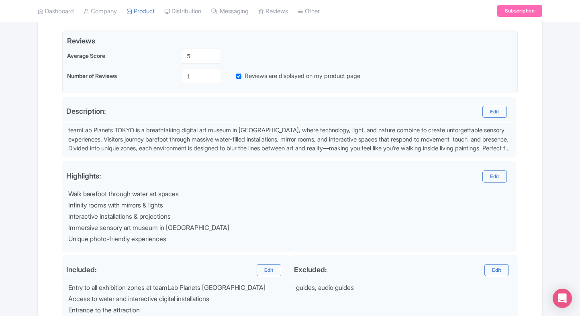
click at [533, 118] on div "Name & Price Locations Description & Reviews Images & Categories Complete Edit …" at bounding box center [290, 166] width 494 height 420
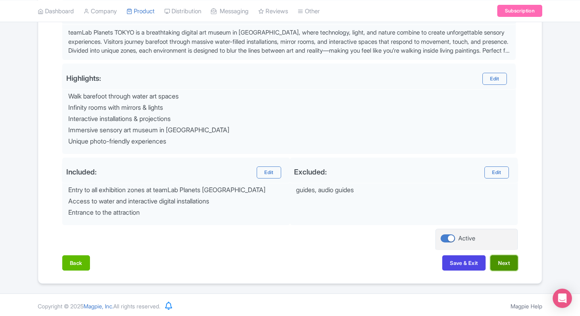
click at [507, 260] on button "Next" at bounding box center [504, 262] width 27 height 15
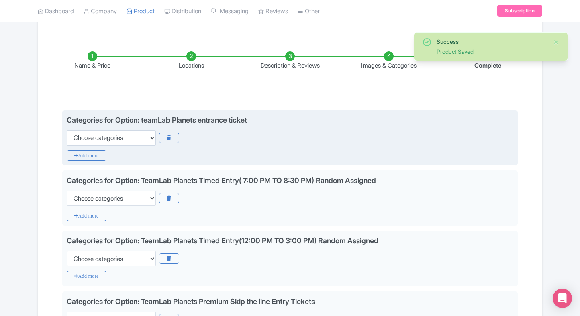
scroll to position [109, 0]
click at [105, 134] on select "Choose categories Adults Only Animals Audio Guide Beaches Bike Tours Boat Tours…" at bounding box center [111, 137] width 89 height 15
select select "family-friendly"
click at [67, 130] on select "Choose categories Adults Only Animals Audio Guide Beaches Bike Tours Boat Tours…" at bounding box center [111, 137] width 89 height 15
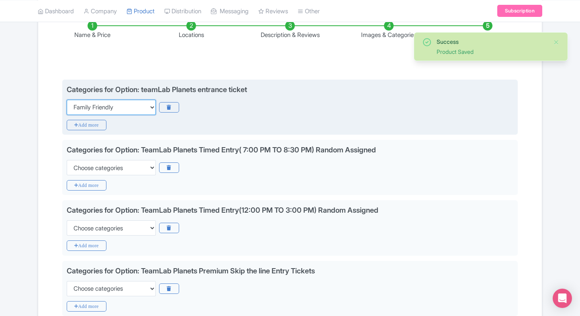
scroll to position [144, 0]
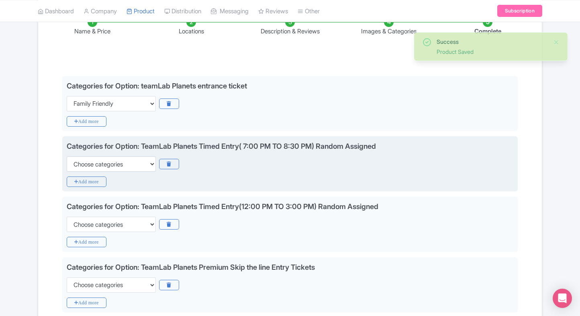
click at [109, 153] on div "Categories for Option: TeamLab Planets Timed Entry( 7:00 PM TO 8:30 PM) Random …" at bounding box center [290, 156] width 447 height 31
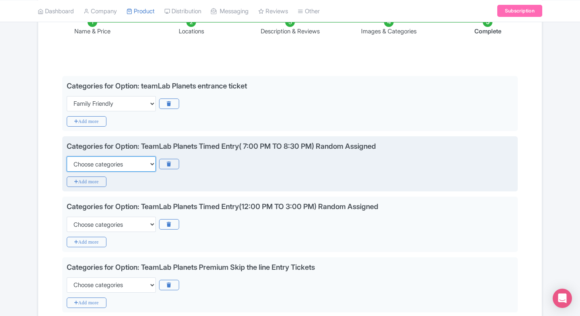
click at [107, 160] on select "Choose categories Adults Only Animals Audio Guide Beaches Bike Tours Boat Tours…" at bounding box center [111, 163] width 89 height 15
select select "family-friendly"
click at [67, 156] on select "Choose categories Adults Only Animals Audio Guide Beaches Bike Tours Boat Tours…" at bounding box center [111, 163] width 89 height 15
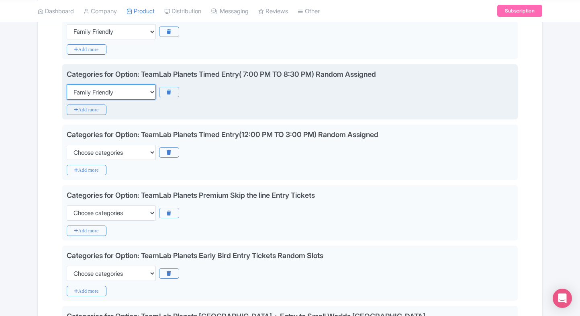
scroll to position [216, 0]
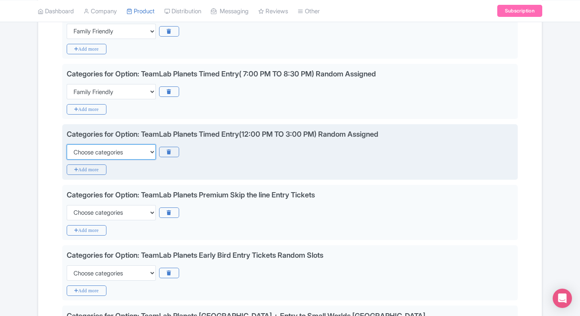
click at [124, 152] on select "Choose categories Adults Only Animals Audio Guide Beaches Bike Tours Boat Tours…" at bounding box center [111, 151] width 89 height 15
select select "family-friendly"
click at [67, 144] on select "Choose categories Adults Only Animals Audio Guide Beaches Bike Tours Boat Tours…" at bounding box center [111, 151] width 89 height 15
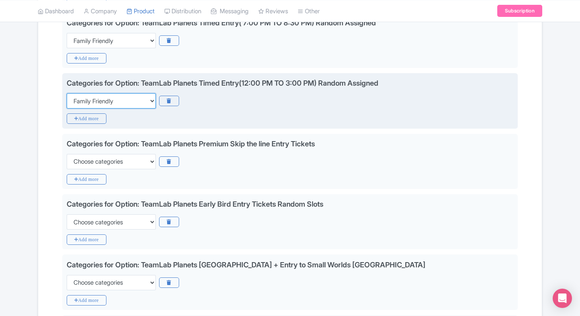
scroll to position [283, 0]
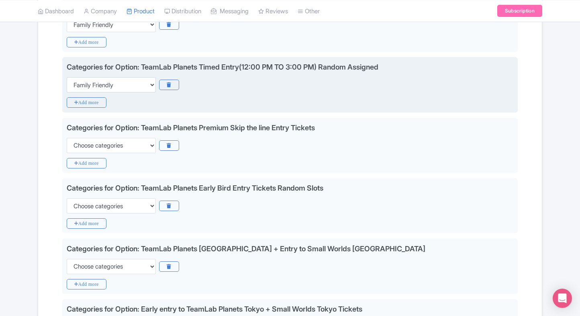
click at [124, 152] on div "Categories for Option: TeamLab Planets Premium Skip the line Entry Tickets Choo…" at bounding box center [290, 145] width 456 height 55
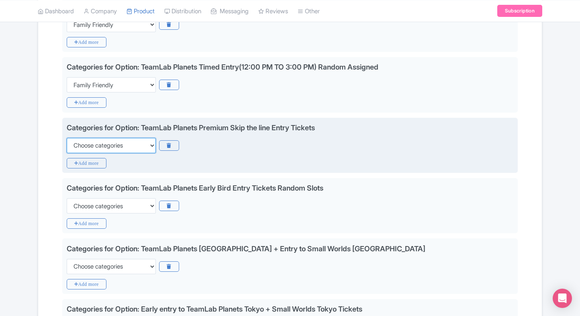
click at [132, 148] on select "Choose categories Adults Only Animals Audio Guide Beaches Bike Tours Boat Tours…" at bounding box center [111, 145] width 89 height 15
select select "family-friendly"
click at [67, 138] on select "Choose categories Adults Only Animals Audio Guide Beaches Bike Tours Boat Tours…" at bounding box center [111, 145] width 89 height 15
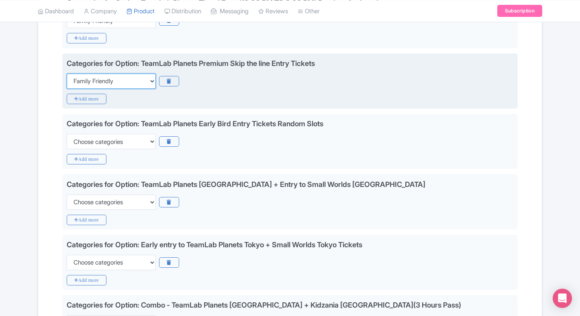
scroll to position [348, 0]
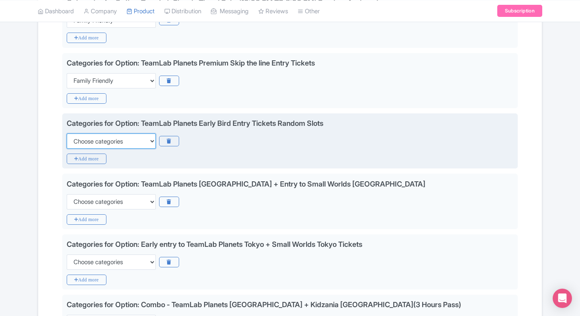
click at [138, 142] on select "Choose categories Adults Only Animals Audio Guide Beaches Bike Tours Boat Tours…" at bounding box center [111, 140] width 89 height 15
select select "family-friendly"
click at [67, 133] on select "Choose categories Adults Only Animals Audio Guide Beaches Bike Tours Boat Tours…" at bounding box center [111, 140] width 89 height 15
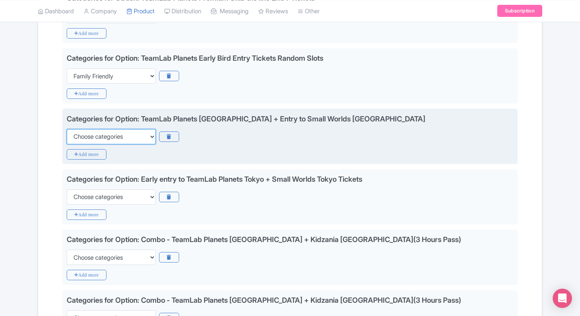
click at [138, 142] on select "Choose categories Adults Only Animals Audio Guide Beaches Bike Tours Boat Tours…" at bounding box center [111, 136] width 89 height 15
select select "family-friendly"
click at [67, 129] on select "Choose categories Adults Only Animals Audio Guide Beaches Bike Tours Boat Tours…" at bounding box center [111, 136] width 89 height 15
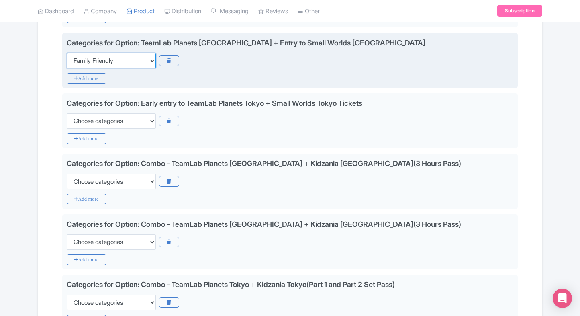
scroll to position [492, 0]
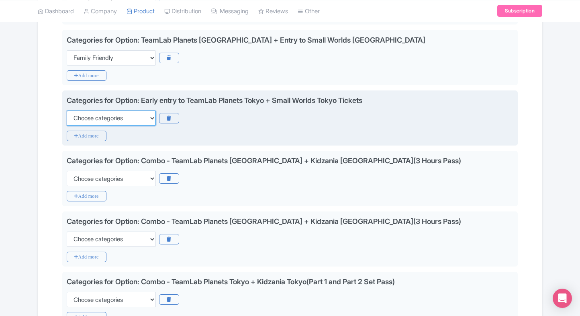
click at [150, 117] on select "Choose categories Adults Only Animals Audio Guide Beaches Bike Tours Boat Tours…" at bounding box center [111, 118] width 89 height 15
select select "family-friendly"
click at [67, 111] on select "Choose categories Adults Only Animals Audio Guide Beaches Bike Tours Boat Tours…" at bounding box center [111, 118] width 89 height 15
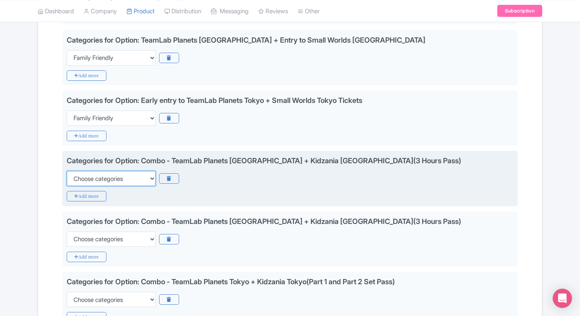
click at [133, 171] on select "Choose categories Adults Only Animals Audio Guide Beaches Bike Tours Boat Tours…" at bounding box center [111, 178] width 89 height 15
select select "family-friendly"
click at [67, 171] on select "Choose categories Adults Only Animals Audio Guide Beaches Bike Tours Boat Tours…" at bounding box center [111, 178] width 89 height 15
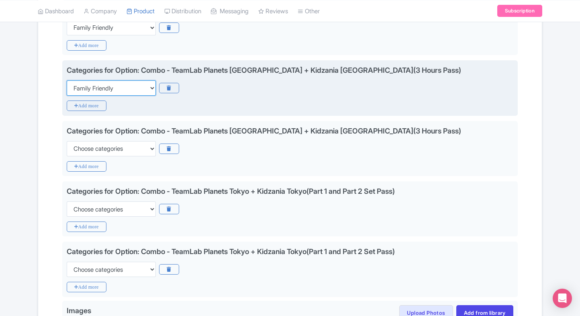
scroll to position [584, 0]
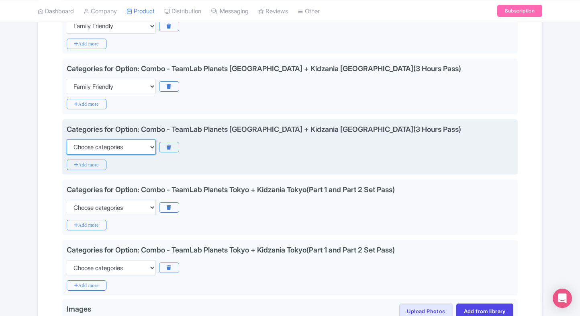
click at [145, 140] on select "Choose categories Adults Only Animals Audio Guide Beaches Bike Tours Boat Tours…" at bounding box center [111, 146] width 89 height 15
select select "family-friendly"
click at [67, 139] on select "Choose categories Adults Only Animals Audio Guide Beaches Bike Tours Boat Tours…" at bounding box center [111, 146] width 89 height 15
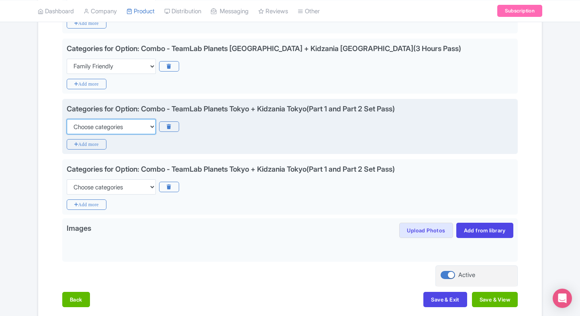
click at [133, 125] on select "Choose categories Adults Only Animals Audio Guide Beaches Bike Tours Boat Tours…" at bounding box center [111, 126] width 89 height 15
select select "family-friendly"
click at [67, 119] on select "Choose categories Adults Only Animals Audio Guide Beaches Bike Tours Boat Tours…" at bounding box center [111, 126] width 89 height 15
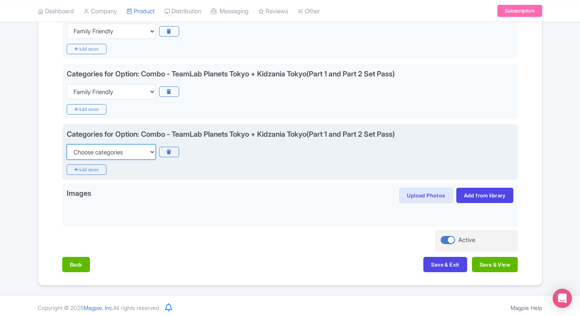
click at [121, 148] on select "Choose categories Adults Only Animals Audio Guide Beaches Bike Tours Boat Tours…" at bounding box center [111, 151] width 89 height 15
select select "family-friendly"
click at [67, 144] on select "Choose categories Adults Only Animals Audio Guide Beaches Bike Tours Boat Tours…" at bounding box center [111, 151] width 89 height 15
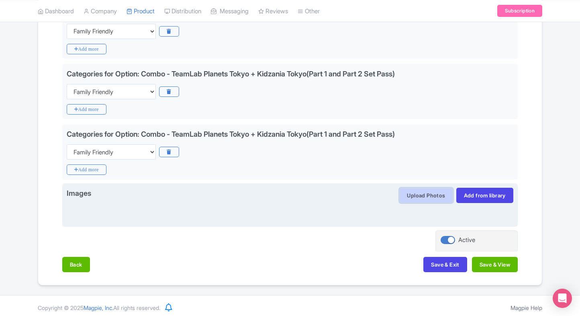
click at [433, 198] on button "Upload Photos" at bounding box center [426, 195] width 53 height 15
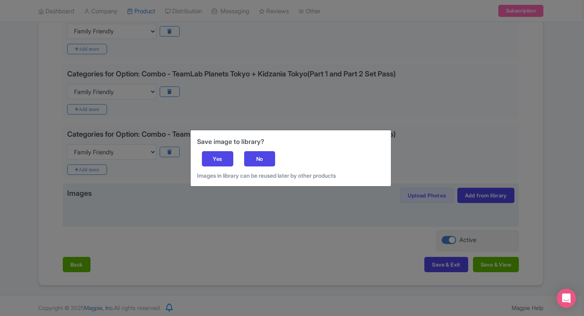
click at [206, 166] on div "Save image to library? Yes No Images in library can be reused later by other pr…" at bounding box center [291, 158] width 200 height 56
click at [219, 160] on div "Yes" at bounding box center [217, 158] width 31 height 15
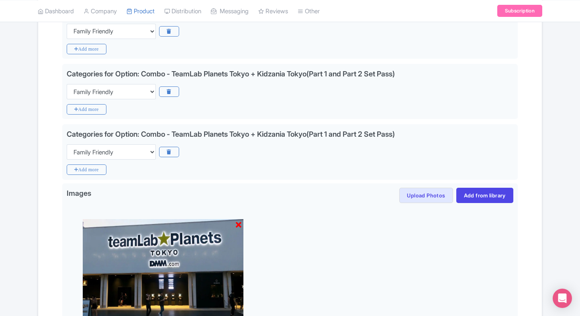
scroll to position [813, 0]
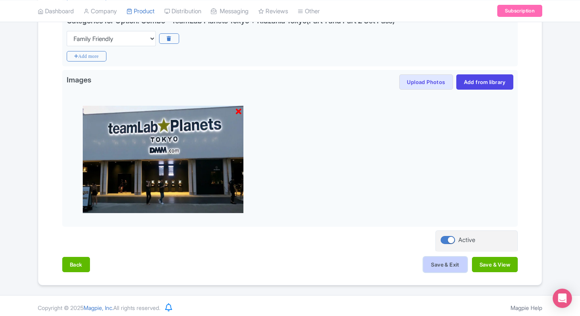
click at [446, 267] on button "Save & Exit" at bounding box center [445, 264] width 43 height 15
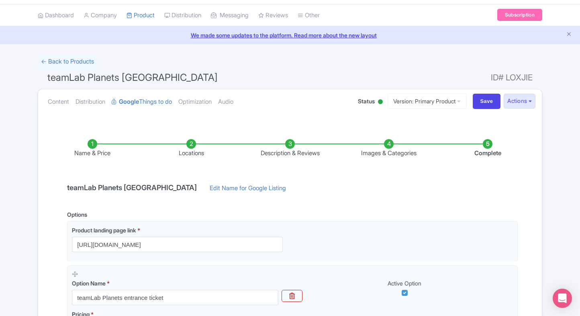
scroll to position [21, 0]
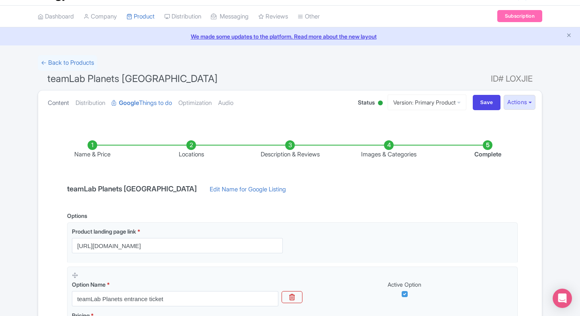
click at [49, 104] on link "Content" at bounding box center [58, 102] width 21 height 25
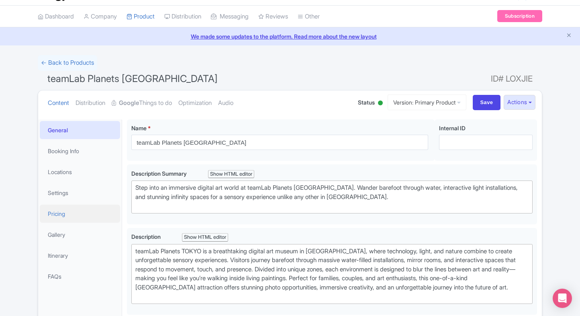
click at [86, 205] on link "Pricing" at bounding box center [80, 214] width 80 height 18
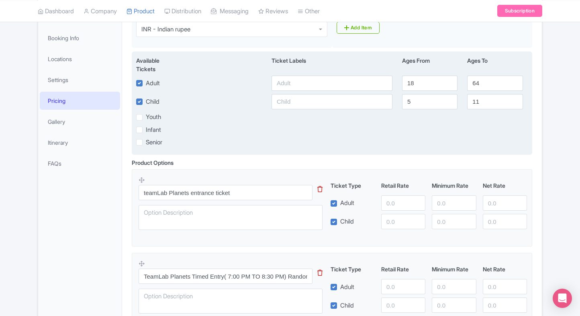
scroll to position [133, 0]
click at [287, 81] on input "text" at bounding box center [332, 83] width 121 height 15
type input "1452"
paste input "1452"
click at [305, 102] on input "text" at bounding box center [332, 101] width 121 height 15
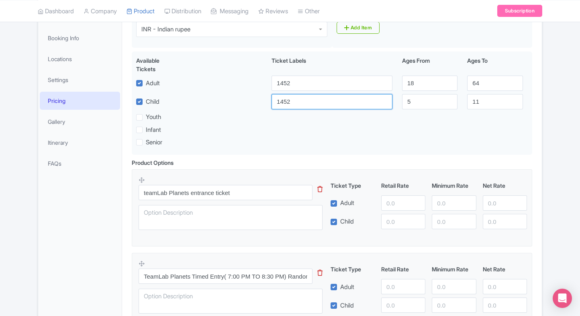
type input "1452"
click at [390, 197] on input "number" at bounding box center [403, 202] width 44 height 15
paste input "1452"
type input "1452"
drag, startPoint x: 402, startPoint y: 235, endPoint x: 394, endPoint y: 226, distance: 12.0
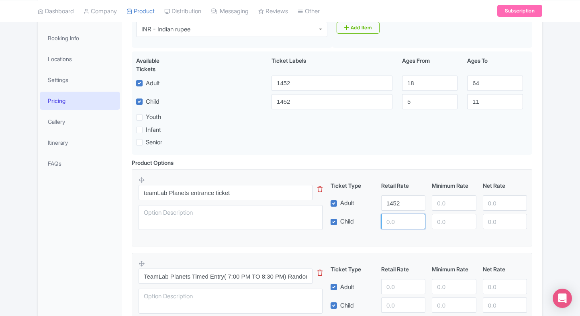
click at [394, 226] on fieldset "teamLab Planets entrance ticket This tip has not data. Code: tip_option_name Ti…" at bounding box center [332, 207] width 401 height 77
click at [394, 226] on input "number" at bounding box center [403, 221] width 44 height 15
paste input "1452"
type input "1452"
paste input "1452"
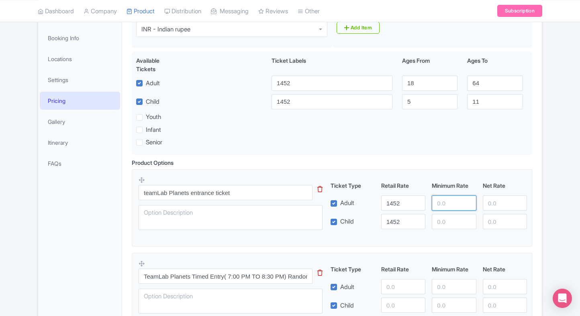
click at [453, 201] on input "number" at bounding box center [454, 202] width 44 height 15
type input "1452"
click at [453, 215] on input "number" at bounding box center [454, 221] width 44 height 15
paste input "1452"
type input "1452"
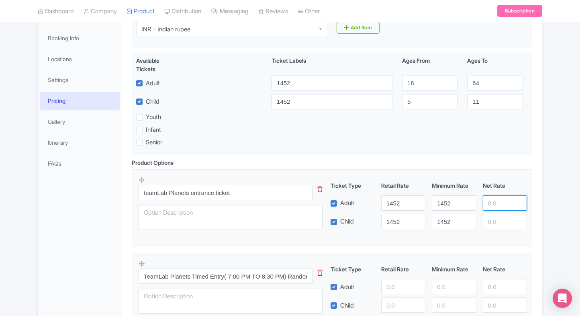
paste input "1452"
click at [498, 197] on input "number" at bounding box center [505, 202] width 44 height 15
type input "1452"
paste input "1452"
click at [500, 216] on input "number" at bounding box center [505, 221] width 44 height 15
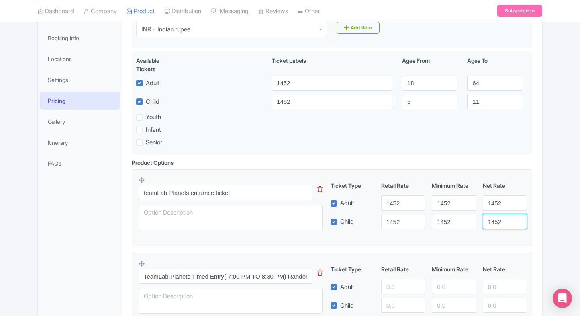
type input "1452"
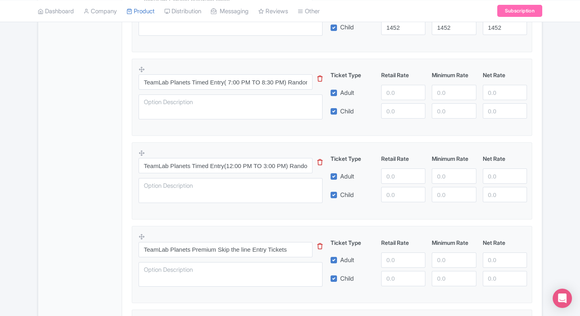
scroll to position [328, 0]
click at [393, 94] on input "number" at bounding box center [403, 91] width 44 height 15
type input "2900"
click at [402, 115] on input "number" at bounding box center [403, 110] width 44 height 15
click at [452, 110] on input "number" at bounding box center [454, 110] width 44 height 15
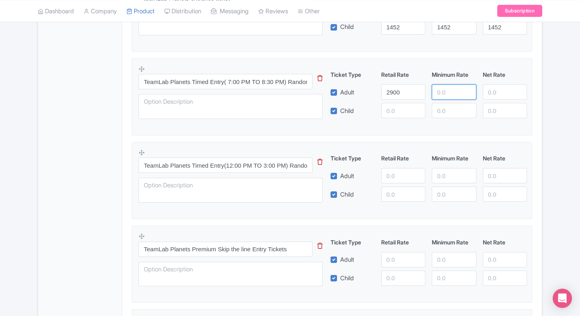
click at [449, 86] on input "number" at bounding box center [454, 91] width 44 height 15
paste input "1452"
type input "1452"
click at [388, 94] on input "2900" at bounding box center [403, 91] width 44 height 15
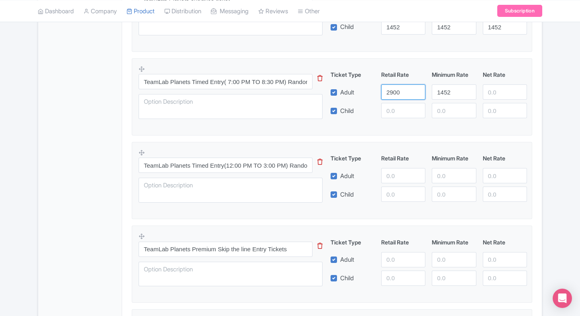
click at [388, 94] on input "2900" at bounding box center [403, 91] width 44 height 15
click at [400, 115] on input "number" at bounding box center [403, 110] width 44 height 15
paste input "2900"
type input "2900"
click at [445, 96] on input "1452" at bounding box center [454, 91] width 44 height 15
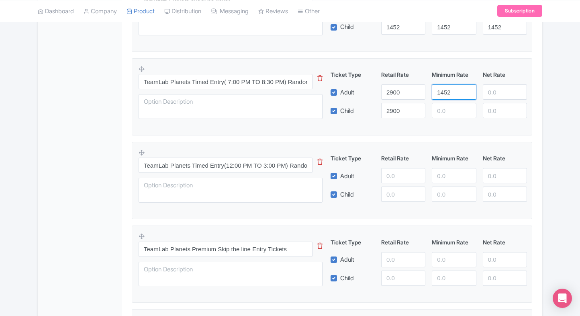
click at [445, 96] on input "1452" at bounding box center [454, 91] width 44 height 15
paste input "2900"
type input "2900"
paste input "2900"
click at [449, 105] on input "number" at bounding box center [454, 110] width 44 height 15
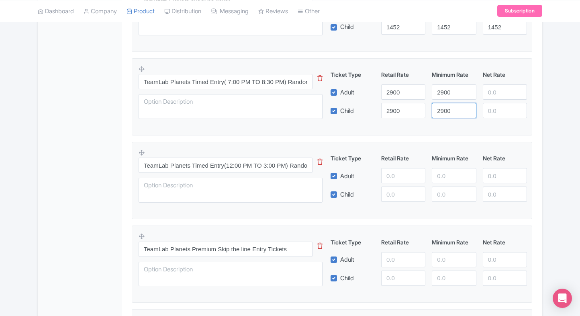
type input "2900"
paste input "2900"
click at [494, 91] on input "number" at bounding box center [505, 91] width 44 height 15
type input "2900"
click at [497, 107] on input "number" at bounding box center [505, 110] width 44 height 15
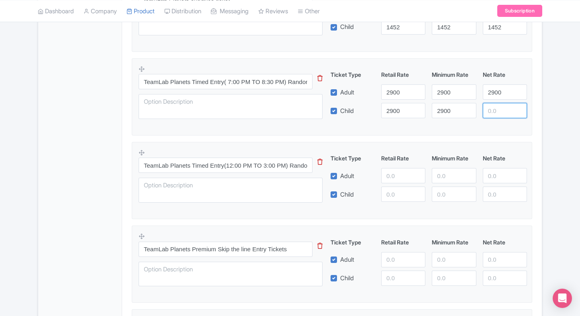
paste input "2900"
type input "2900"
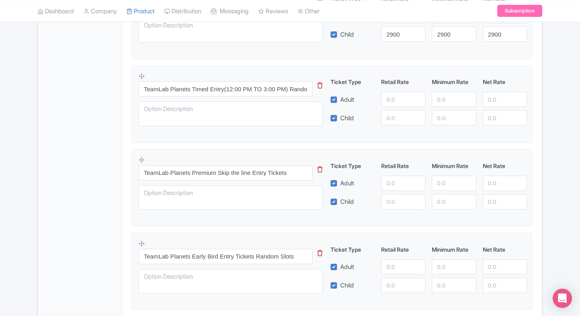
scroll to position [405, 0]
click at [398, 98] on input "number" at bounding box center [403, 98] width 44 height 15
type input "3200"
click at [409, 113] on input "number" at bounding box center [403, 116] width 44 height 15
click at [392, 107] on div "Ticket Type Retail Rate Minimum Rate Net Rate Adult 3200 Child This tip has not…" at bounding box center [429, 101] width 194 height 48
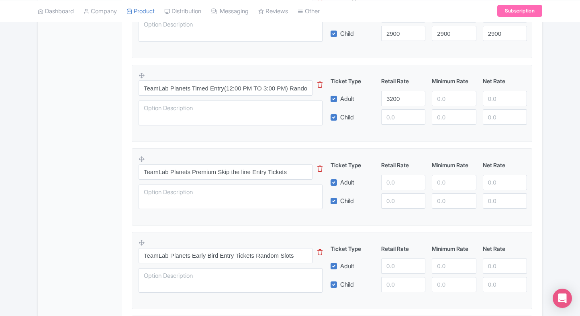
click at [392, 107] on div "Ticket Type Retail Rate Minimum Rate Net Rate Adult 3200 Child This tip has not…" at bounding box center [429, 101] width 194 height 48
click at [392, 105] on input "3200" at bounding box center [403, 98] width 44 height 15
click at [392, 115] on input "number" at bounding box center [403, 116] width 44 height 15
paste input "3200"
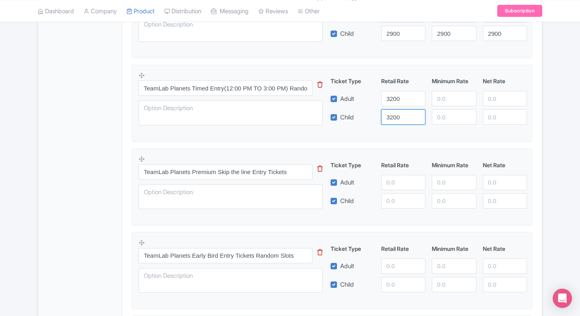
type input "3200"
click at [435, 101] on input "number" at bounding box center [454, 98] width 44 height 15
paste input "3200"
type input "3200"
paste input "3200"
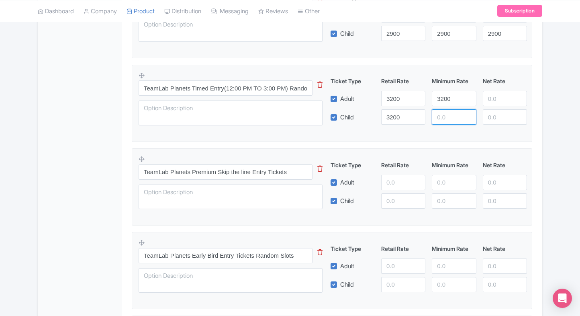
click at [451, 113] on input "number" at bounding box center [454, 116] width 44 height 15
type input "3200"
click at [486, 102] on input "number" at bounding box center [505, 98] width 44 height 15
paste input "3200"
type input "3200"
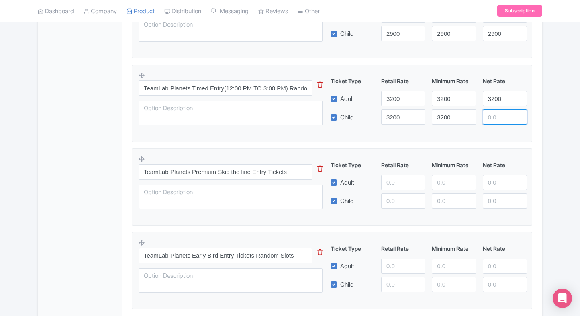
paste input "3200"
click at [498, 111] on input "3200" at bounding box center [505, 116] width 44 height 15
type input "3200"
click at [540, 110] on div "teamLab Planets TOKYO Name * i teamLab Planets TOKYO Your product's name has 21…" at bounding box center [332, 298] width 420 height 1136
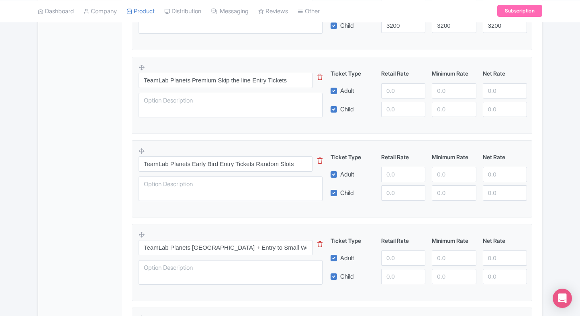
scroll to position [498, 0]
click at [394, 91] on input "number" at bounding box center [403, 89] width 44 height 15
type input "7400"
click at [398, 102] on input "number" at bounding box center [403, 108] width 44 height 15
paste input "3200"
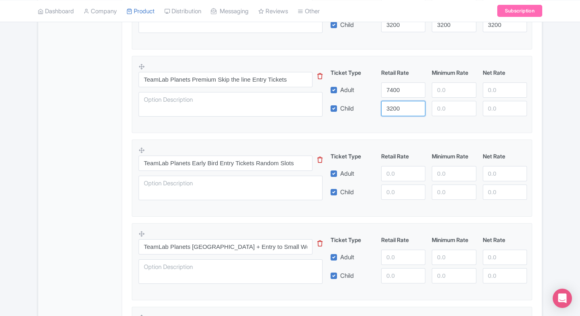
click at [401, 103] on input "3200" at bounding box center [403, 108] width 44 height 15
click at [401, 97] on div "Ticket Type Retail Rate Minimum Rate Net Rate Adult 7400 Child 3200 This tip ha…" at bounding box center [429, 92] width 194 height 48
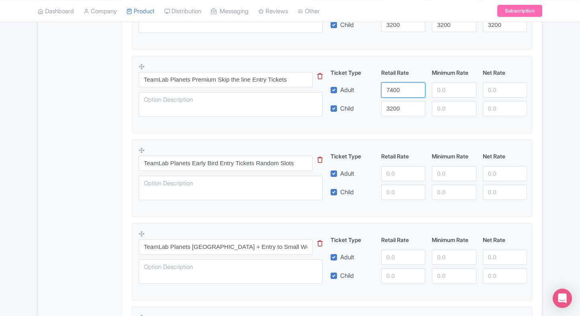
click at [400, 95] on input "7400" at bounding box center [403, 89] width 44 height 15
click at [396, 103] on input "3200" at bounding box center [403, 108] width 44 height 15
paste input "74"
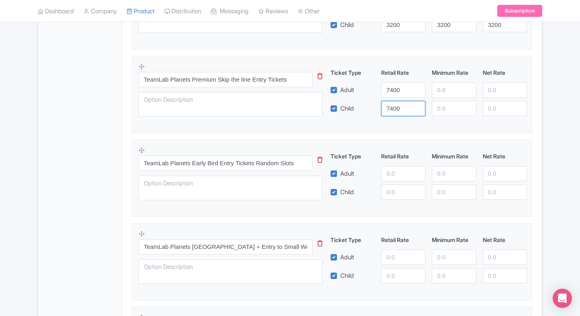
type input "7400"
click at [438, 92] on input "number" at bounding box center [454, 89] width 44 height 15
paste input "7400"
type input "7400"
click at [450, 110] on input "number" at bounding box center [454, 108] width 44 height 15
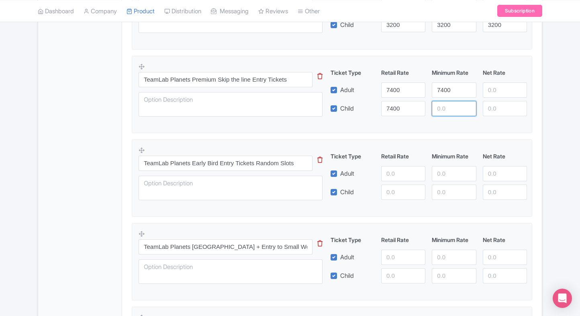
paste input "7400"
type input "7400"
click at [503, 90] on input "number" at bounding box center [505, 89] width 44 height 15
paste input "7400"
type input "7400"
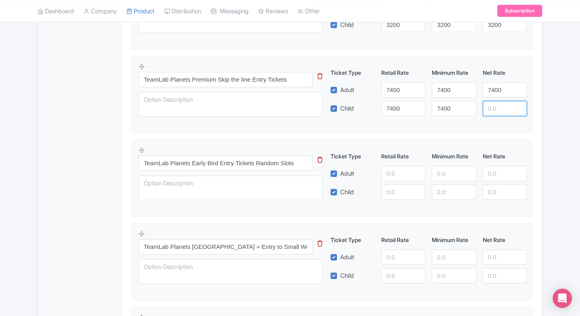
paste input "7400"
click at [500, 101] on input "number" at bounding box center [505, 108] width 44 height 15
type input "7400"
click at [534, 108] on div "Product Options i teamLab Planets entrance ticket This tip has not data. Code: …" at bounding box center [332, 265] width 410 height 943
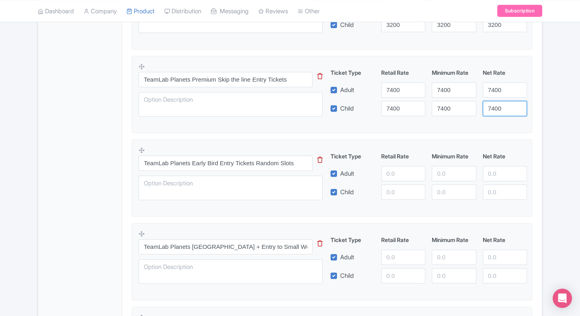
scroll to position [544, 0]
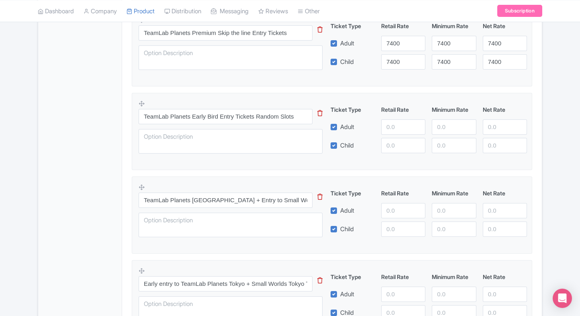
click at [534, 108] on div "Product Options i teamLab Planets entrance ticket This tip has not data. Code: …" at bounding box center [332, 219] width 410 height 943
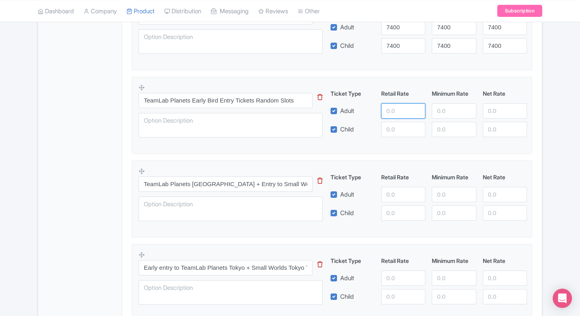
click at [392, 113] on input "number" at bounding box center [403, 110] width 44 height 15
type input "3700"
click at [394, 120] on div "Ticket Type Retail Rate Minimum Rate Net Rate Adult 3700 Child This tip has not…" at bounding box center [429, 113] width 194 height 48
click at [398, 128] on input "number" at bounding box center [403, 129] width 44 height 15
click at [398, 113] on input "3700" at bounding box center [403, 110] width 44 height 15
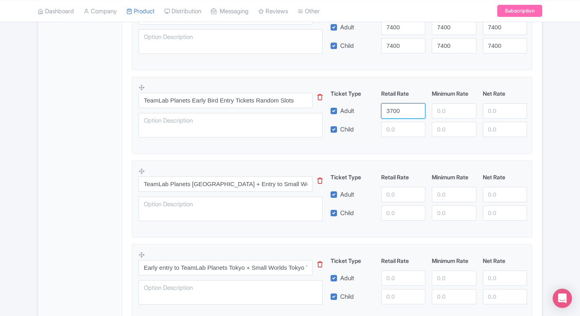
click at [398, 113] on input "3700" at bounding box center [403, 110] width 44 height 15
click at [398, 124] on input "number" at bounding box center [403, 129] width 44 height 15
paste input "3700"
type input "3700"
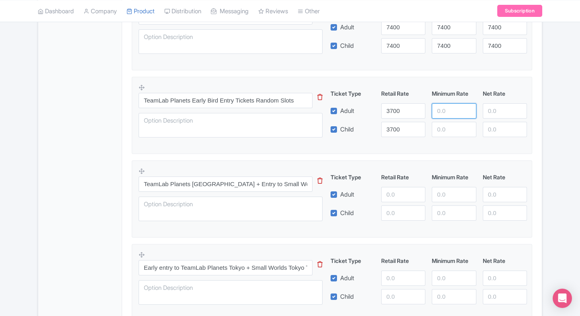
paste input "3700"
click at [438, 113] on input "number" at bounding box center [454, 110] width 44 height 15
type input "3700"
click at [442, 122] on input "number" at bounding box center [454, 129] width 44 height 15
paste input "3700"
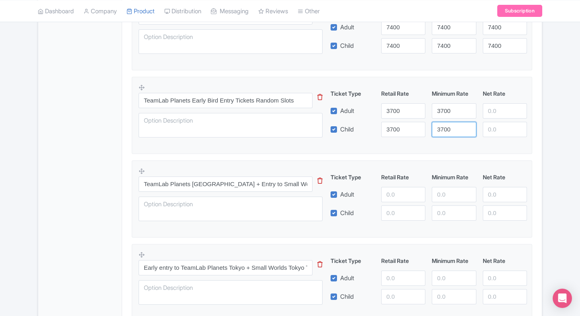
type input "3700"
paste input "3700"
click at [500, 109] on input "number" at bounding box center [505, 110] width 44 height 15
type input "3700"
click at [502, 123] on div "Ticket Type Retail Rate Minimum Rate Net Rate Adult 3700 3700 3700 Child 3700 3…" at bounding box center [429, 113] width 194 height 48
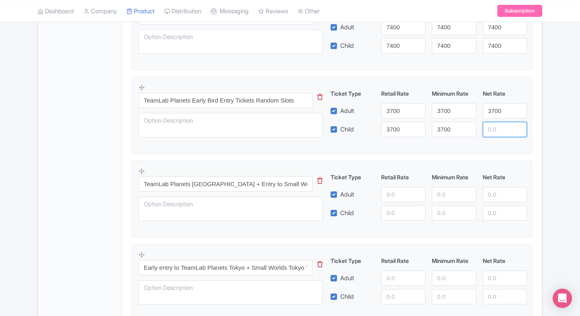
click at [502, 123] on input "number" at bounding box center [505, 129] width 44 height 15
paste input "3700"
type input "3700"
click at [531, 124] on fieldset "TeamLab Planets Early Bird Entry Tickets Random Slots This tip has not data. Co…" at bounding box center [332, 115] width 401 height 77
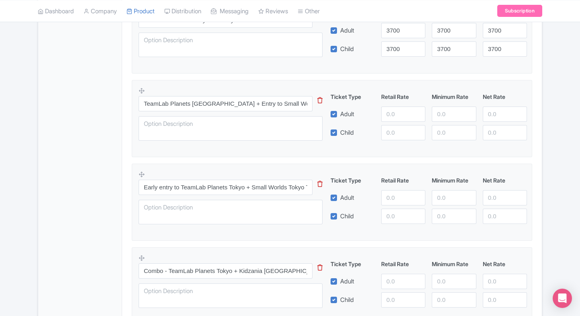
scroll to position [654, 0]
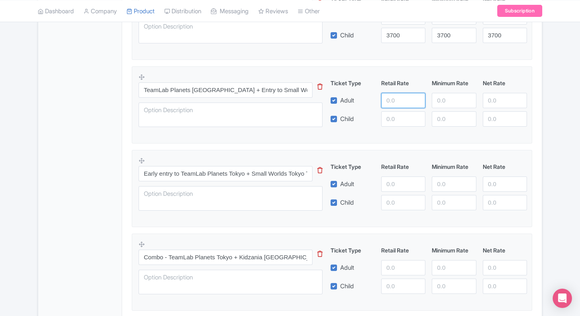
click at [386, 96] on input "number" at bounding box center [403, 100] width 44 height 15
type input "5000"
click at [398, 115] on input "number" at bounding box center [403, 118] width 44 height 15
paste input "3700"
click at [388, 101] on input "5000" at bounding box center [403, 100] width 44 height 15
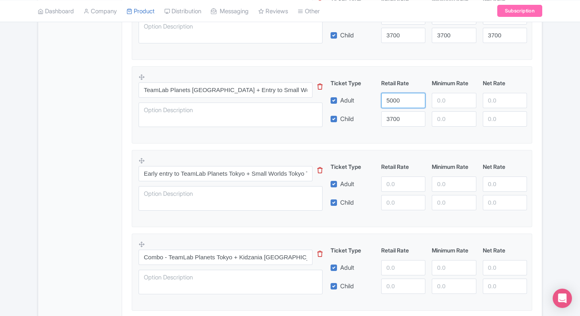
click at [388, 101] on input "5000" at bounding box center [403, 100] width 44 height 15
click at [392, 113] on input "3700" at bounding box center [403, 118] width 44 height 15
paste input "50"
type input "5000"
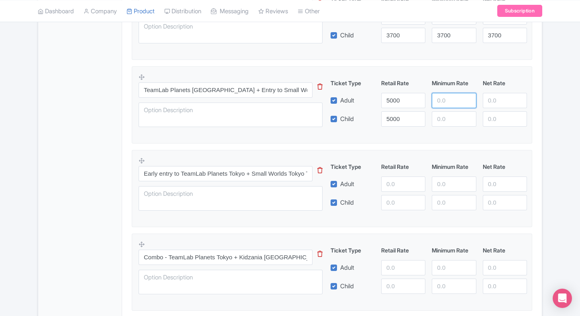
click at [441, 100] on input "number" at bounding box center [454, 100] width 44 height 15
paste input "5000"
type input "5000"
paste input "5000"
click at [447, 112] on input "number" at bounding box center [454, 118] width 44 height 15
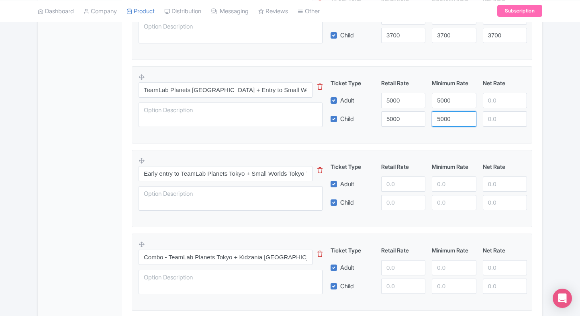
type input "5000"
click at [488, 102] on input "number" at bounding box center [505, 100] width 44 height 15
paste input "5000"
type input "5000"
paste input "5000"
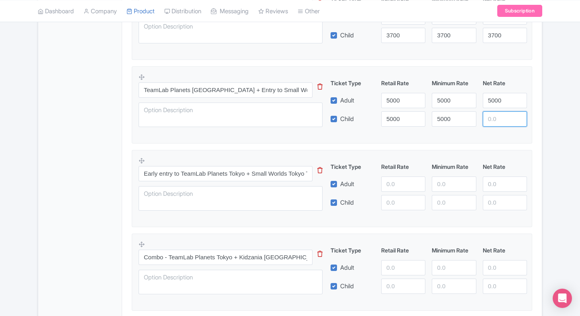
click at [504, 121] on input "number" at bounding box center [505, 118] width 44 height 15
type input "5000"
click at [402, 184] on input "number" at bounding box center [403, 183] width 44 height 15
type input "5500"
click at [405, 195] on input "number" at bounding box center [403, 202] width 44 height 15
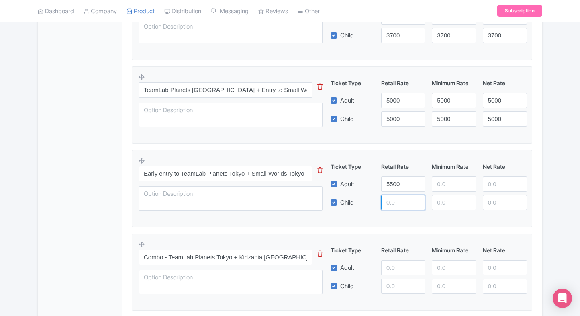
paste input "5000"
type input "5000"
paste input "5000"
click at [460, 179] on input "number" at bounding box center [454, 183] width 44 height 15
type input "5000"
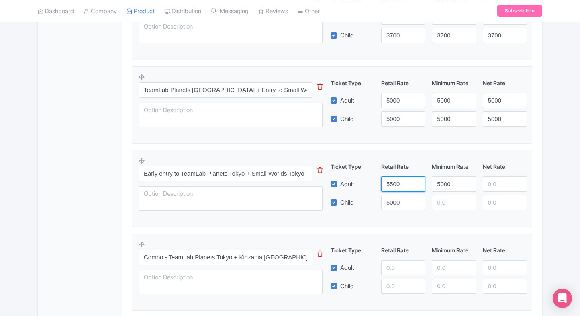
click at [397, 182] on input "5500" at bounding box center [403, 183] width 44 height 15
click at [394, 198] on input "5000" at bounding box center [403, 202] width 44 height 15
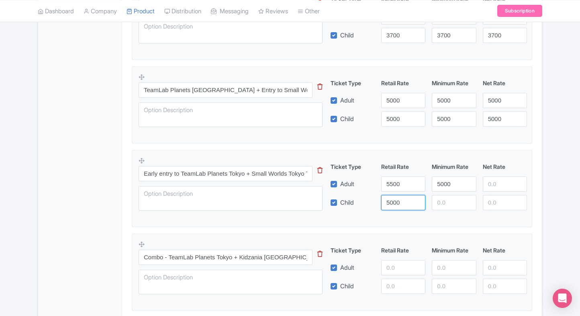
click at [394, 198] on input "5000" at bounding box center [403, 202] width 44 height 15
paste input "5"
type input "5500"
click at [431, 184] on div "5000" at bounding box center [454, 183] width 51 height 15
drag, startPoint x: 431, startPoint y: 184, endPoint x: 436, endPoint y: 183, distance: 4.4
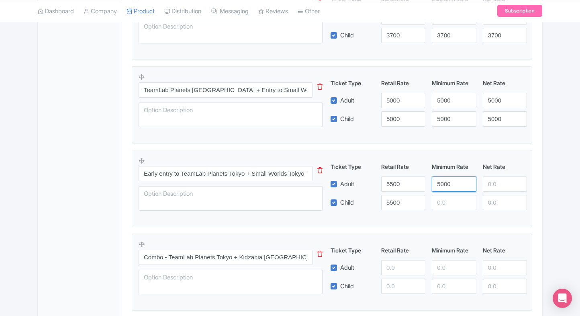
click at [436, 183] on div "5000" at bounding box center [454, 183] width 51 height 15
click at [436, 183] on input "5000" at bounding box center [454, 183] width 44 height 15
paste input "5"
type input "5500"
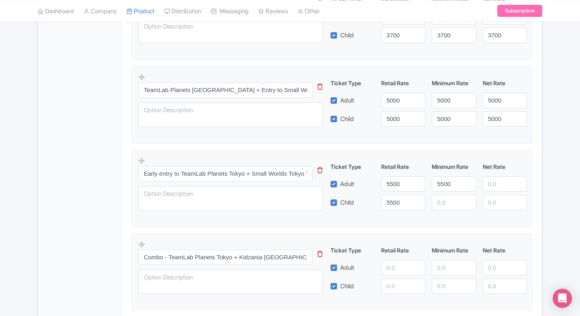
click at [442, 193] on div "Ticket Type Retail Rate Minimum Rate Net Rate Adult 5500 5500 Child 5500 This t…" at bounding box center [429, 186] width 194 height 48
paste input "5500"
click at [445, 197] on input "number" at bounding box center [454, 202] width 44 height 15
type input "5500"
click at [496, 186] on input "number" at bounding box center [505, 183] width 44 height 15
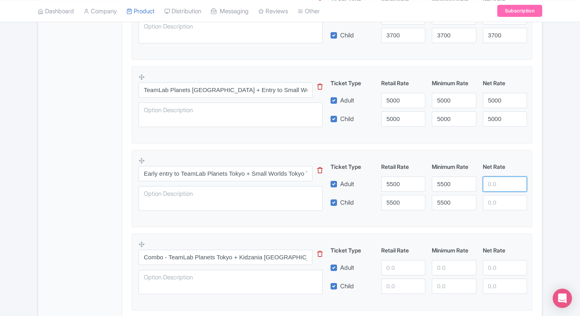
paste input "5500"
type input "5500"
paste input "5500"
click at [498, 200] on input "5500" at bounding box center [505, 202] width 44 height 15
type input "5500"
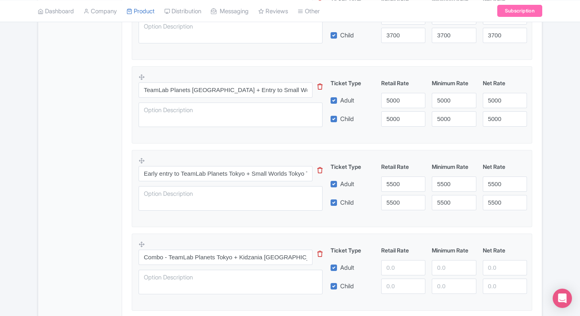
click at [542, 198] on div "Content Distribution Google Things to do Optimization Audio Status Active Inact…" at bounding box center [290, 36] width 505 height 1161
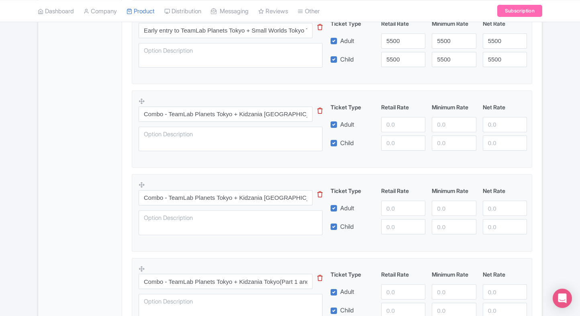
scroll to position [798, 0]
click at [390, 124] on input "number" at bounding box center [403, 123] width 44 height 15
type input "6000"
click at [402, 138] on input "number" at bounding box center [403, 142] width 44 height 15
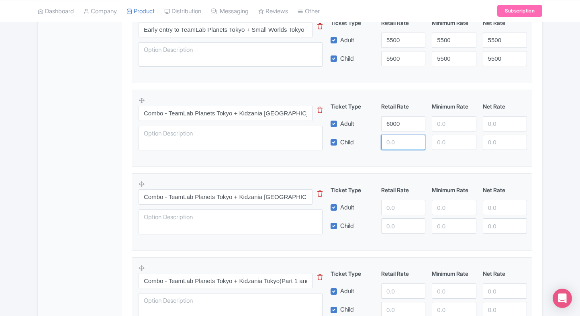
paste input "6000"
type input "6000"
paste input "6000"
click at [455, 122] on input "6000" at bounding box center [454, 123] width 44 height 15
type input "6000"
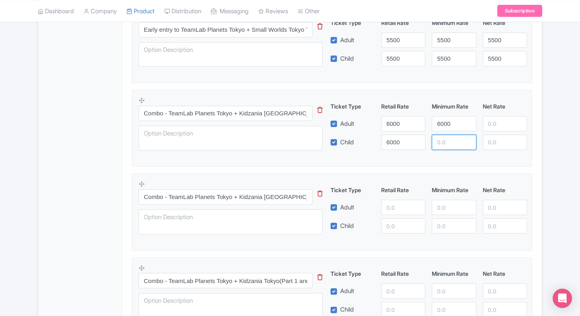
paste input "6000"
click at [452, 141] on input "6000" at bounding box center [454, 142] width 44 height 15
type input "6000"
paste input "6000"
click at [494, 129] on input "6000" at bounding box center [505, 123] width 44 height 15
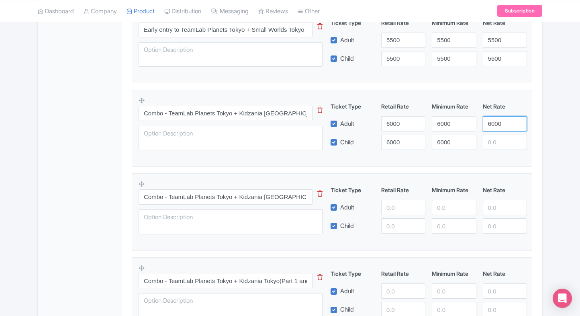
type input "6000"
paste input "6000"
click at [502, 147] on input "6000" at bounding box center [505, 142] width 44 height 15
type input "6000"
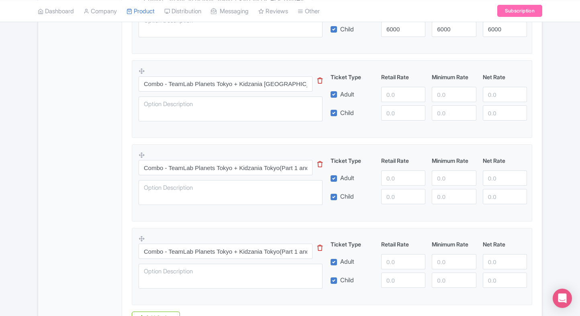
scroll to position [893, 0]
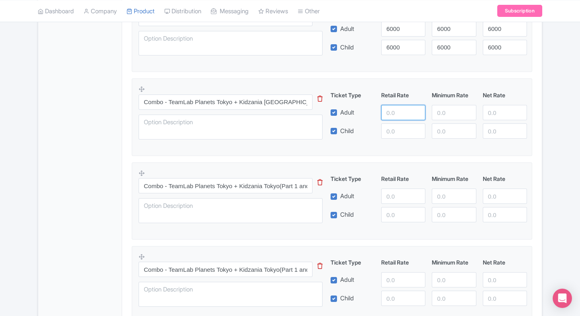
click at [399, 115] on input "number" at bounding box center [403, 112] width 44 height 15
type input "5200"
click at [410, 125] on input "number" at bounding box center [403, 130] width 44 height 15
paste input "6000"
click at [454, 108] on input "number" at bounding box center [454, 112] width 44 height 15
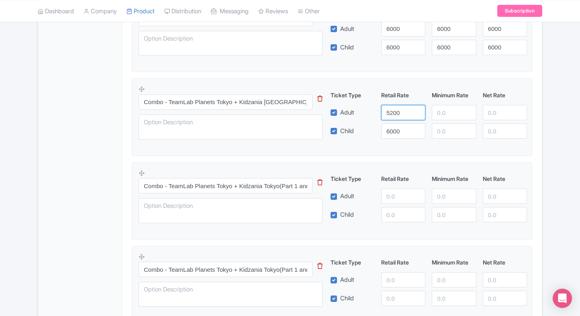
click at [401, 111] on input "5200" at bounding box center [403, 112] width 44 height 15
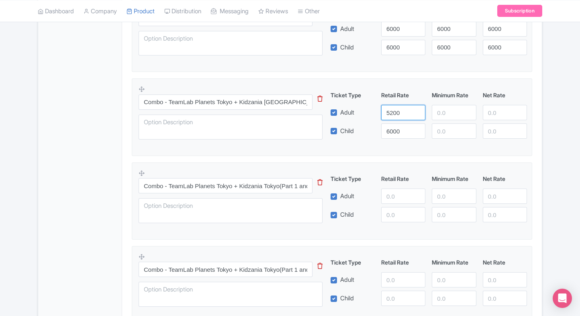
click at [401, 111] on input "5200" at bounding box center [403, 112] width 44 height 15
click at [397, 126] on input "6000" at bounding box center [403, 130] width 44 height 15
paste input "52"
type input "5200"
click at [435, 112] on input "number" at bounding box center [454, 112] width 44 height 15
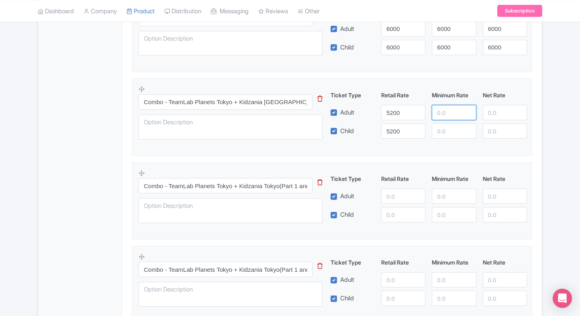
paste input "5200"
type input "5200"
paste input "5200"
click at [447, 128] on input "number" at bounding box center [454, 130] width 44 height 15
type input "5200"
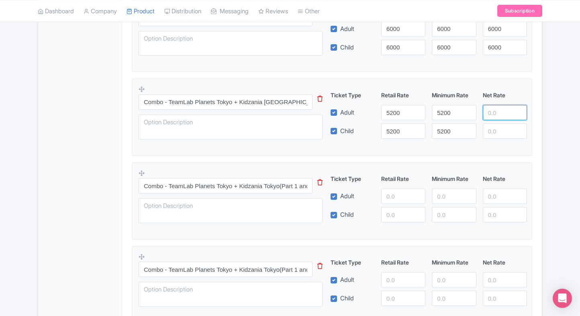
paste input "5200"
click at [494, 115] on input "number" at bounding box center [505, 112] width 44 height 15
type input "5200"
paste input "5200"
click at [500, 126] on input "5200" at bounding box center [505, 130] width 44 height 15
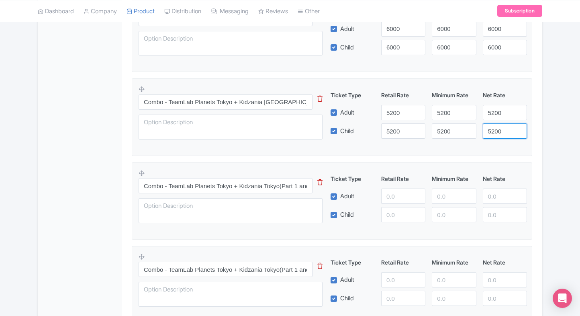
type input "5200"
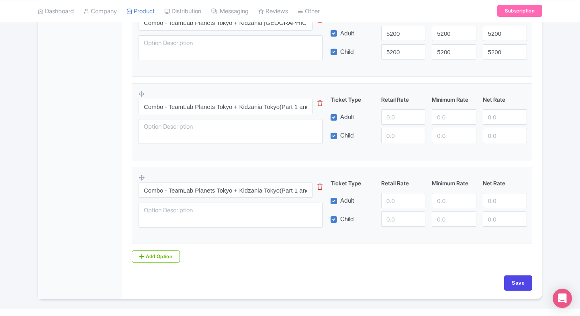
scroll to position [974, 0]
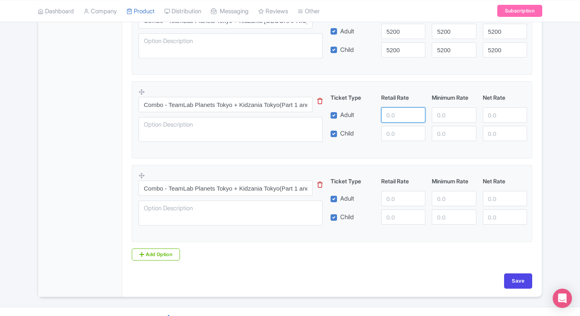
click at [391, 112] on input "number" at bounding box center [403, 114] width 44 height 15
type input "12000"
click at [402, 128] on input "number" at bounding box center [403, 133] width 44 height 15
paste input "5200"
click at [441, 120] on input "number" at bounding box center [454, 114] width 44 height 15
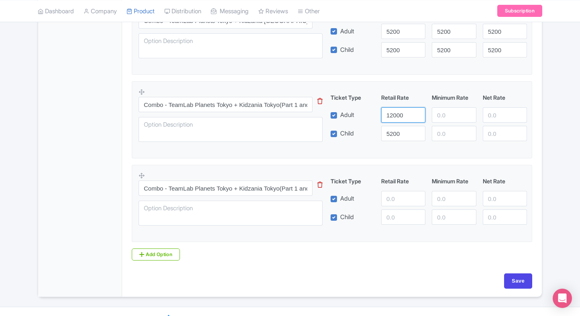
click at [398, 117] on input "12000" at bounding box center [403, 114] width 44 height 15
click at [399, 128] on input "5200" at bounding box center [403, 133] width 44 height 15
paste input "120"
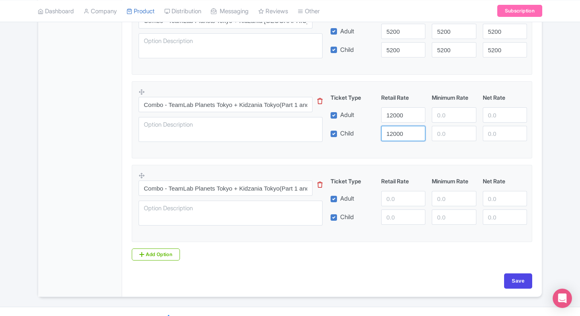
type input "12000"
click at [457, 116] on input "number" at bounding box center [454, 114] width 44 height 15
paste input "12000"
type input "12000"
click at [453, 128] on input "number" at bounding box center [454, 133] width 44 height 15
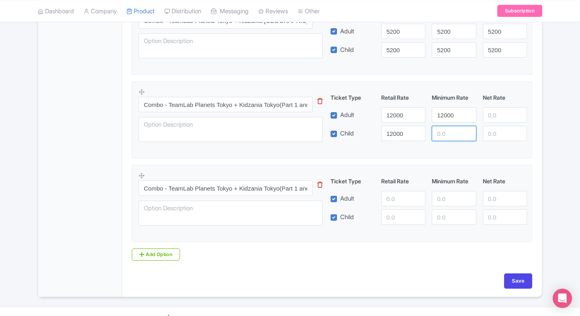
paste input "12000"
type input "12000"
click at [501, 123] on div "Ticket Type Retail Rate Minimum Rate Net Rate Adult 12000 12000 Child 12000 120…" at bounding box center [429, 117] width 194 height 48
click at [501, 118] on input "number" at bounding box center [505, 114] width 44 height 15
paste input "12000"
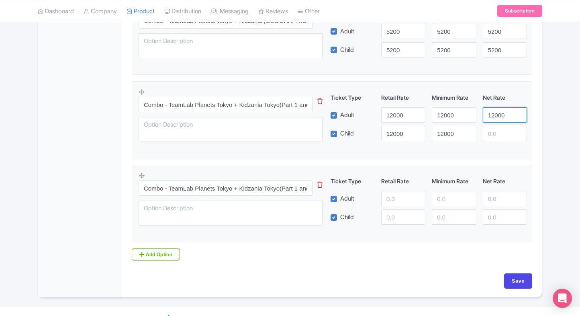
type input "12000"
paste input "12000"
click at [498, 131] on input "number" at bounding box center [505, 133] width 44 height 15
type input "12000"
click at [396, 191] on input "number" at bounding box center [403, 198] width 44 height 15
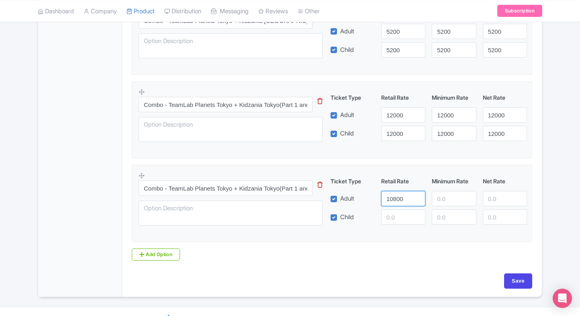
type input "10800"
click at [397, 209] on input "number" at bounding box center [403, 216] width 44 height 15
paste input "12000"
click at [402, 197] on input "10800" at bounding box center [403, 198] width 44 height 15
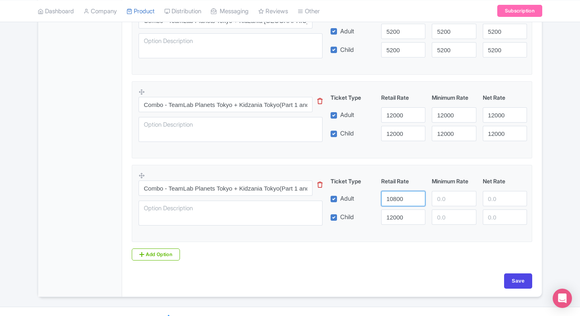
click at [402, 197] on input "10800" at bounding box center [403, 198] width 44 height 15
click at [402, 216] on input "12000" at bounding box center [403, 216] width 44 height 15
paste input "08"
type input "10800"
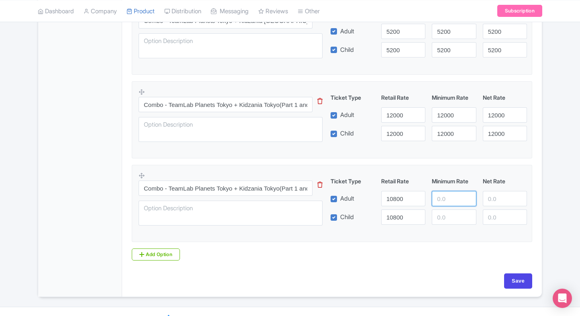
click at [444, 203] on input "number" at bounding box center [454, 198] width 44 height 15
paste input "10800"
type input "10800"
paste input "10800"
click at [447, 214] on input "10800" at bounding box center [454, 216] width 44 height 15
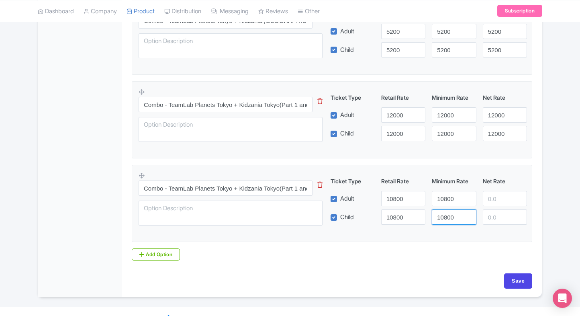
type input "10800"
click at [483, 202] on input "number" at bounding box center [505, 198] width 44 height 15
paste input "10800"
type input "10800"
paste input "10800"
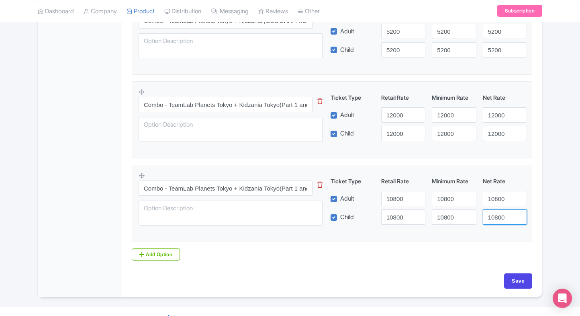
click at [497, 216] on input "10800" at bounding box center [505, 216] width 44 height 15
type input "10800"
click at [519, 276] on input "Save" at bounding box center [519, 280] width 28 height 15
type input "Saving..."
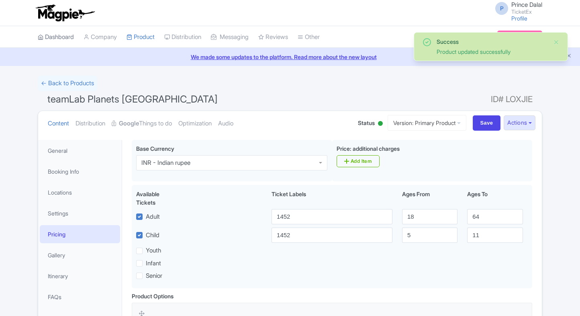
click at [57, 30] on link "Dashboard" at bounding box center [56, 37] width 36 height 22
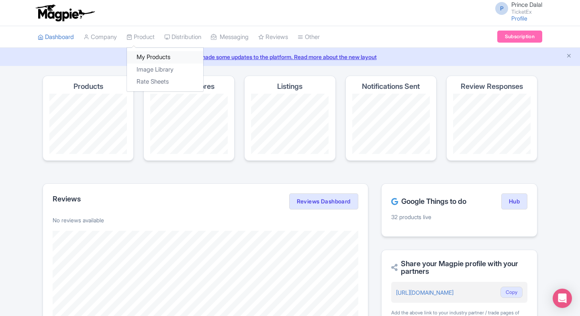
click at [142, 52] on link "My Products" at bounding box center [165, 57] width 76 height 12
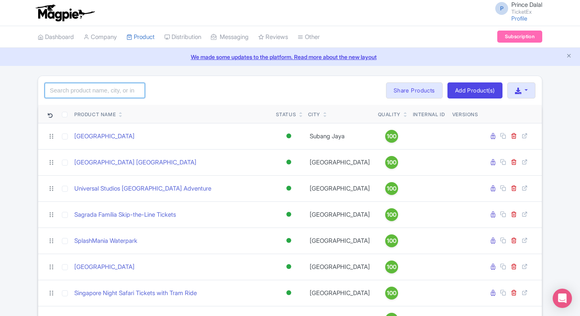
click at [103, 96] on input "search" at bounding box center [95, 90] width 100 height 15
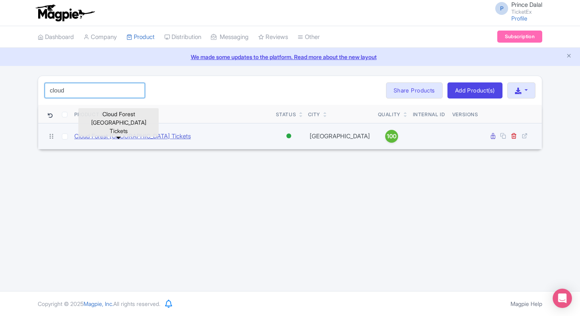
type input "cloud"
click at [88, 136] on link "Cloud Forest [GEOGRAPHIC_DATA] Tickets" at bounding box center [132, 136] width 117 height 9
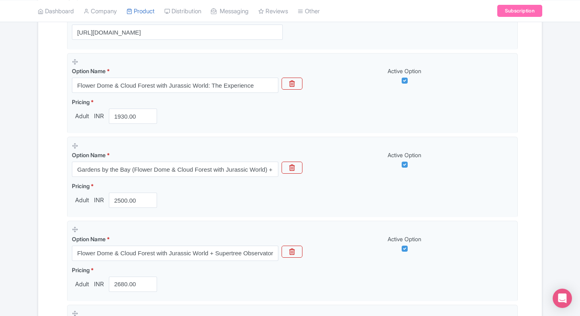
scroll to position [162, 0]
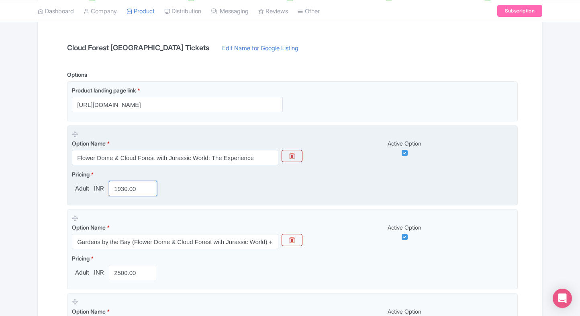
click at [116, 187] on input "1930.00" at bounding box center [133, 188] width 48 height 15
paste input "20"
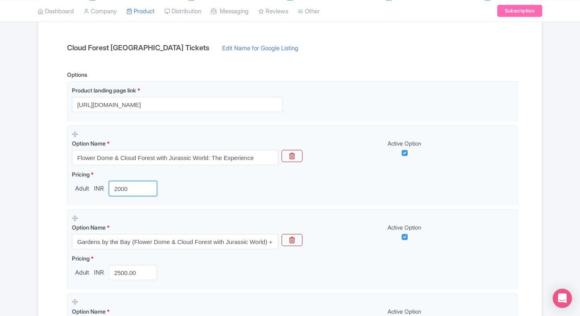
type input "2000"
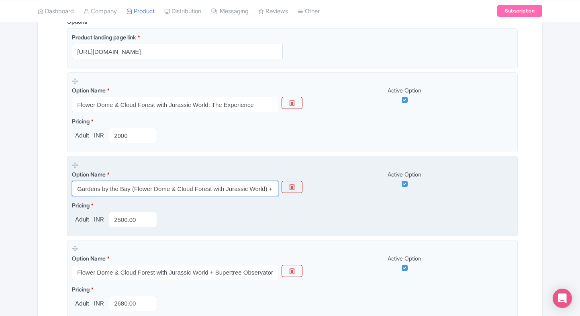
click at [111, 185] on input "Gardens by the Bay (Flower Dome & Cloud Forest with Jurassic World) + [GEOGRAPH…" at bounding box center [175, 188] width 207 height 15
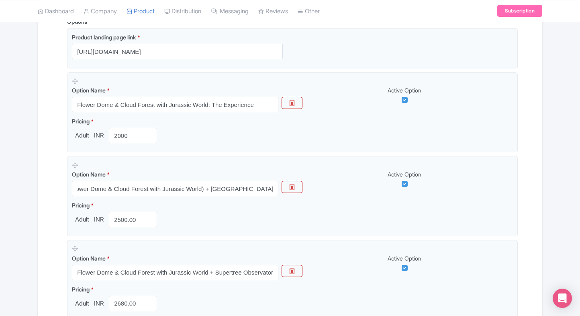
scroll to position [0, 0]
click at [49, 208] on div "Name & Price Locations Description & Reviews Images & Categories Complete Cloud…" at bounding box center [290, 287] width 494 height 714
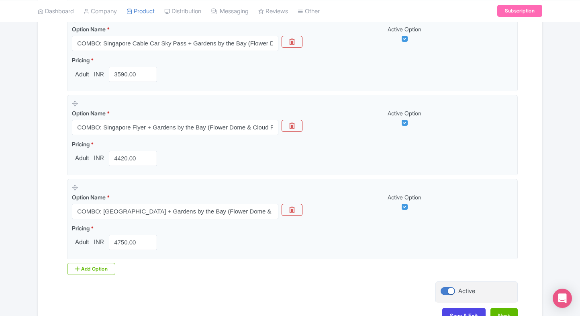
scroll to position [581, 0]
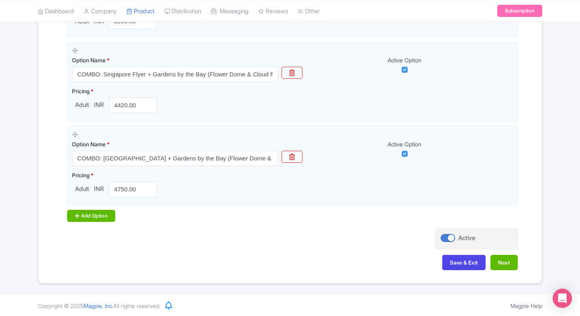
click at [96, 214] on div "Add Option" at bounding box center [91, 216] width 48 height 12
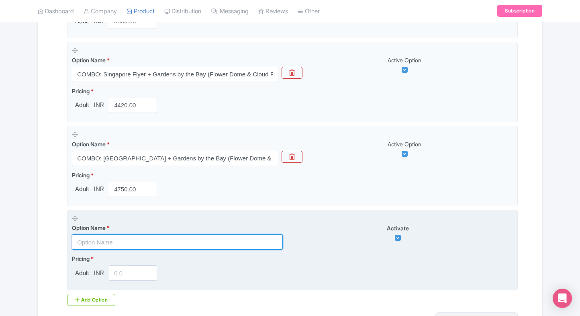
click at [101, 236] on input "text" at bounding box center [177, 241] width 211 height 15
paste input "Floral Fantasy entry tickets"
type input "Floral Fantasy entry tickets"
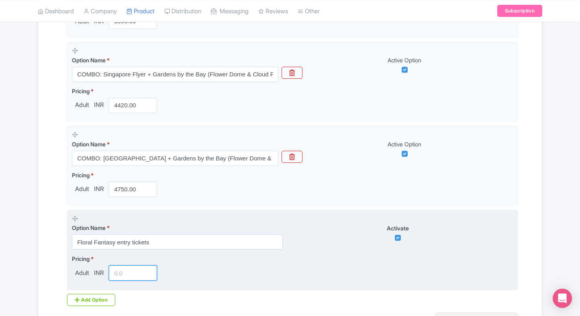
click at [125, 273] on input "number" at bounding box center [133, 272] width 48 height 15
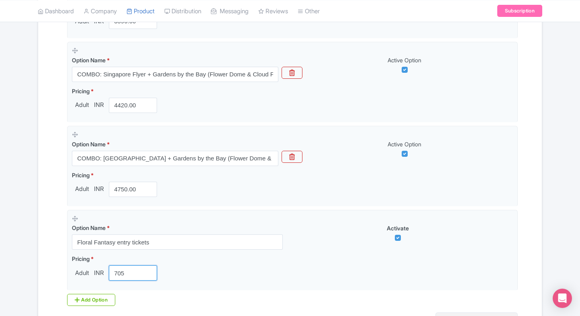
type input "705"
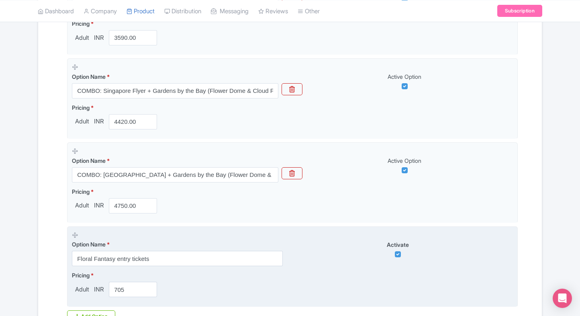
scroll to position [665, 0]
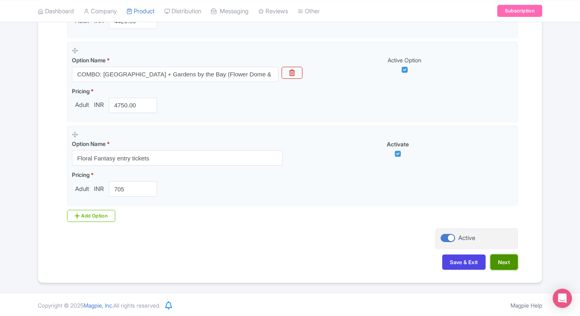
click at [513, 255] on button "Next" at bounding box center [504, 261] width 27 height 15
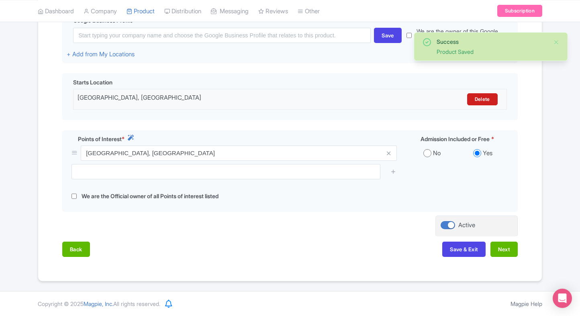
scroll to position [207, 0]
click at [498, 246] on button "Next" at bounding box center [504, 249] width 27 height 15
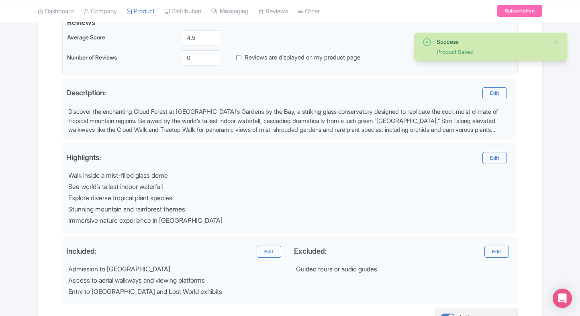
scroll to position [287, 0]
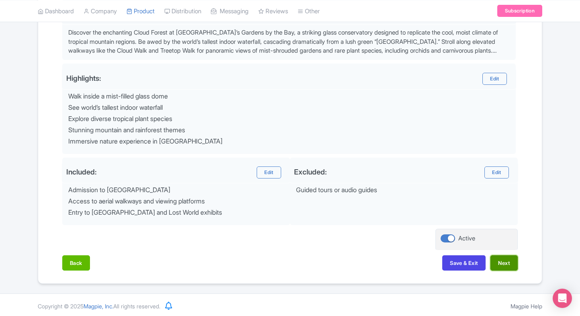
click at [498, 258] on button "Next" at bounding box center [504, 262] width 27 height 15
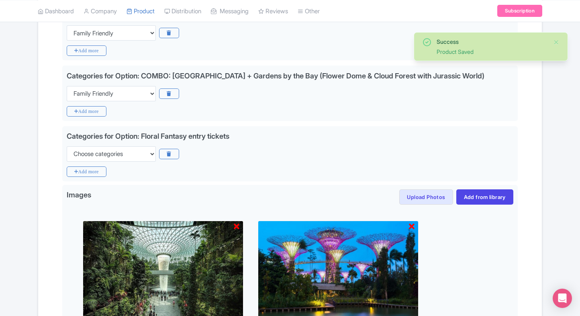
scroll to position [498, 0]
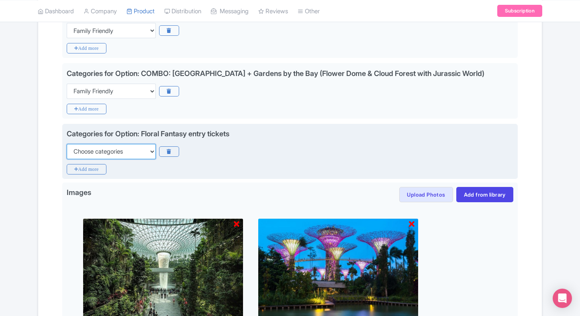
click at [95, 159] on select "Choose categories Adults Only Animals Audio Guide Beaches Bike Tours Boat Tours…" at bounding box center [111, 151] width 89 height 15
select select "family-friendly"
click at [67, 159] on select "Choose categories Adults Only Animals Audio Guide Beaches Bike Tours Boat Tours…" at bounding box center [111, 151] width 89 height 15
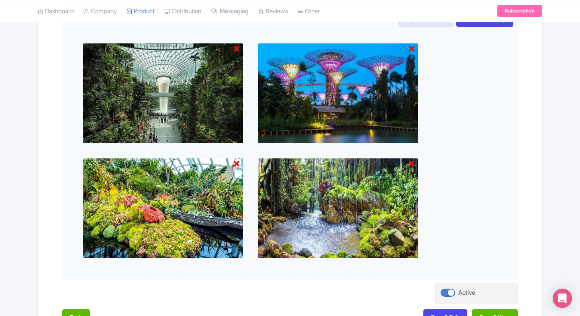
scroll to position [749, 0]
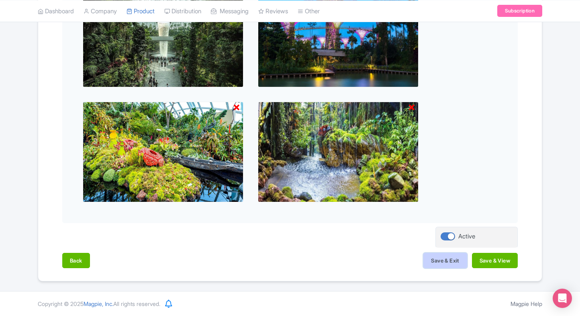
click at [439, 265] on button "Save & Exit" at bounding box center [445, 260] width 43 height 15
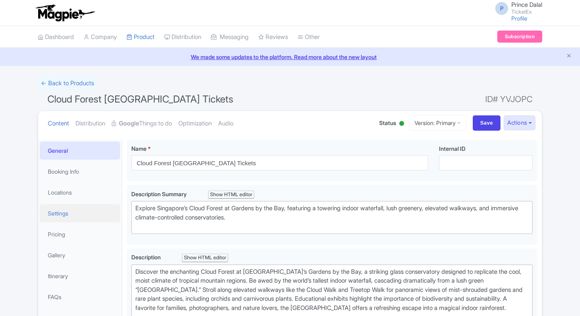
click at [54, 217] on link "Settings" at bounding box center [80, 213] width 80 height 18
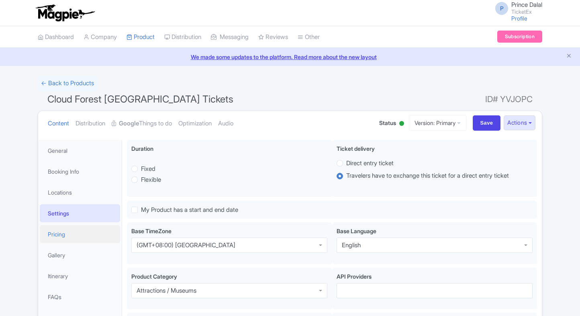
click at [53, 228] on link "Pricing" at bounding box center [80, 234] width 80 height 18
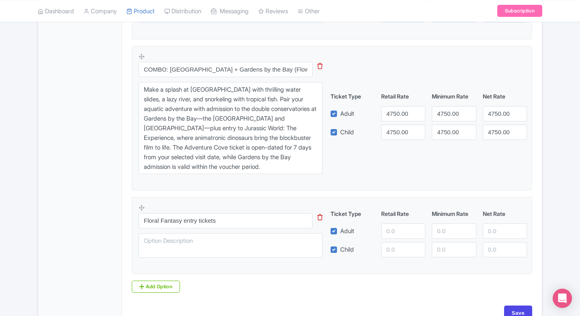
scroll to position [943, 0]
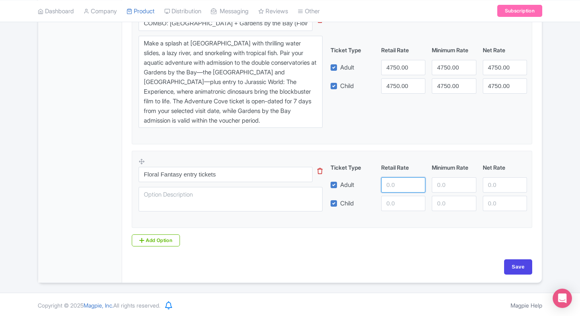
click at [396, 177] on input "number" at bounding box center [403, 184] width 44 height 15
type input "705"
paste input "705"
click at [397, 197] on input "705" at bounding box center [403, 203] width 44 height 15
type input "705"
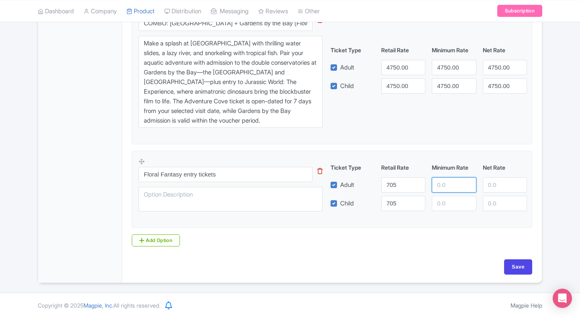
paste input "705"
click at [433, 183] on input "705" at bounding box center [454, 184] width 44 height 15
type input "705"
paste input "705"
drag, startPoint x: 441, startPoint y: 200, endPoint x: 495, endPoint y: 179, distance: 58.3
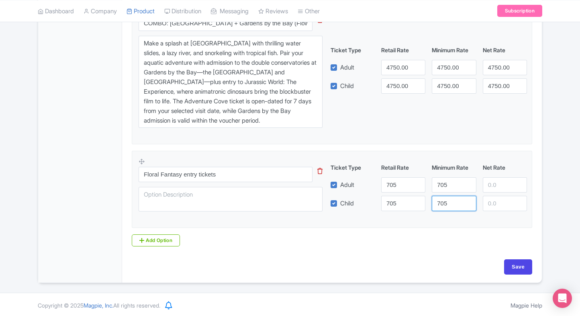
click at [495, 179] on div "Ticket Type Retail Rate Minimum Rate Net Rate Adult 705 705 Child 705 705 This …" at bounding box center [429, 187] width 194 height 48
type input "705"
paste input "705"
click at [495, 179] on input "705" at bounding box center [505, 184] width 44 height 15
type input "705"
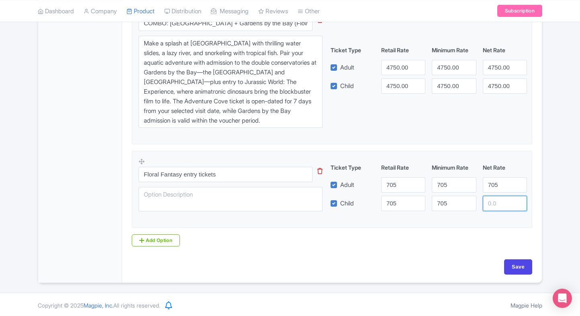
paste input "705"
click at [496, 196] on input "705" at bounding box center [505, 203] width 44 height 15
type input "705"
click at [505, 267] on input "Save" at bounding box center [519, 266] width 28 height 15
type input "Saving..."
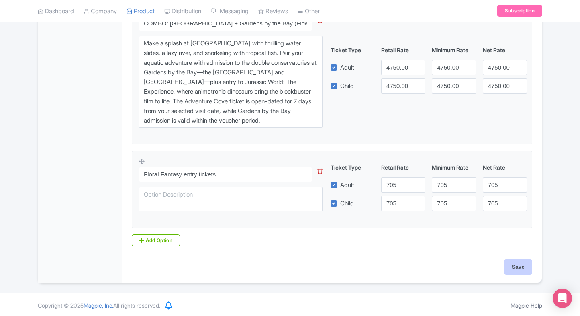
type input "Saving..."
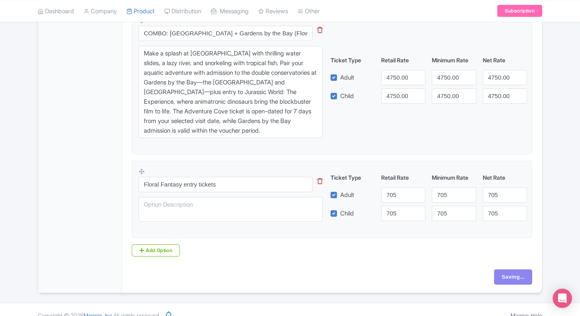
scroll to position [932, 0]
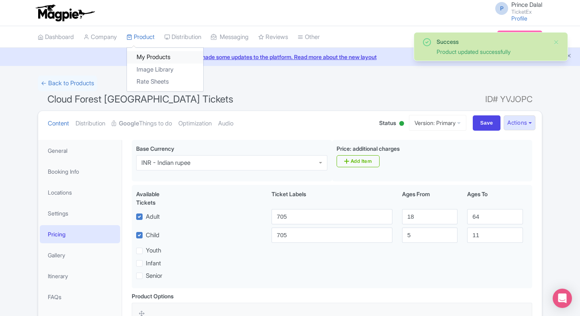
click at [150, 59] on link "My Products" at bounding box center [165, 57] width 76 height 12
